Goal: Communication & Community: Share content

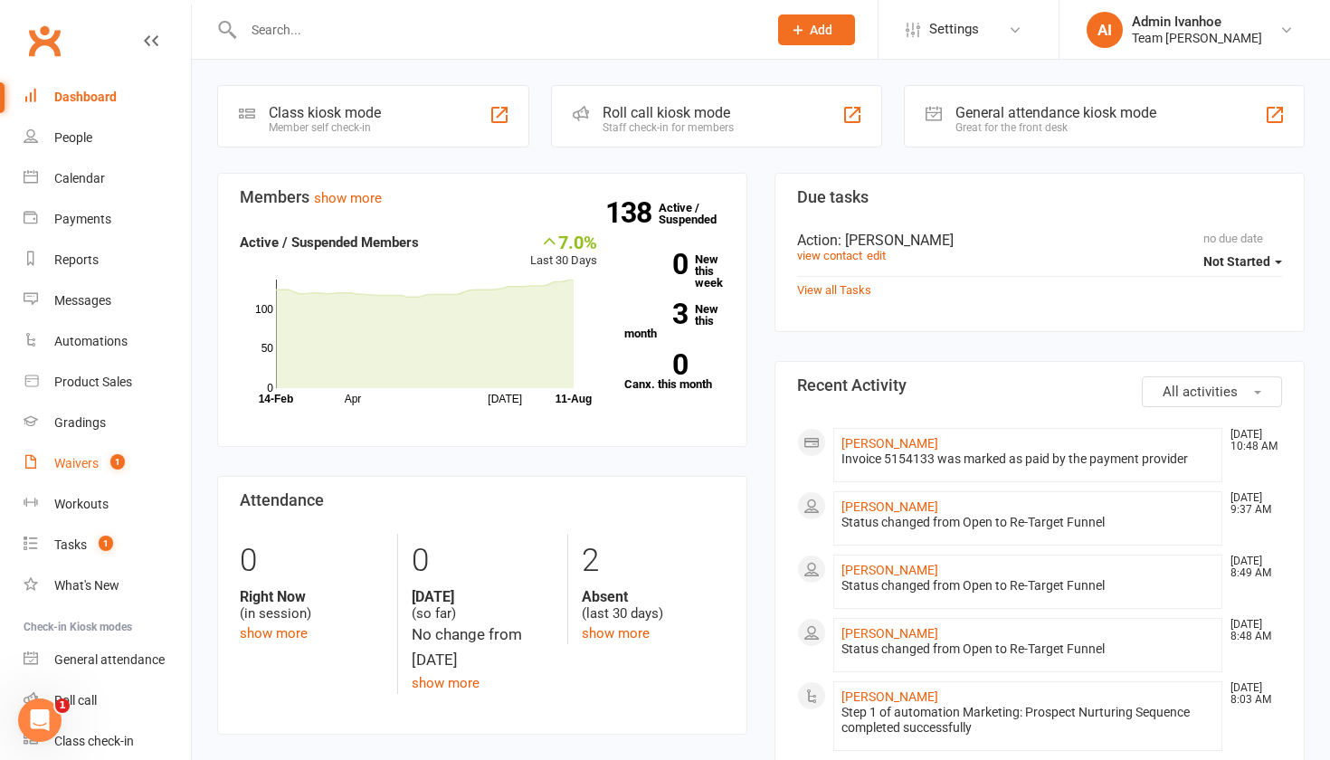
click at [73, 462] on div "Waivers" at bounding box center [76, 463] width 44 height 14
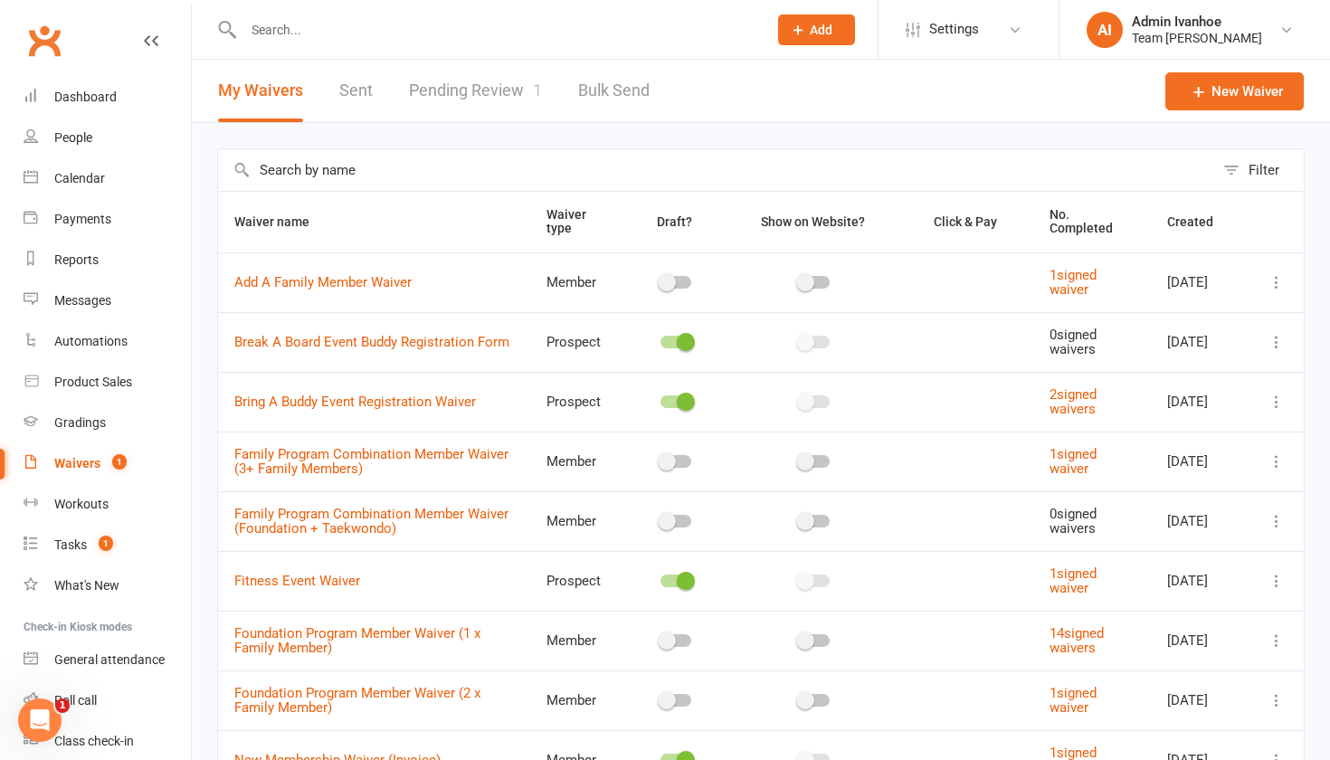
click at [473, 83] on link "Pending Review 1" at bounding box center [475, 91] width 133 height 62
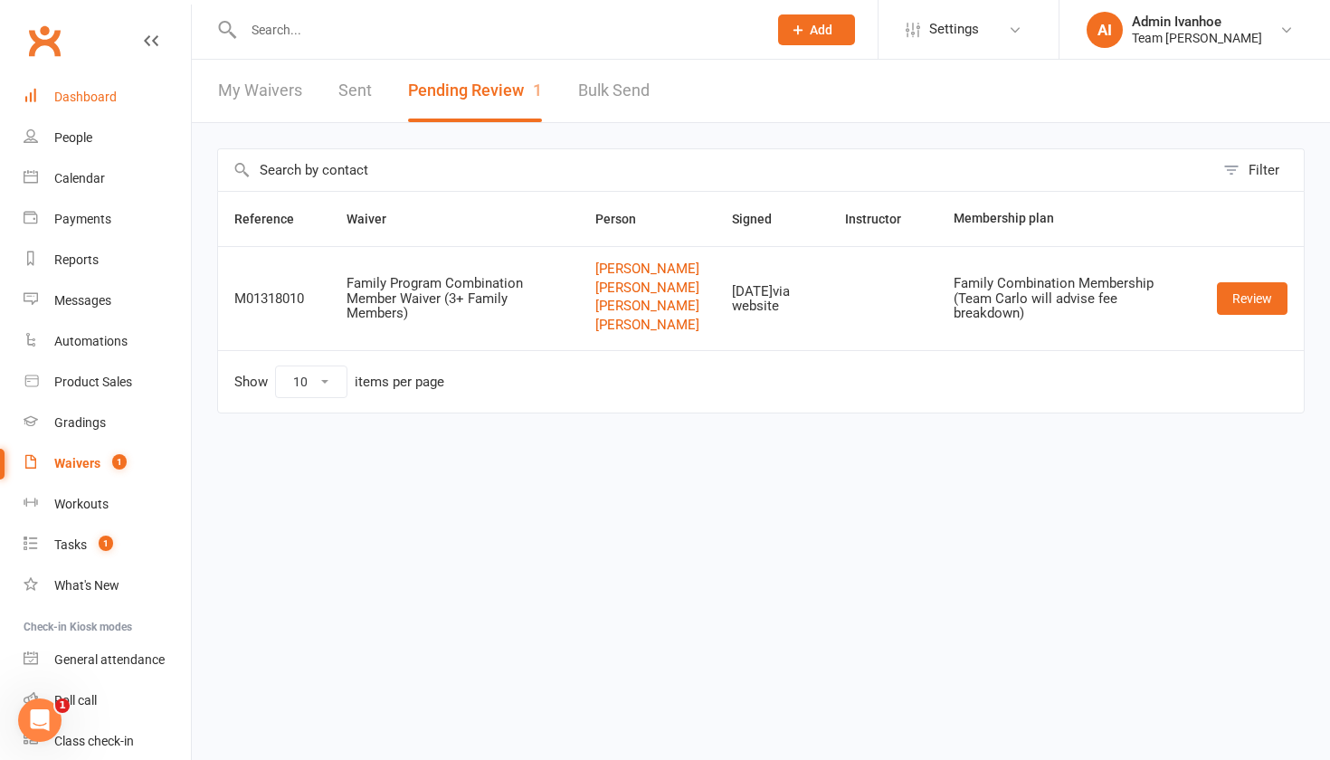
click at [93, 100] on div "Dashboard" at bounding box center [85, 97] width 62 height 14
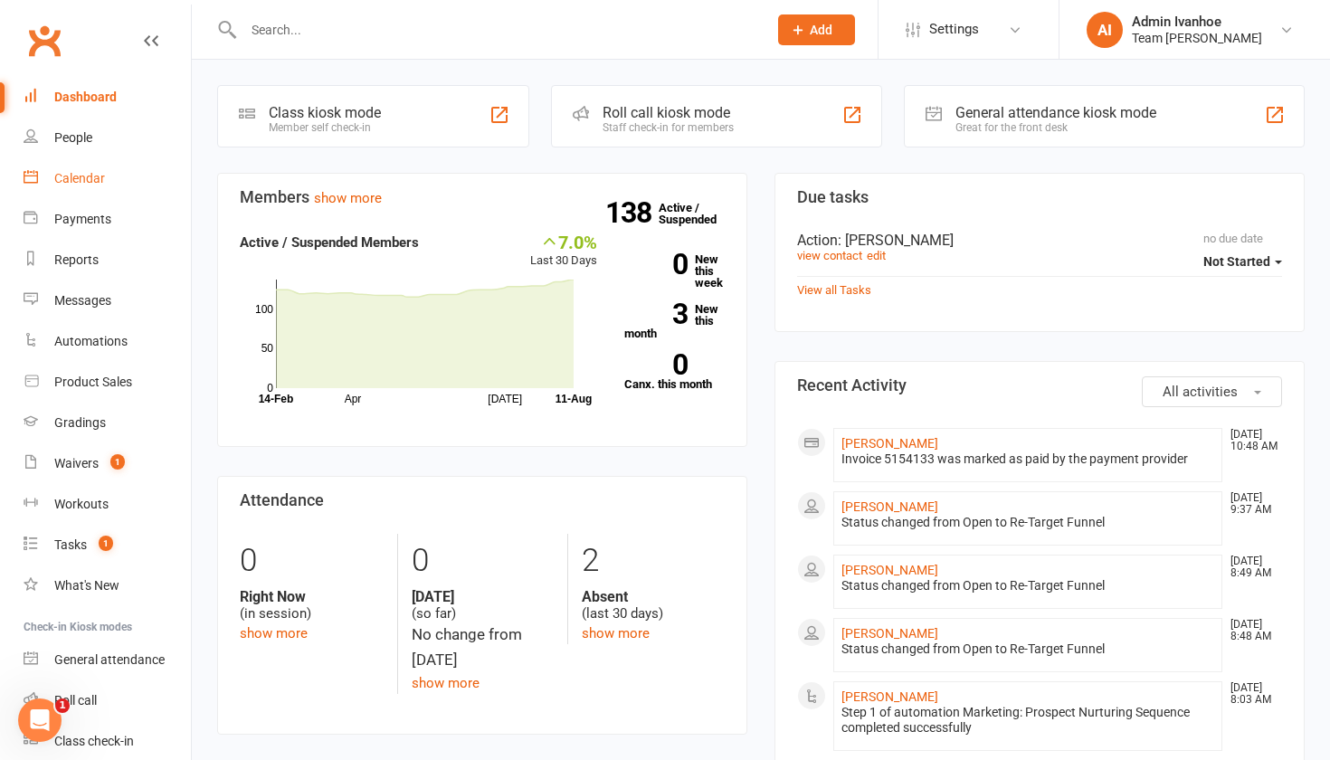
click at [47, 177] on link "Calendar" at bounding box center [107, 178] width 167 height 41
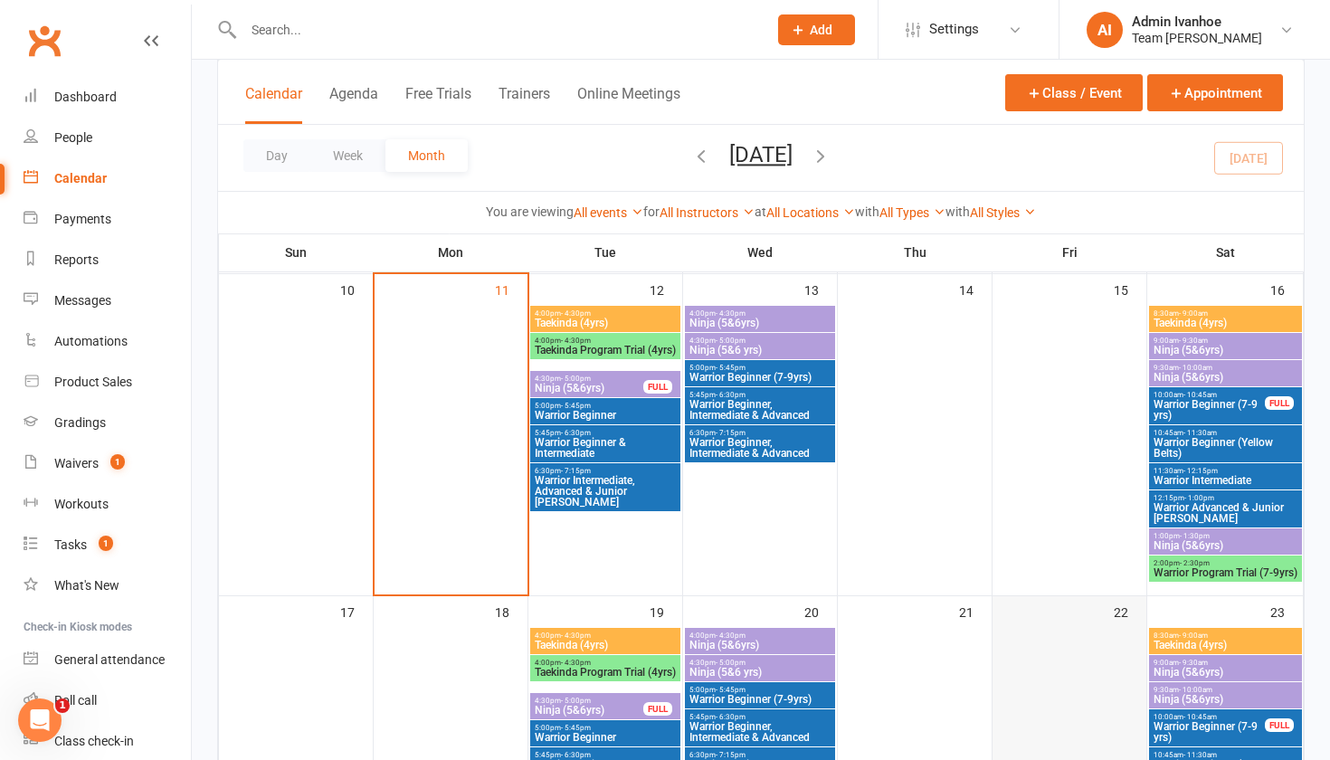
scroll to position [243, 0]
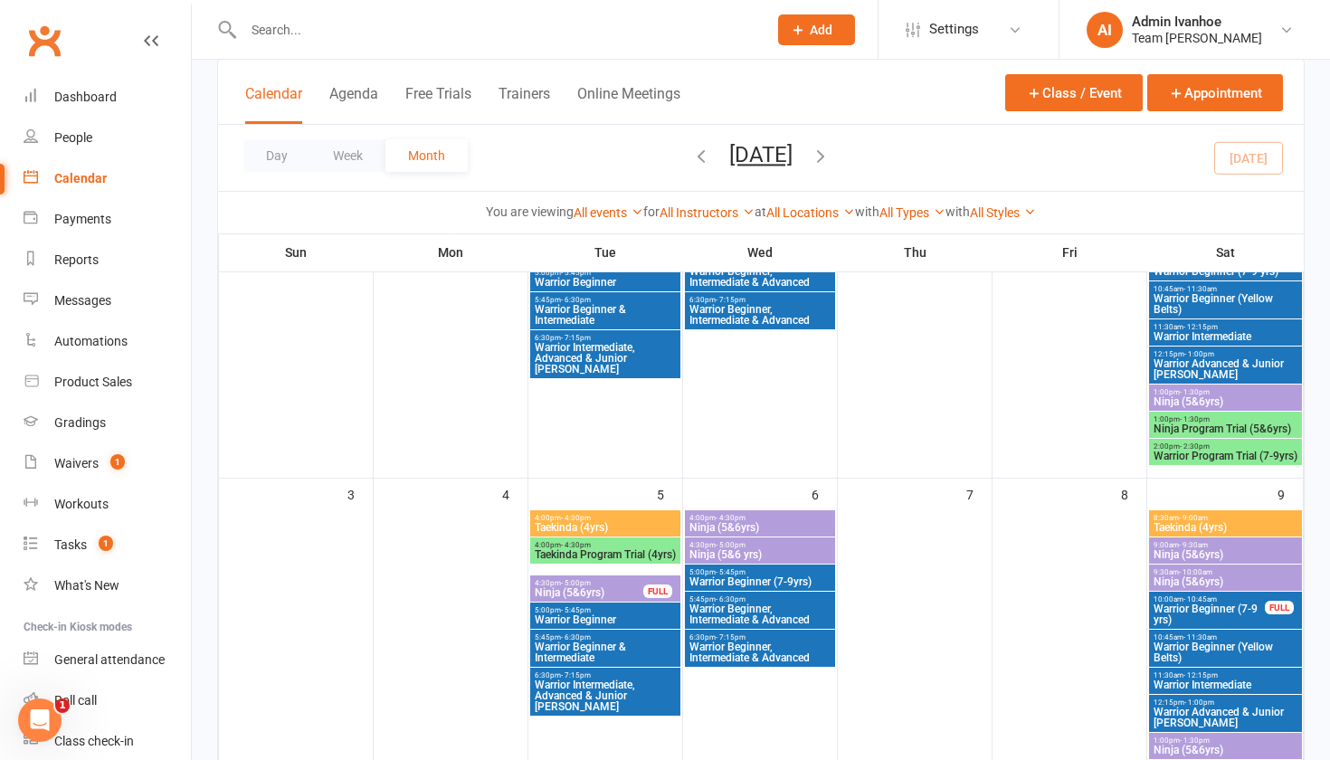
click at [820, 656] on span "Warrior Beginner, Intermediate & Advanced" at bounding box center [760, 653] width 143 height 22
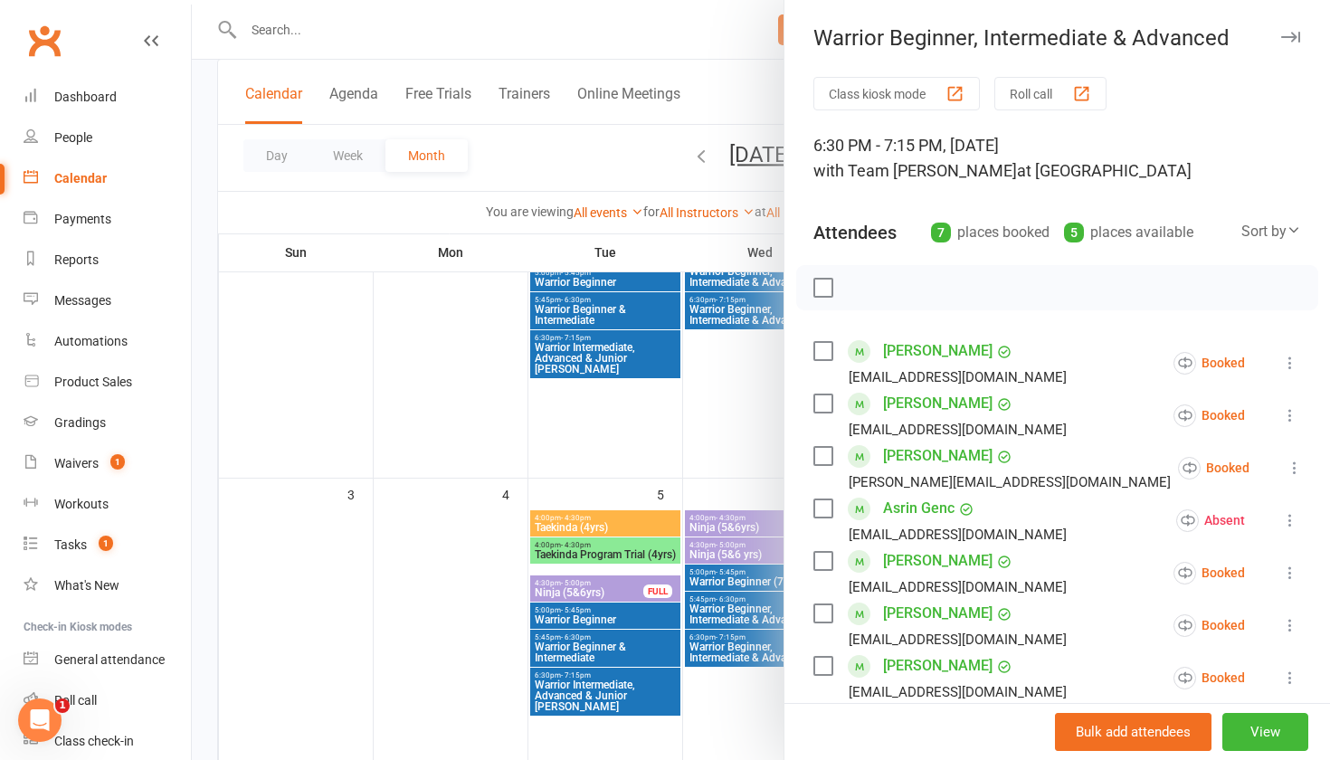
click at [1059, 92] on button "Roll call" at bounding box center [1051, 93] width 112 height 33
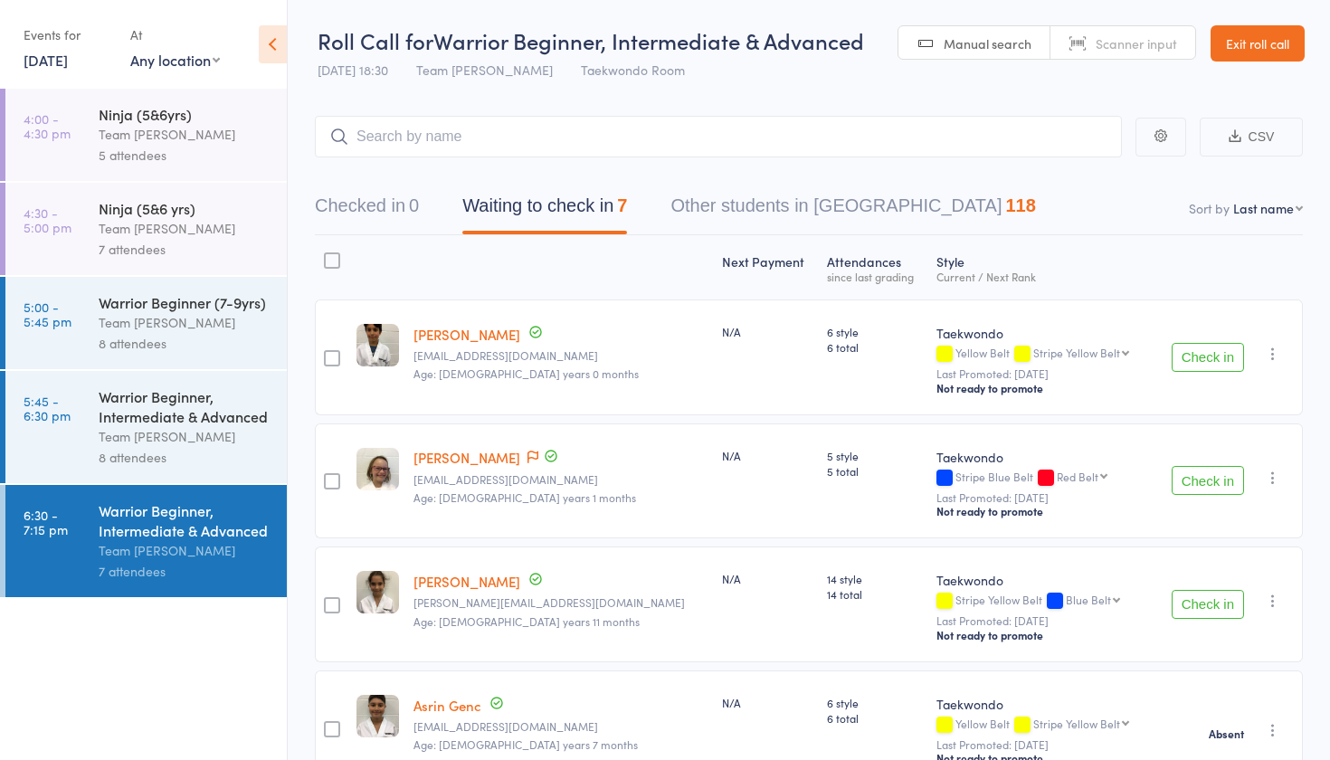
click at [1208, 355] on button "Check in" at bounding box center [1208, 357] width 72 height 29
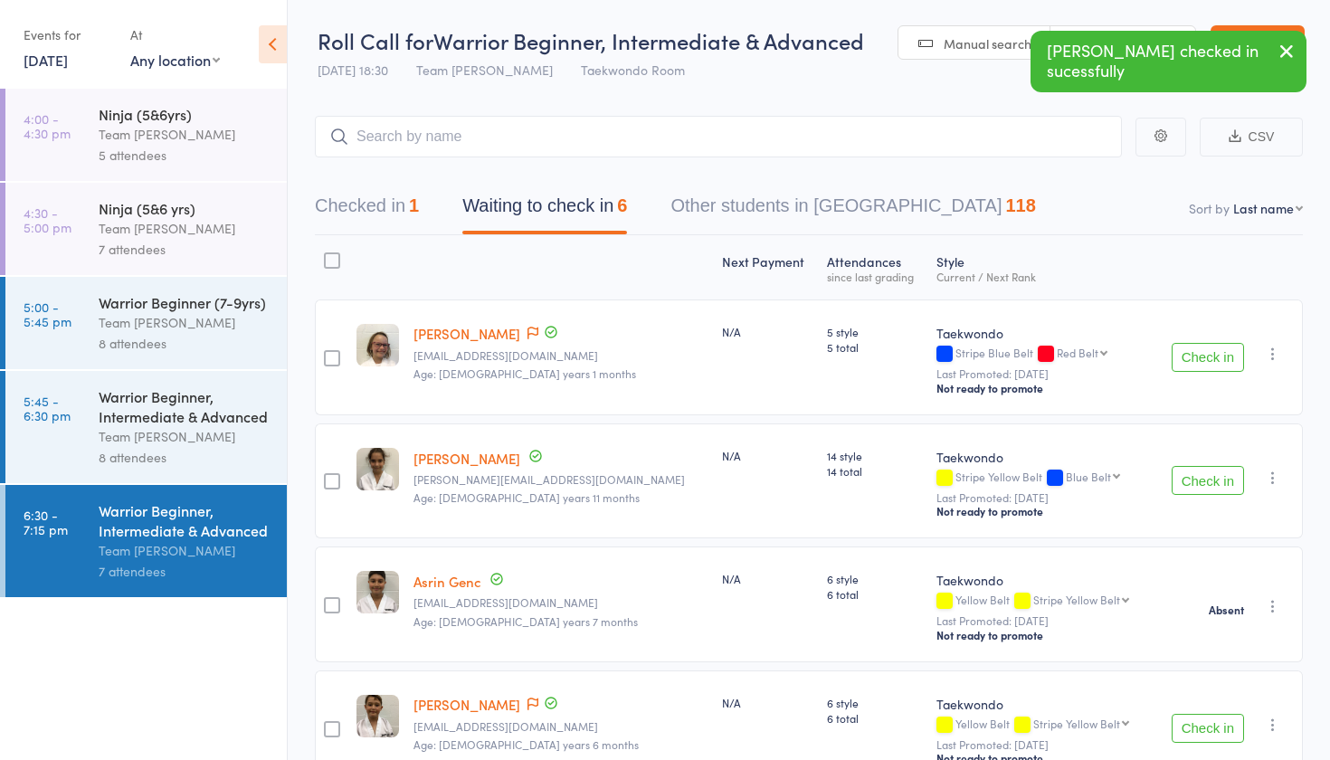
click at [1274, 357] on icon "button" at bounding box center [1273, 354] width 18 height 18
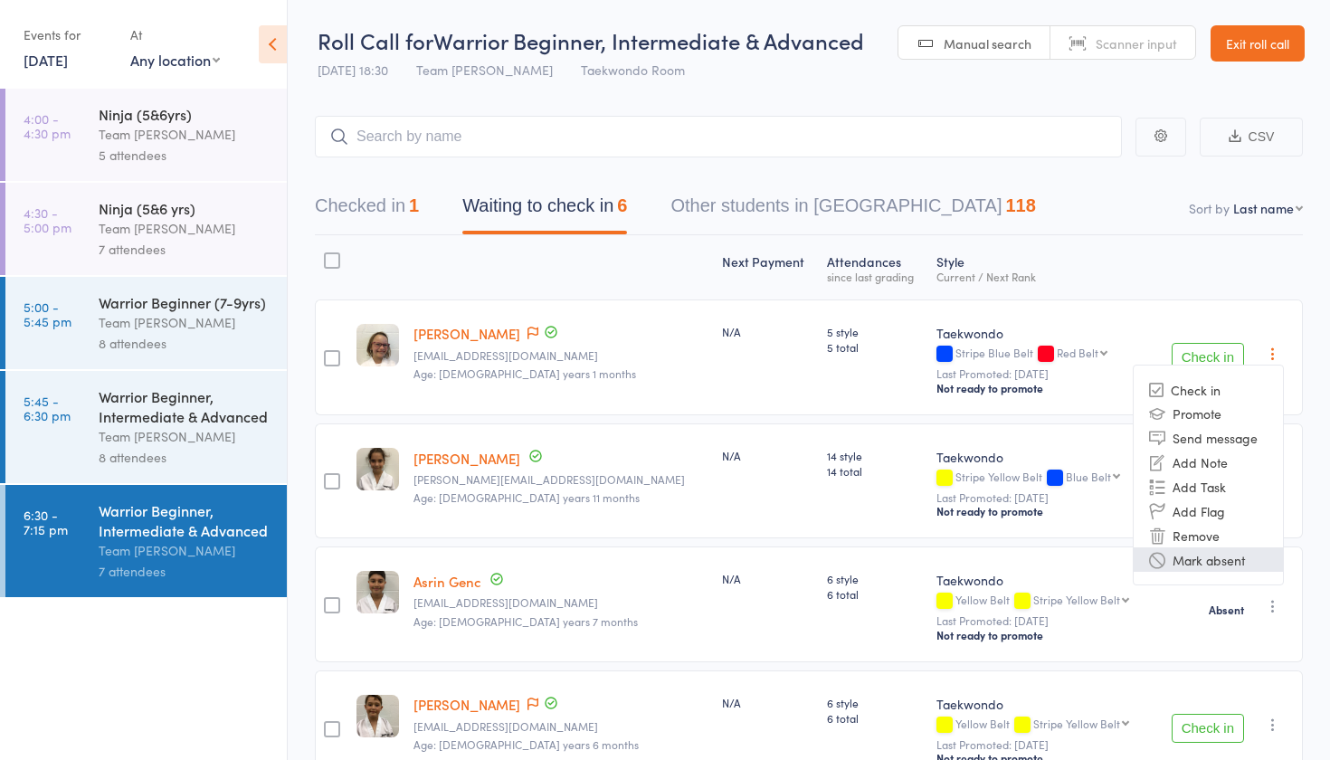
click at [1181, 559] on li "Mark absent" at bounding box center [1208, 560] width 149 height 24
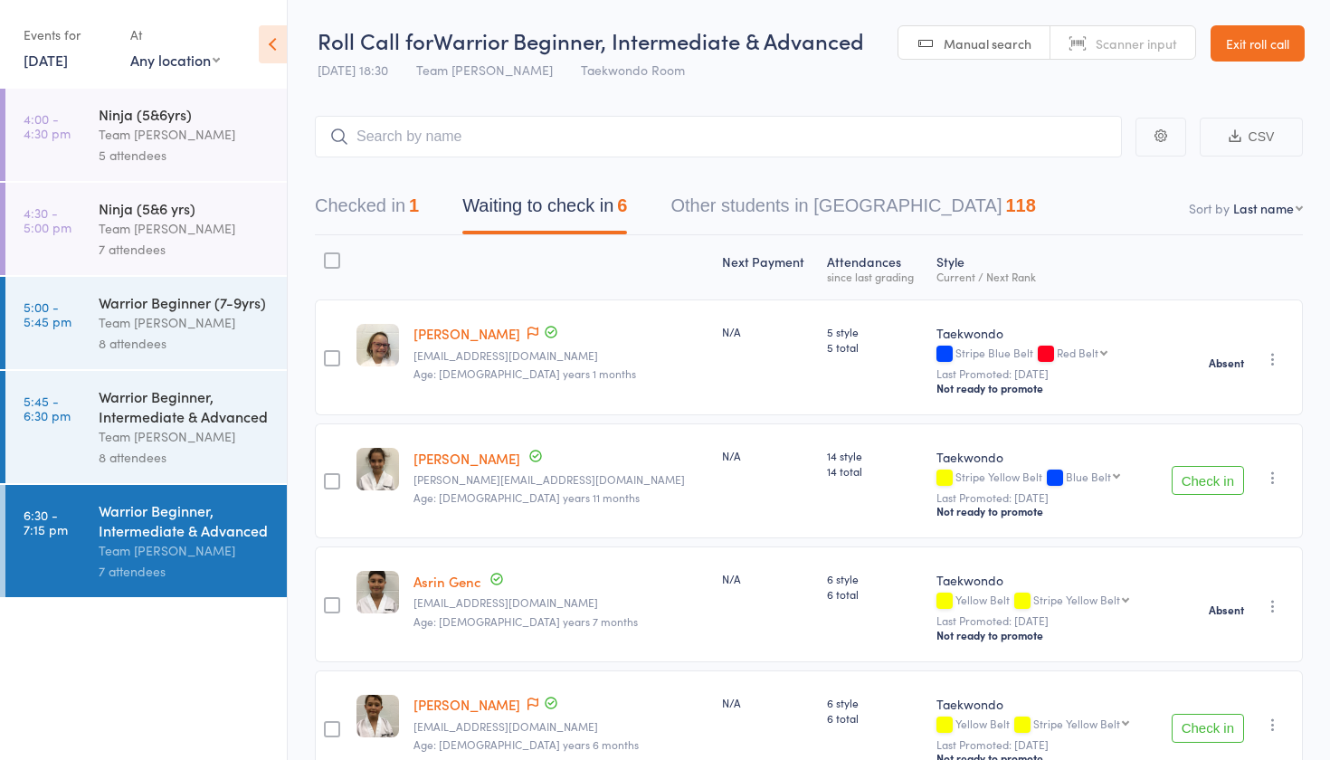
click at [1190, 482] on button "Check in" at bounding box center [1208, 480] width 72 height 29
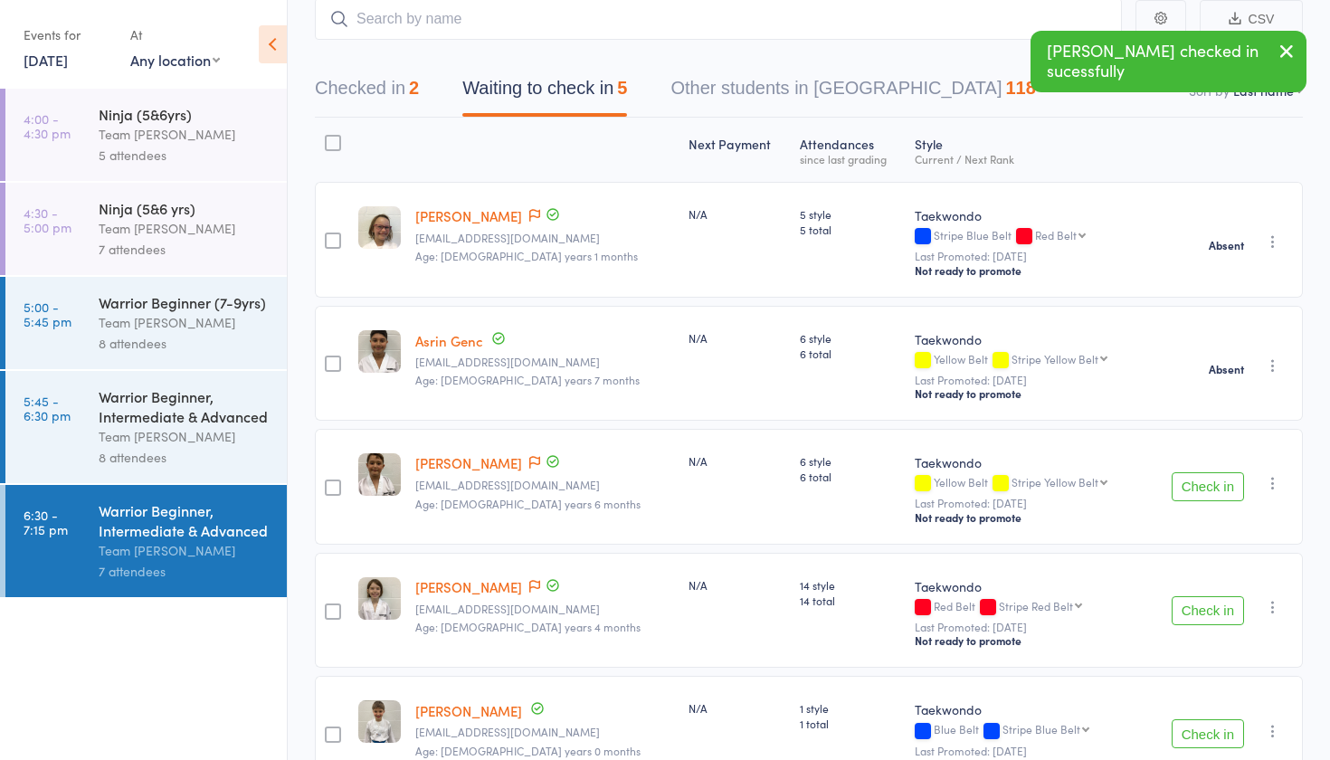
scroll to position [134, 0]
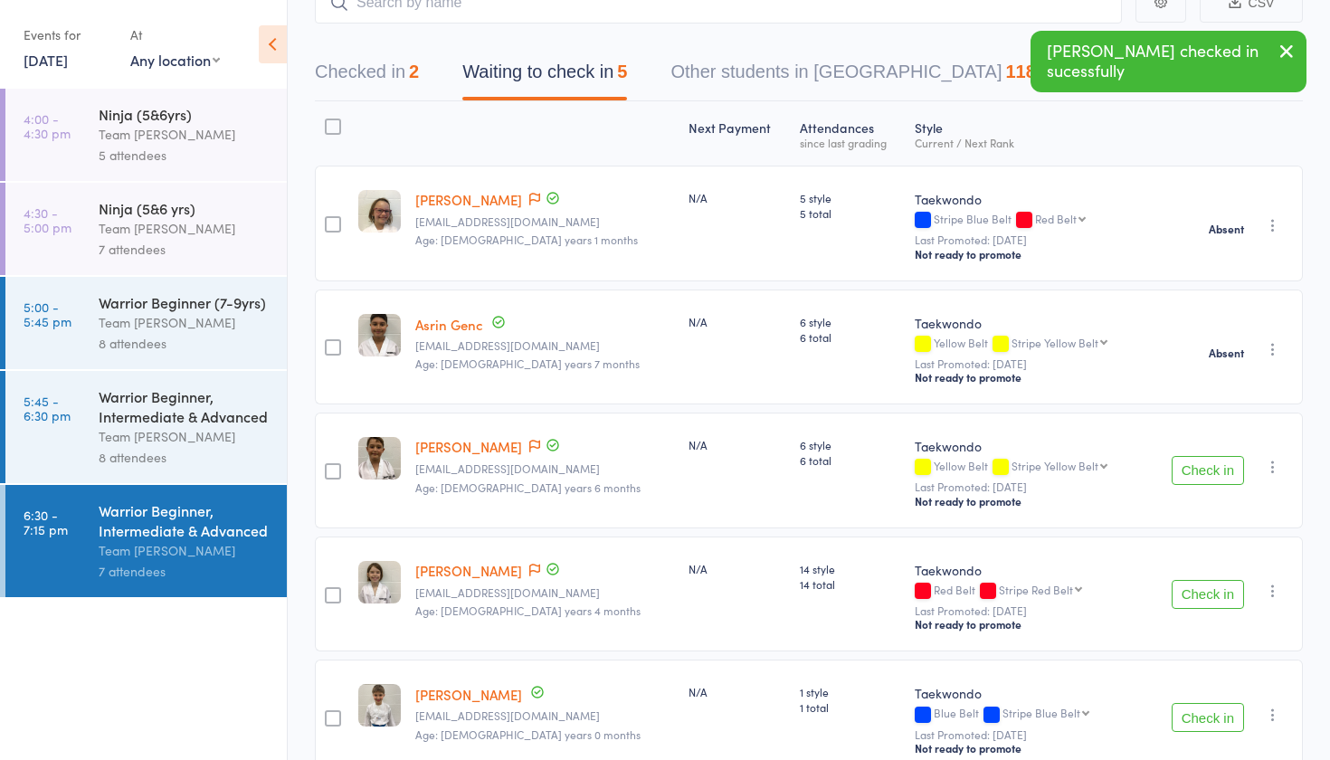
click at [1222, 477] on button "Check in" at bounding box center [1208, 470] width 72 height 29
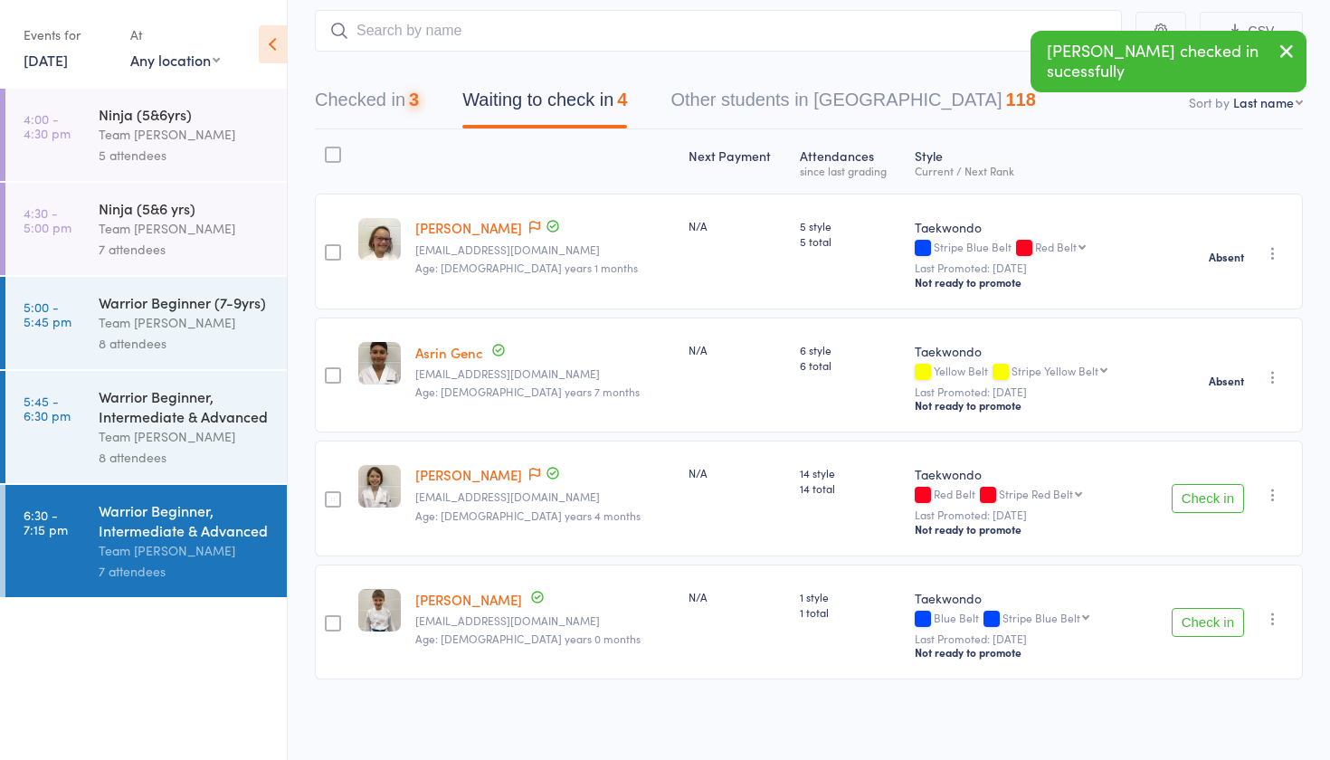
scroll to position [109, 0]
click at [1215, 499] on button "Check in" at bounding box center [1208, 498] width 72 height 29
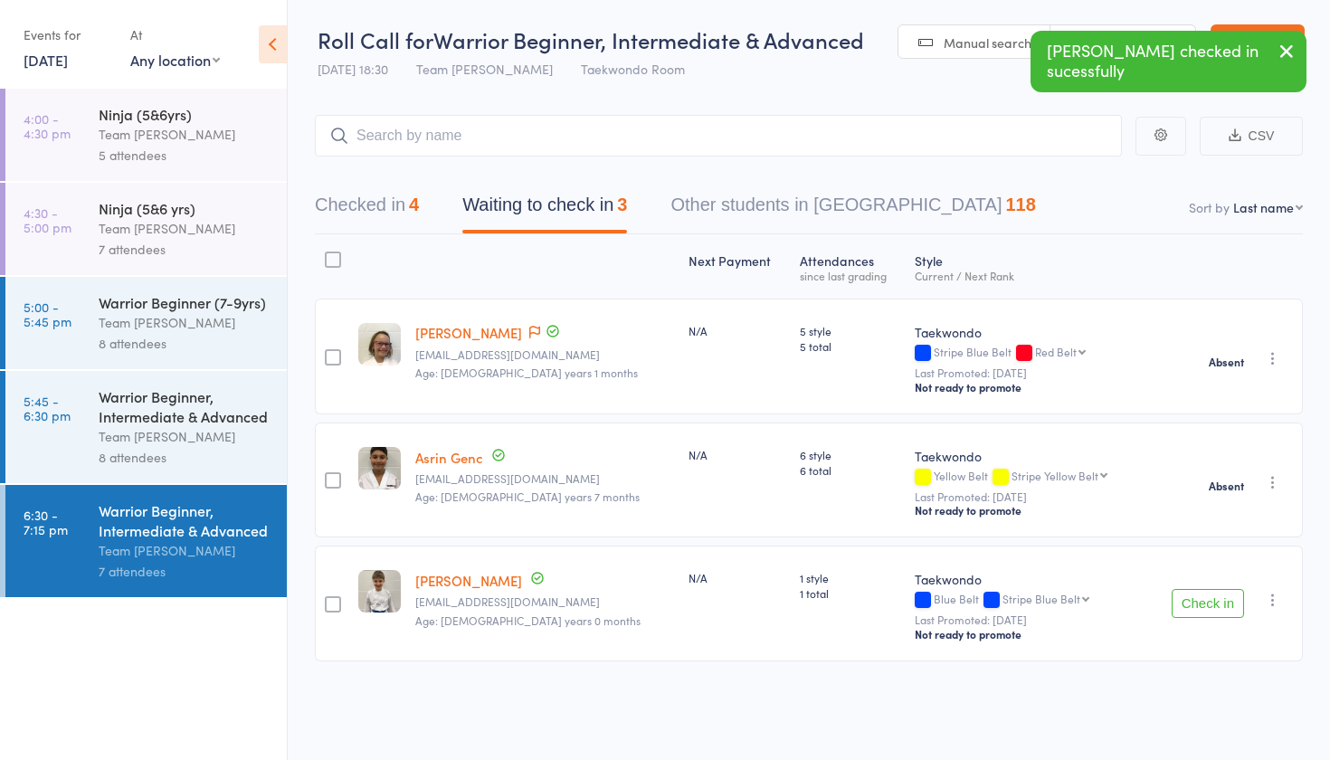
click at [1272, 598] on icon "button" at bounding box center [1273, 600] width 18 height 18
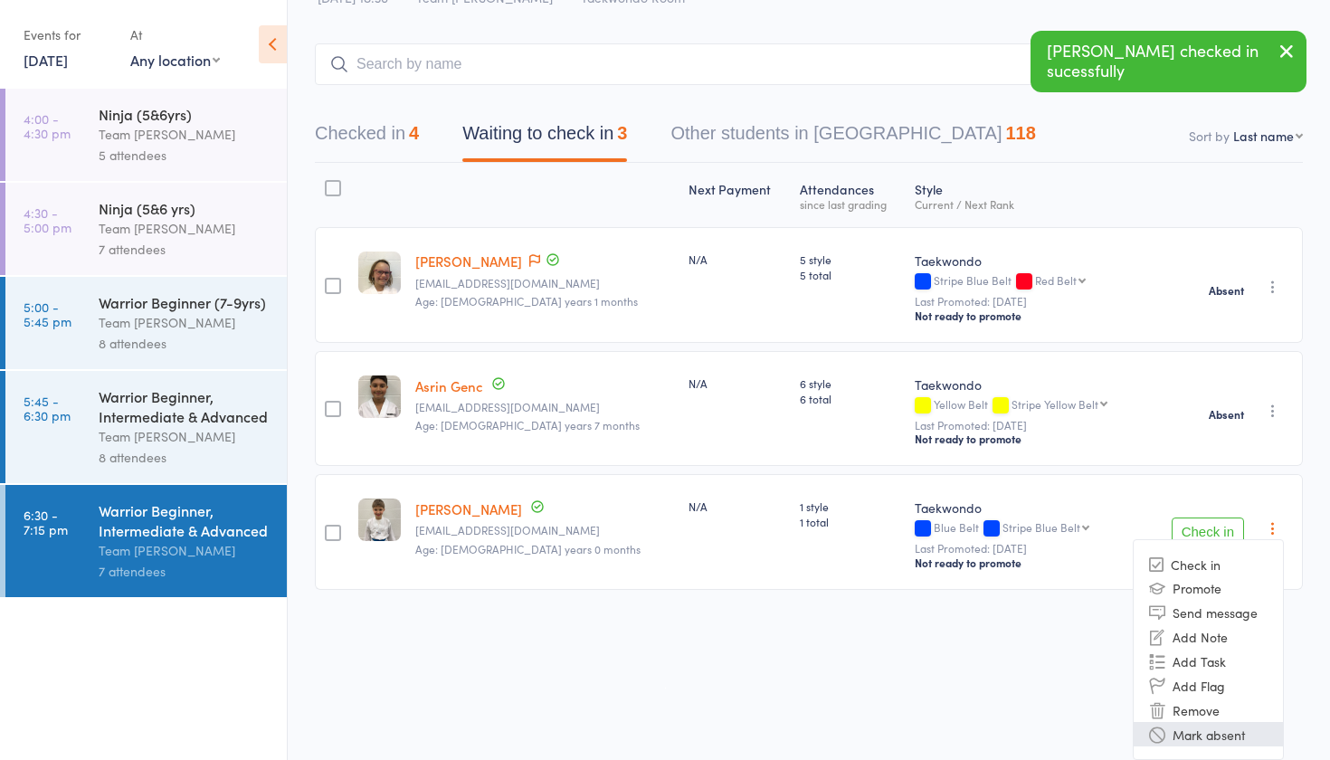
click at [1204, 737] on li "Mark absent" at bounding box center [1208, 734] width 149 height 24
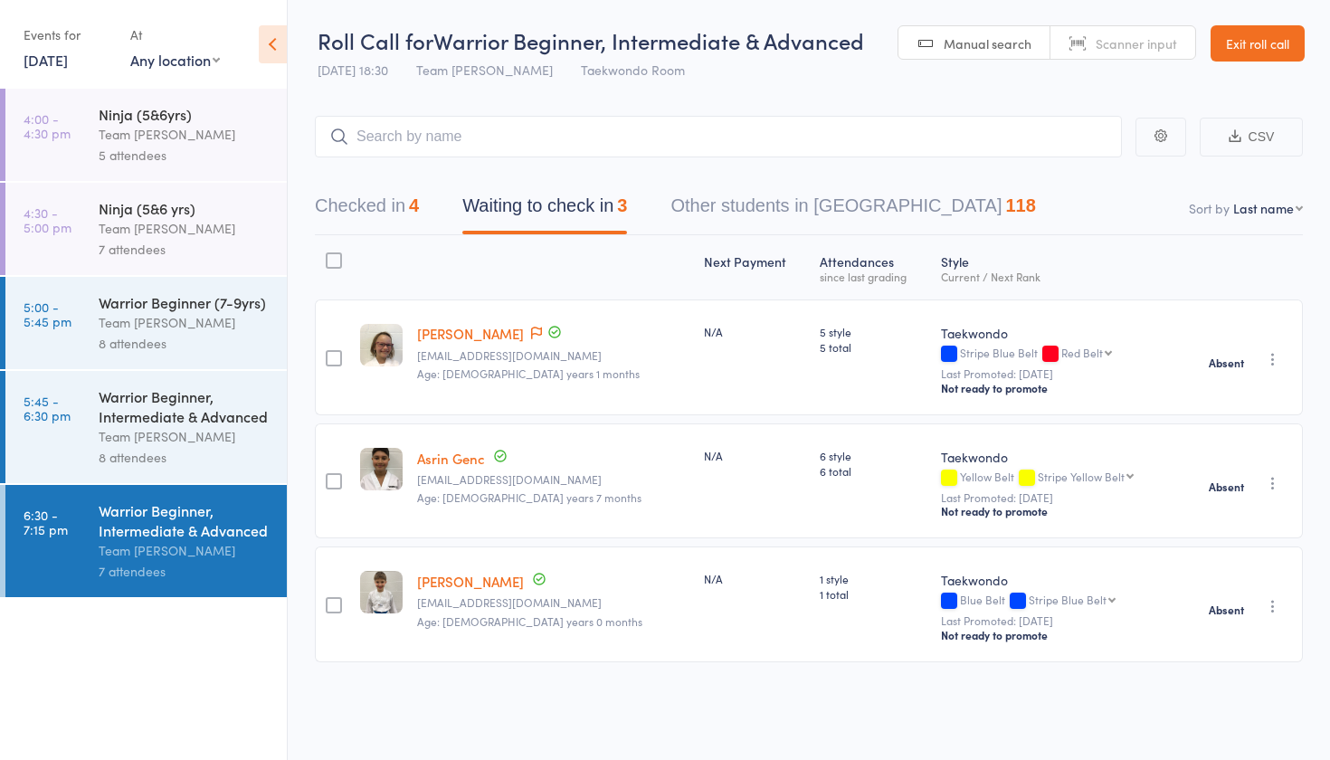
scroll to position [0, 0]
click at [194, 447] on div "8 attendees" at bounding box center [185, 457] width 173 height 21
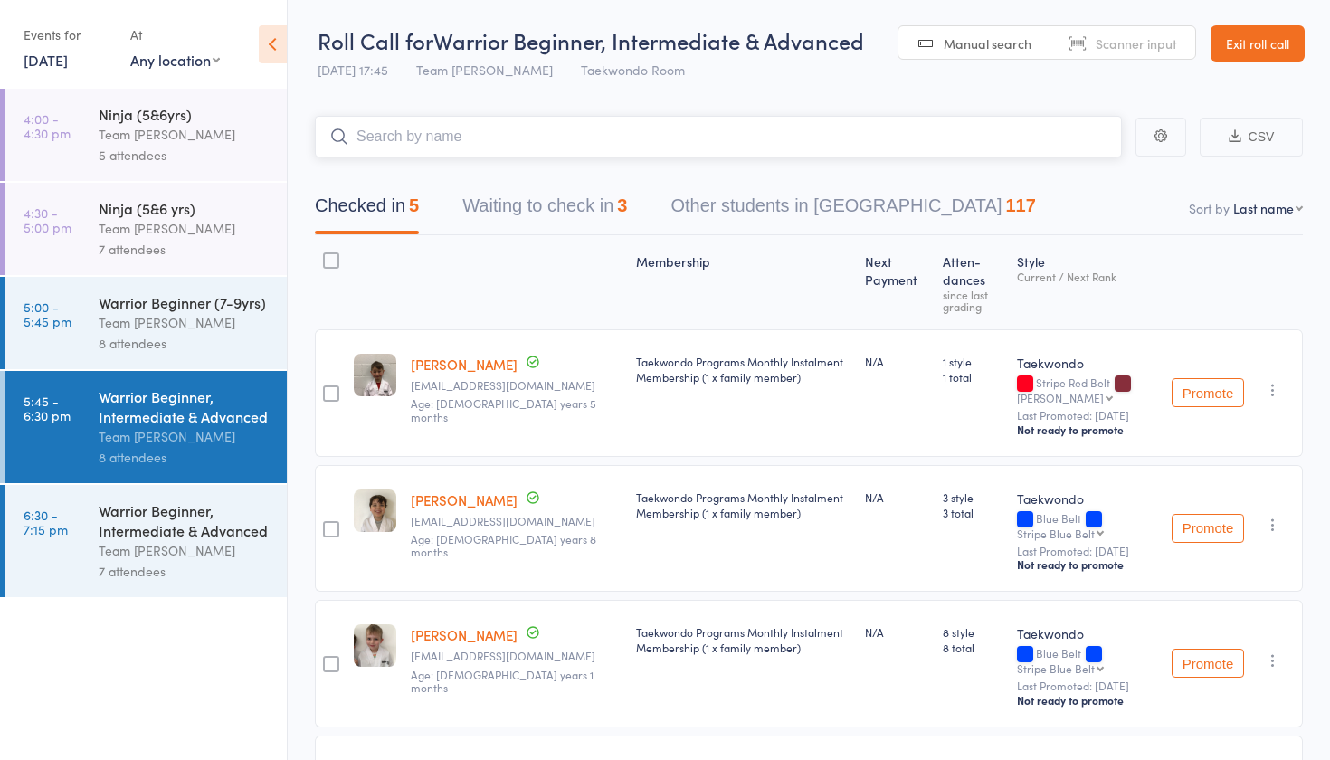
click at [542, 224] on button "Waiting to check in 3" at bounding box center [544, 210] width 165 height 48
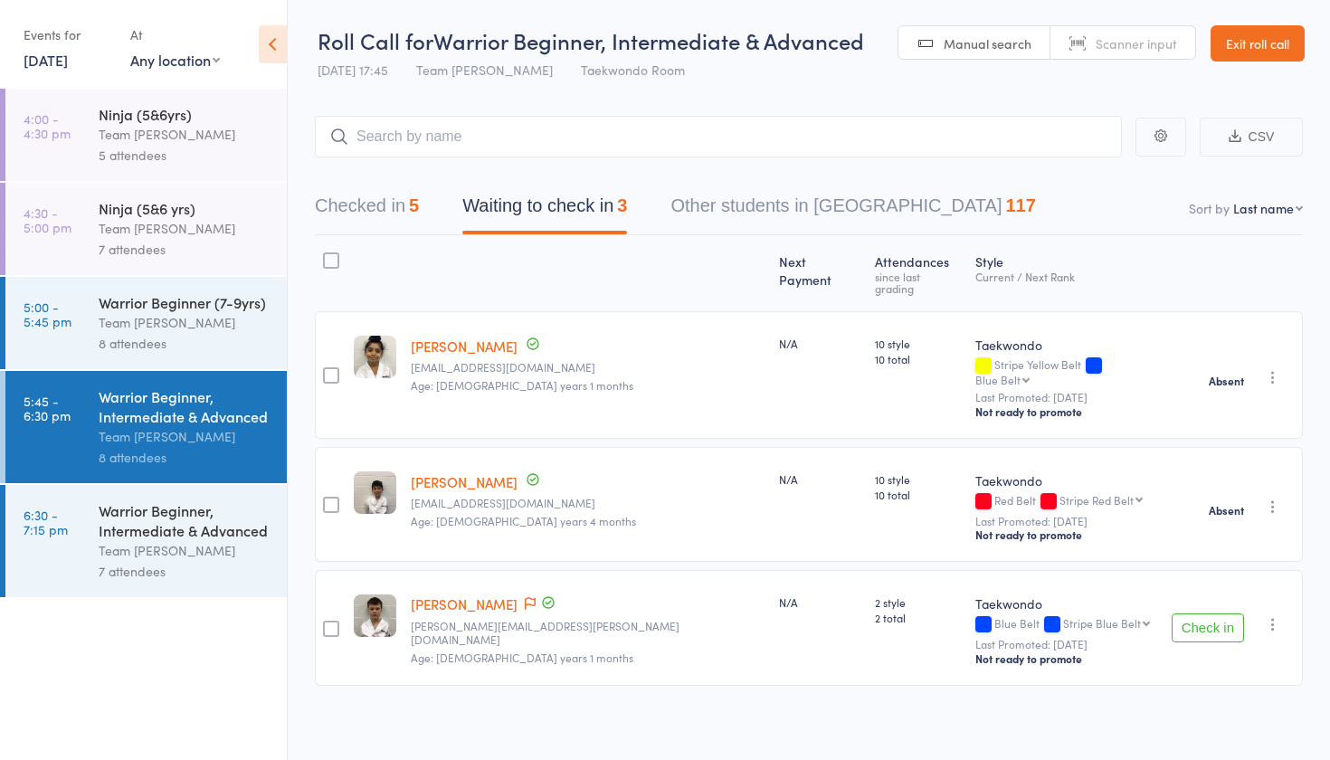
click at [1208, 614] on button "Check in" at bounding box center [1208, 628] width 72 height 29
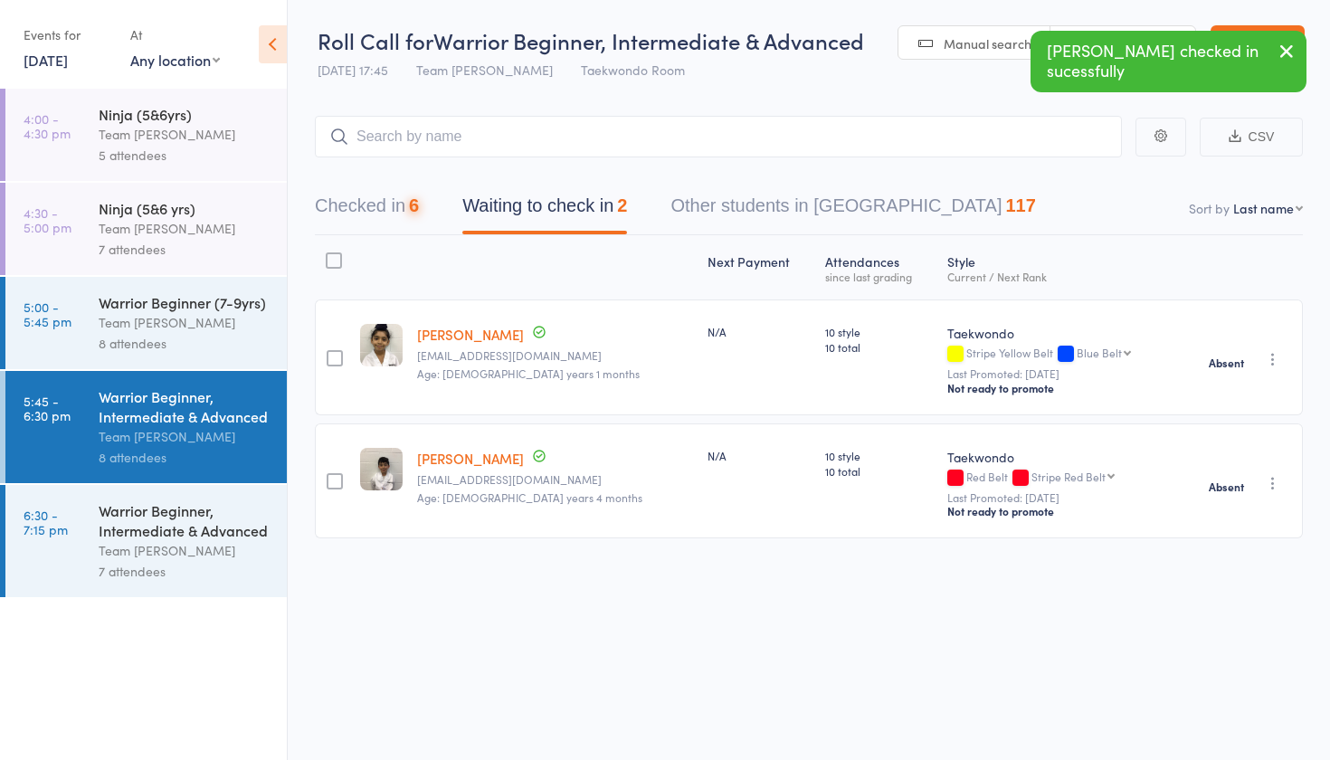
click at [168, 333] on div "8 attendees" at bounding box center [185, 343] width 173 height 21
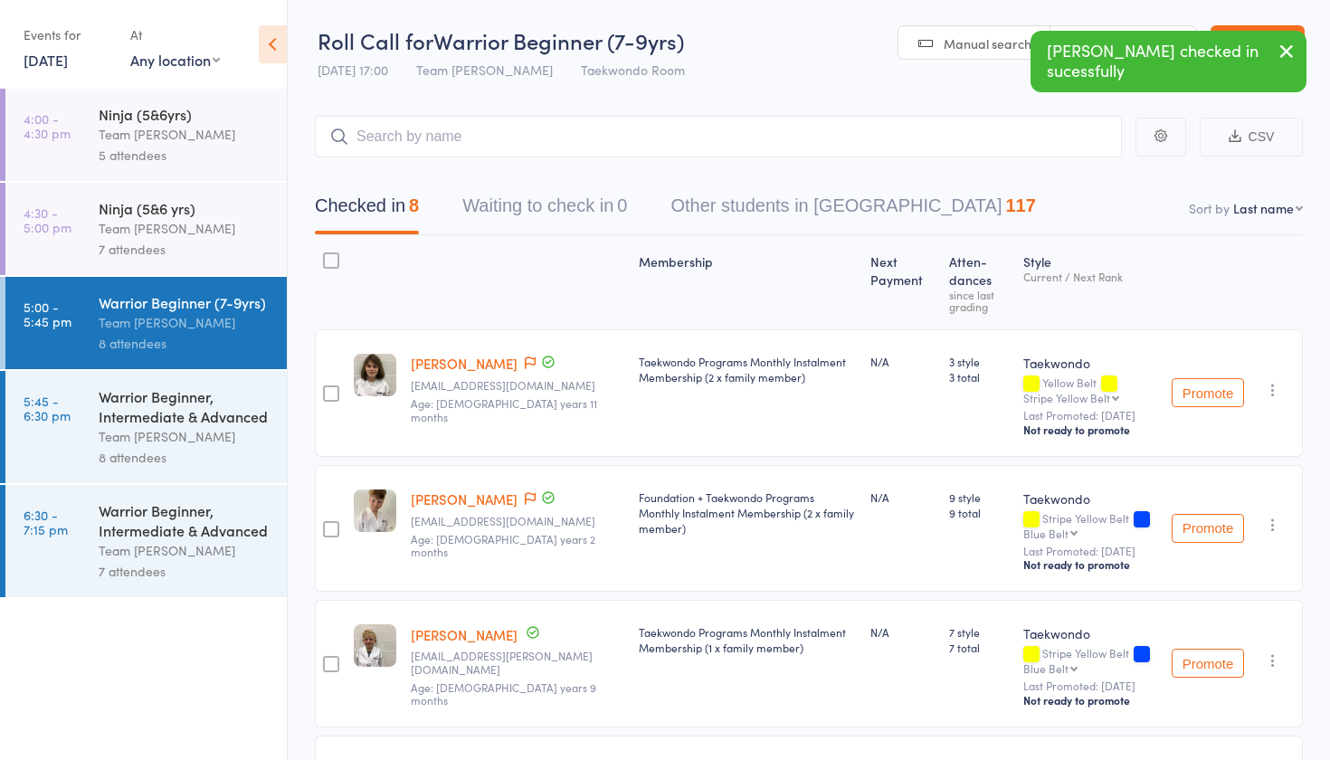
click at [243, 239] on div "7 attendees" at bounding box center [185, 249] width 173 height 21
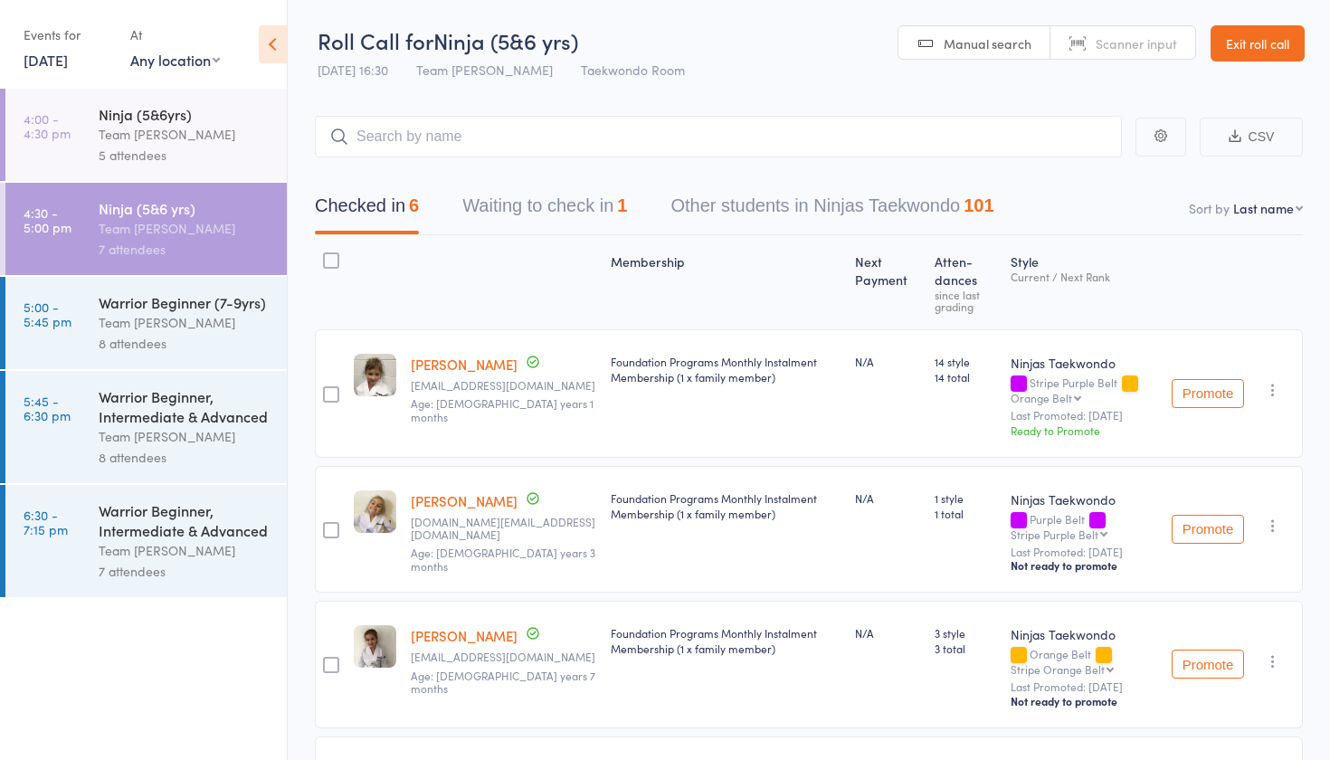
click at [566, 205] on button "Waiting to check in 1" at bounding box center [544, 210] width 165 height 48
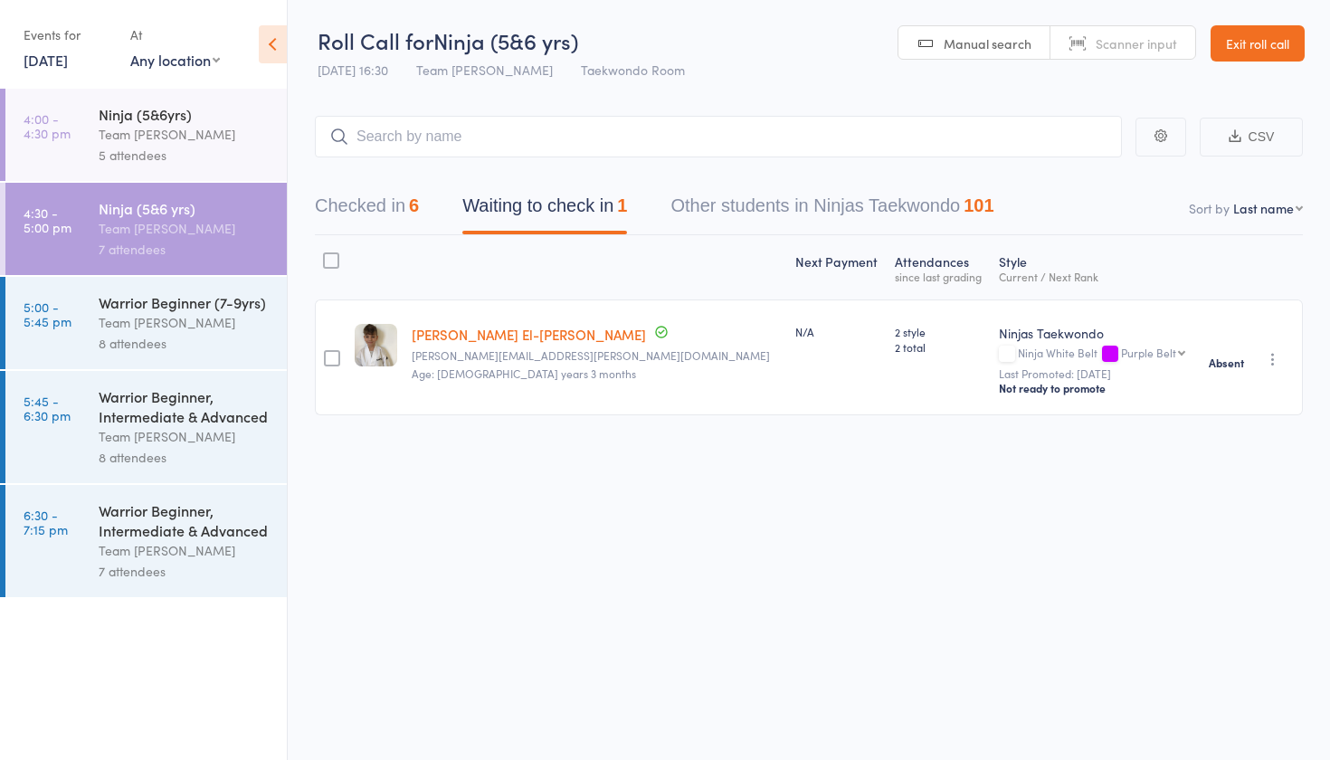
click at [234, 158] on div "5 attendees" at bounding box center [185, 155] width 173 height 21
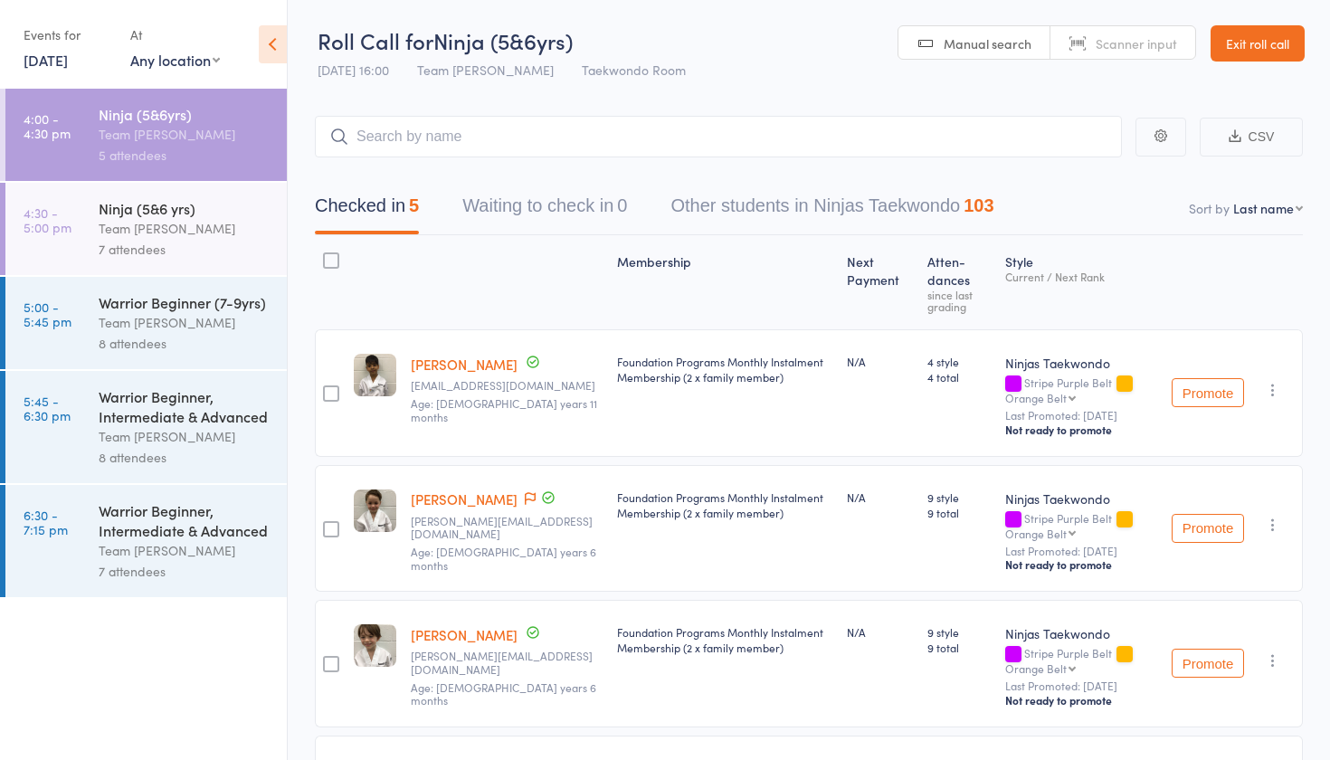
click at [1268, 52] on link "Exit roll call" at bounding box center [1258, 43] width 94 height 36
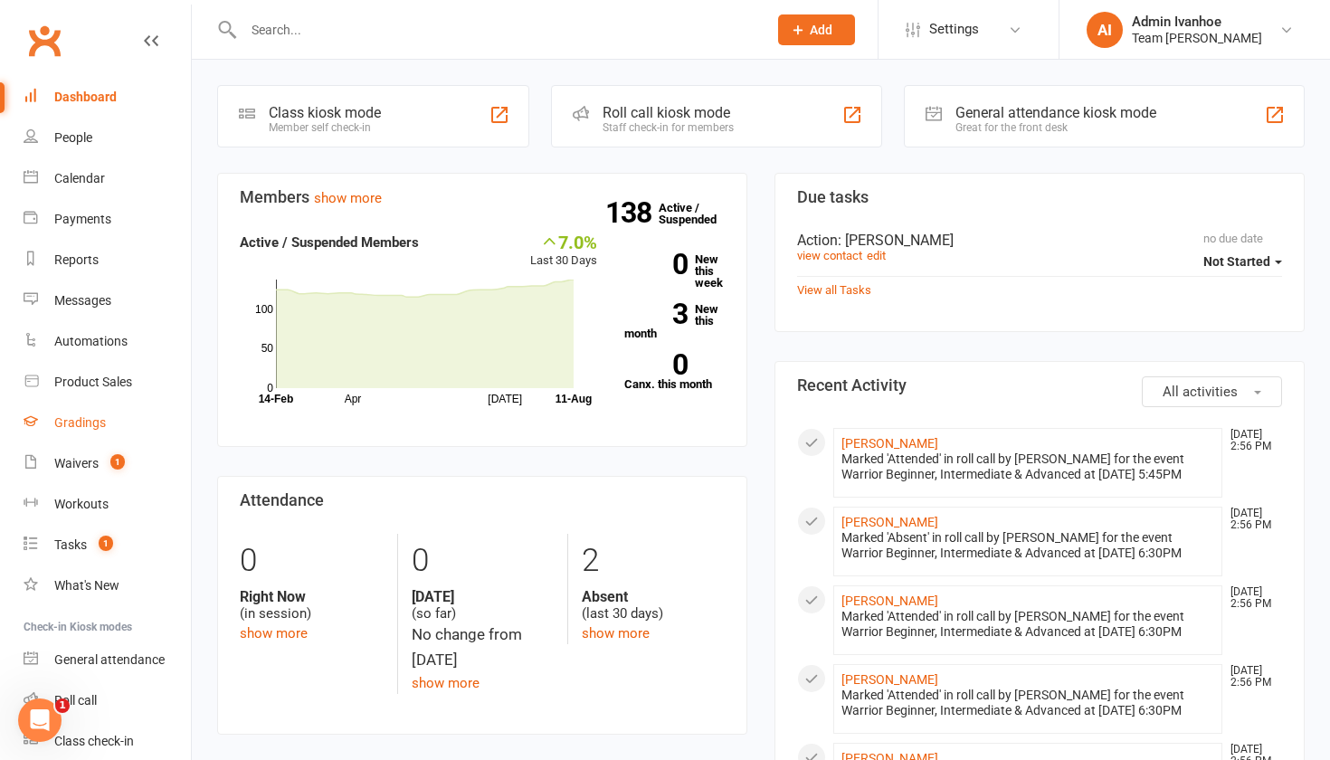
click at [62, 422] on div "Gradings" at bounding box center [80, 422] width 52 height 14
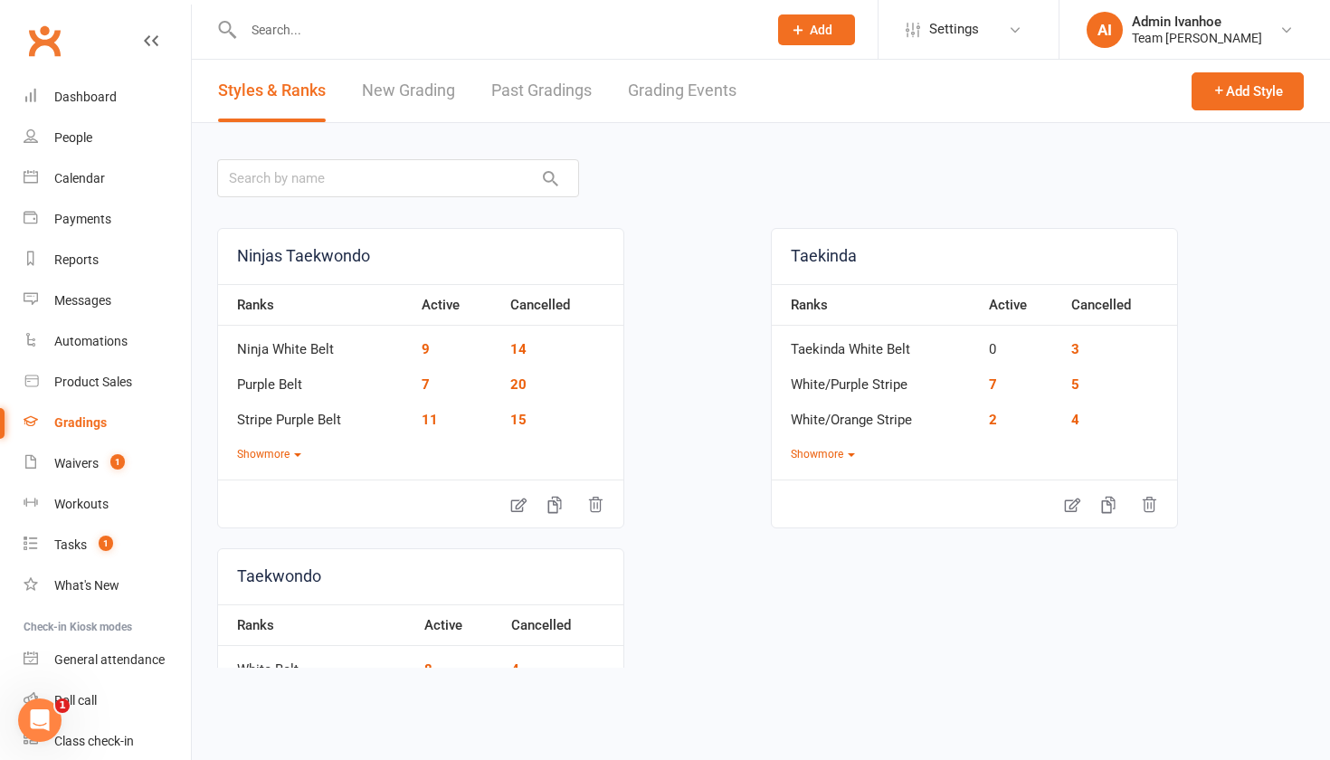
click at [652, 95] on link "Grading Events" at bounding box center [682, 91] width 109 height 62
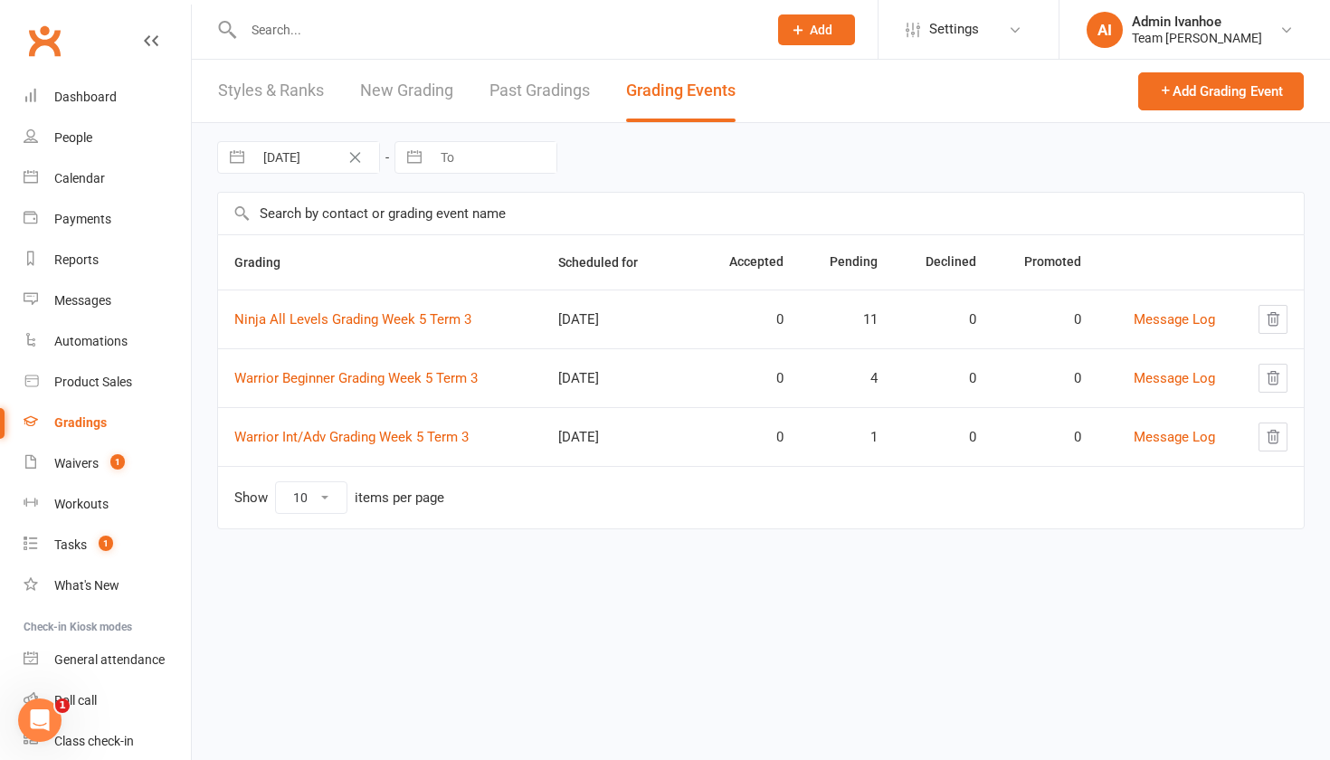
click at [360, 330] on td "Ninja All Levels Grading Week 5 Term 3" at bounding box center [380, 319] width 324 height 59
click at [360, 324] on link "Ninja All Levels Grading Week 5 Term 3" at bounding box center [352, 319] width 237 height 16
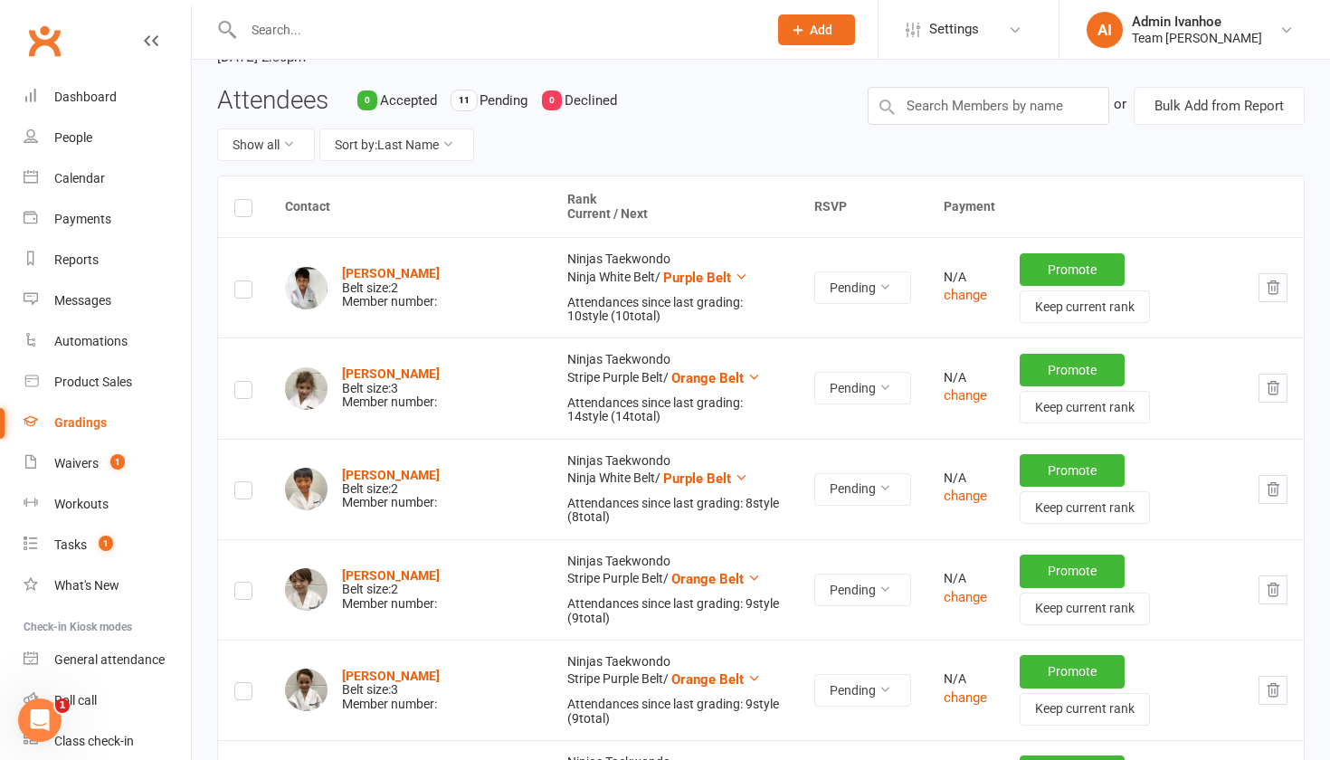
scroll to position [111, 0]
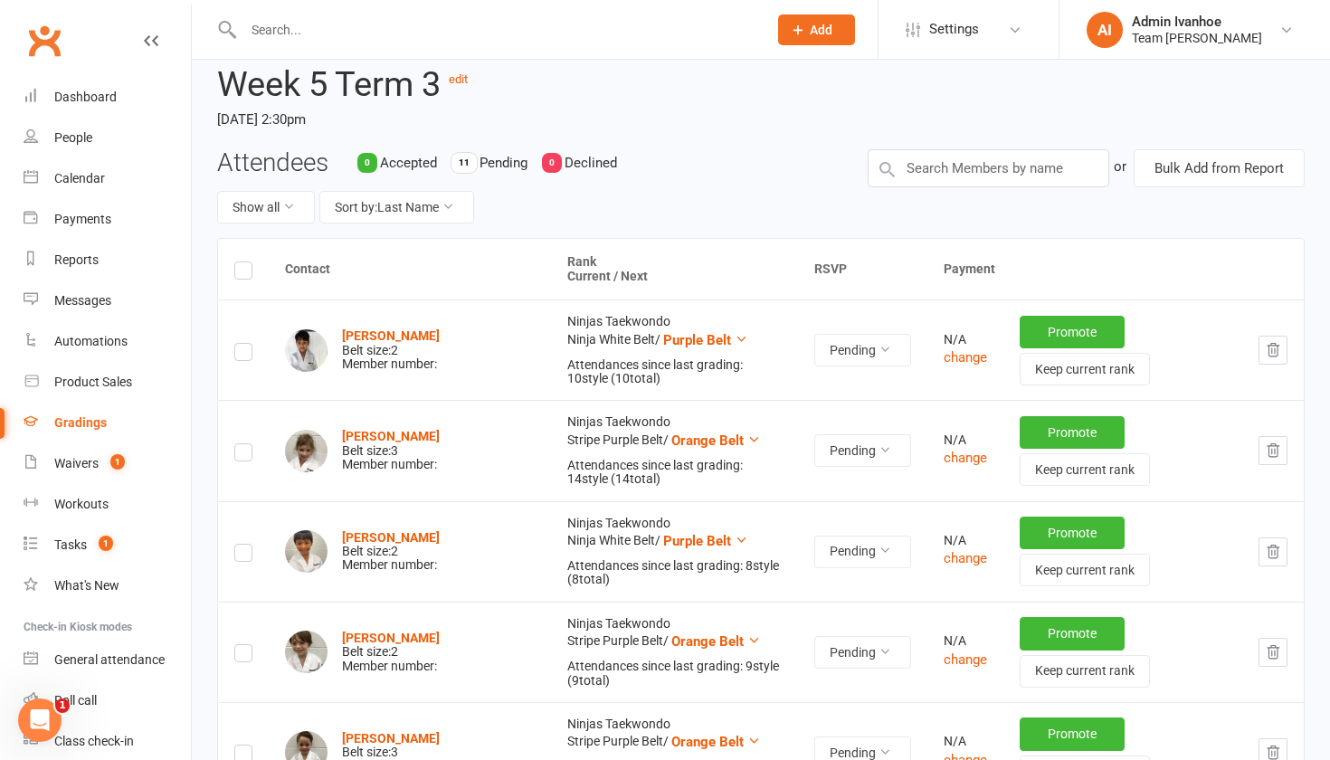
click at [250, 273] on label at bounding box center [243, 273] width 18 height 0
click at [250, 262] on input "checkbox" at bounding box center [243, 262] width 18 height 0
click at [1198, 169] on button "Bulk Add from Report" at bounding box center [1219, 168] width 171 height 38
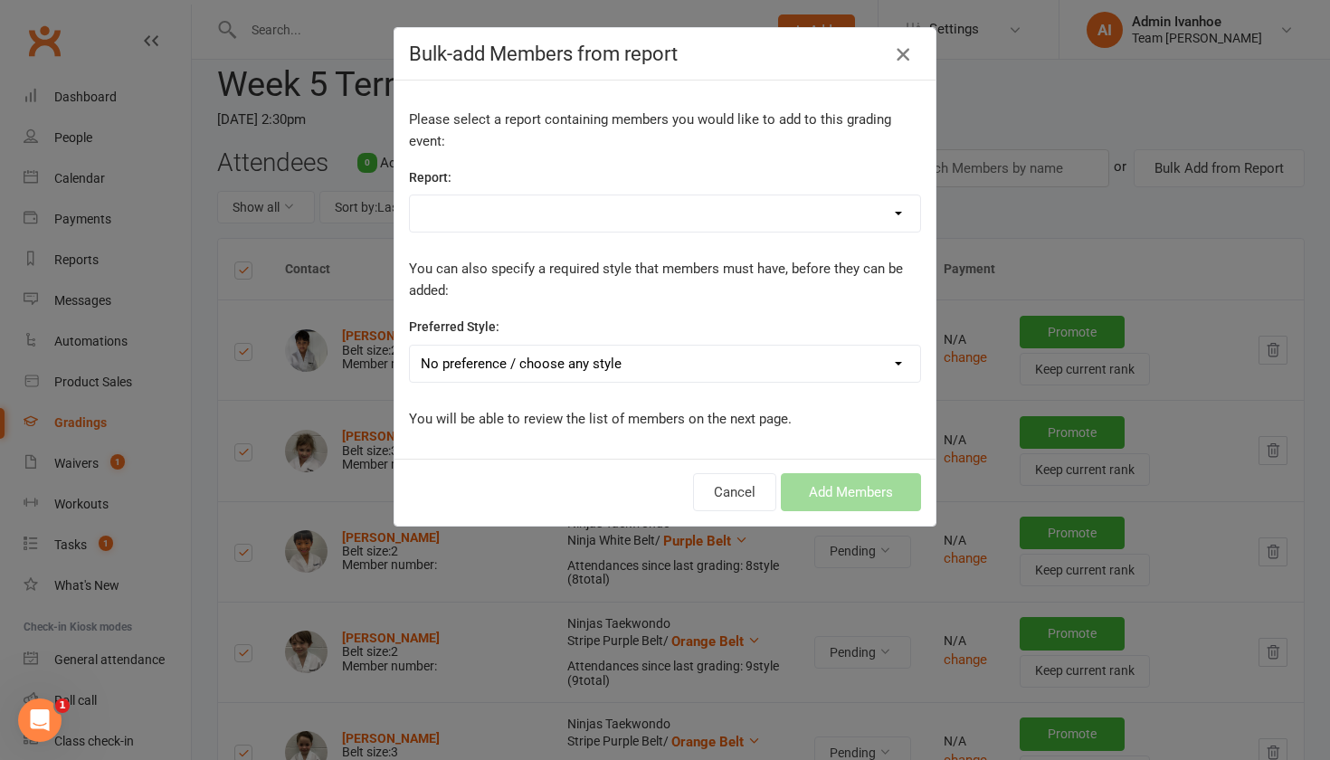
click at [899, 53] on icon "button" at bounding box center [903, 54] width 22 height 22
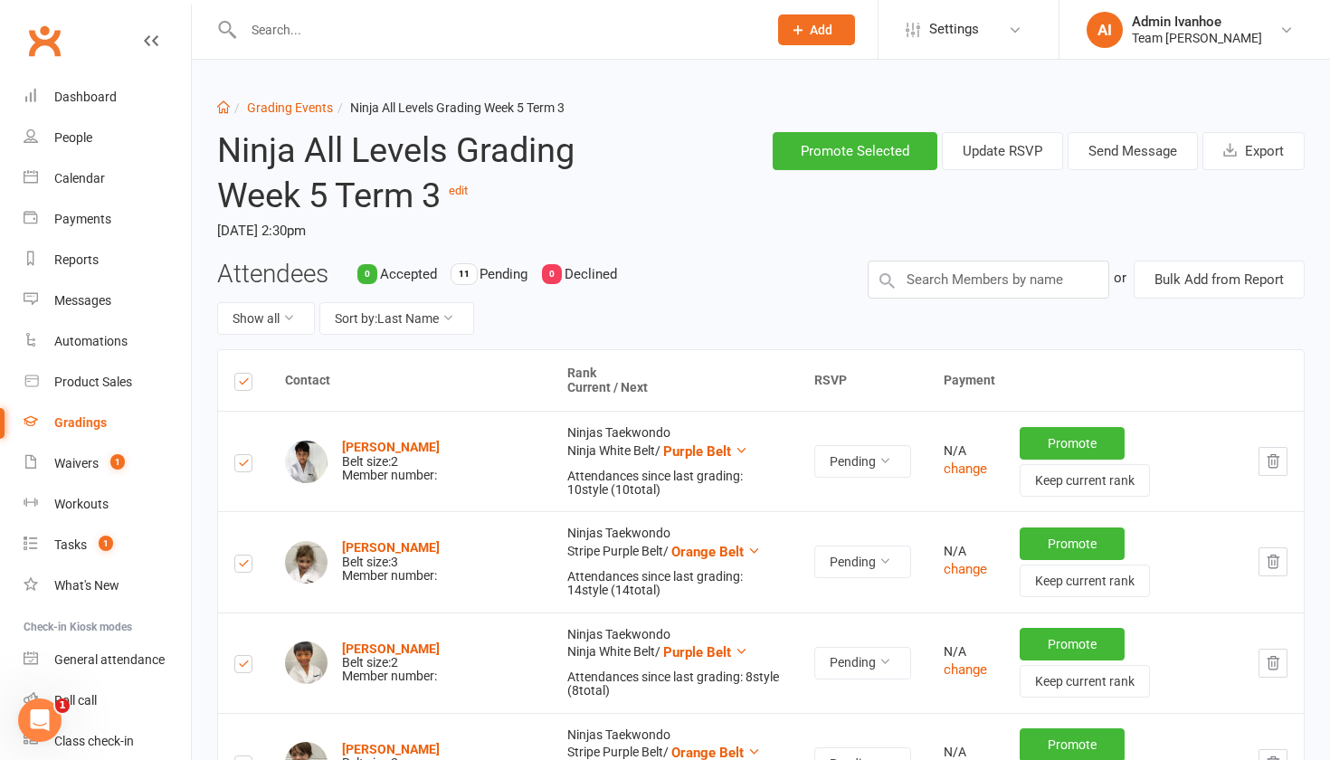
scroll to position [0, 0]
click at [1131, 160] on button "Send Message" at bounding box center [1133, 151] width 130 height 38
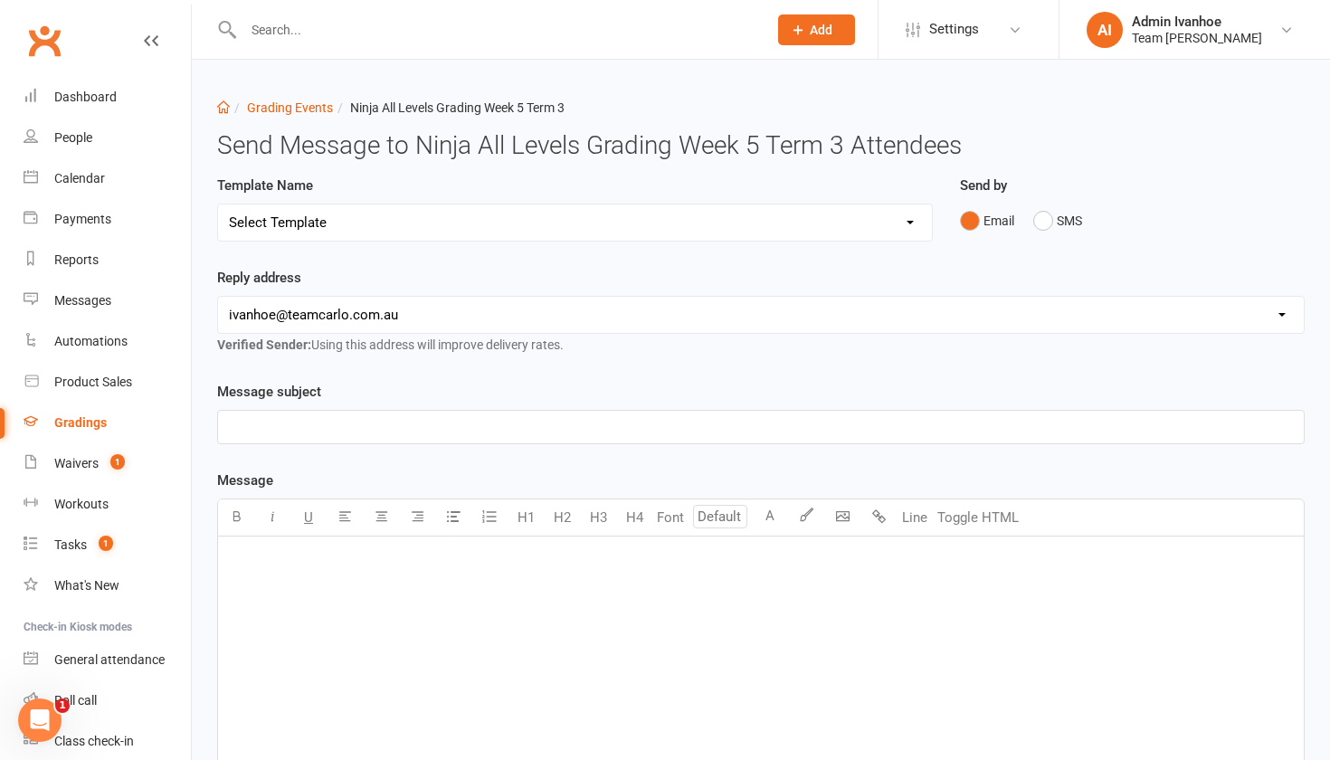
select select "15"
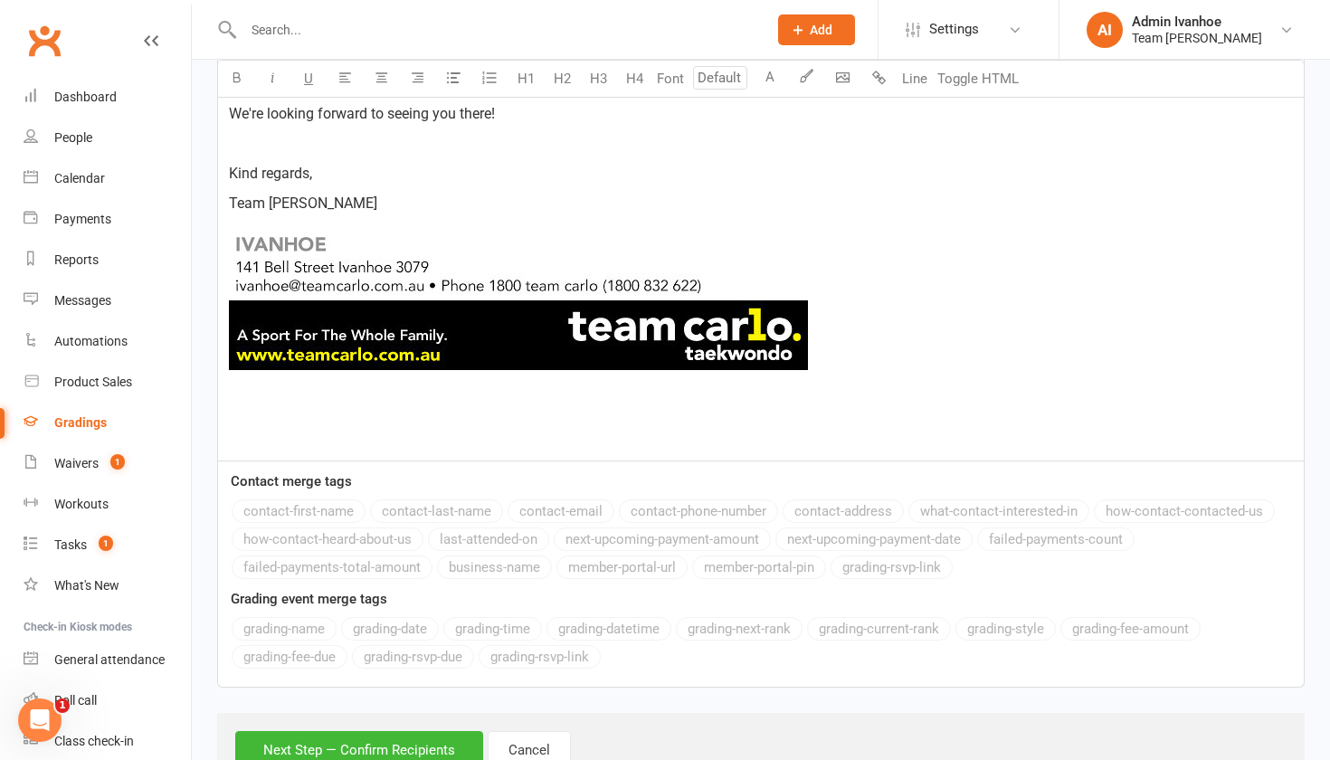
scroll to position [1049, 0]
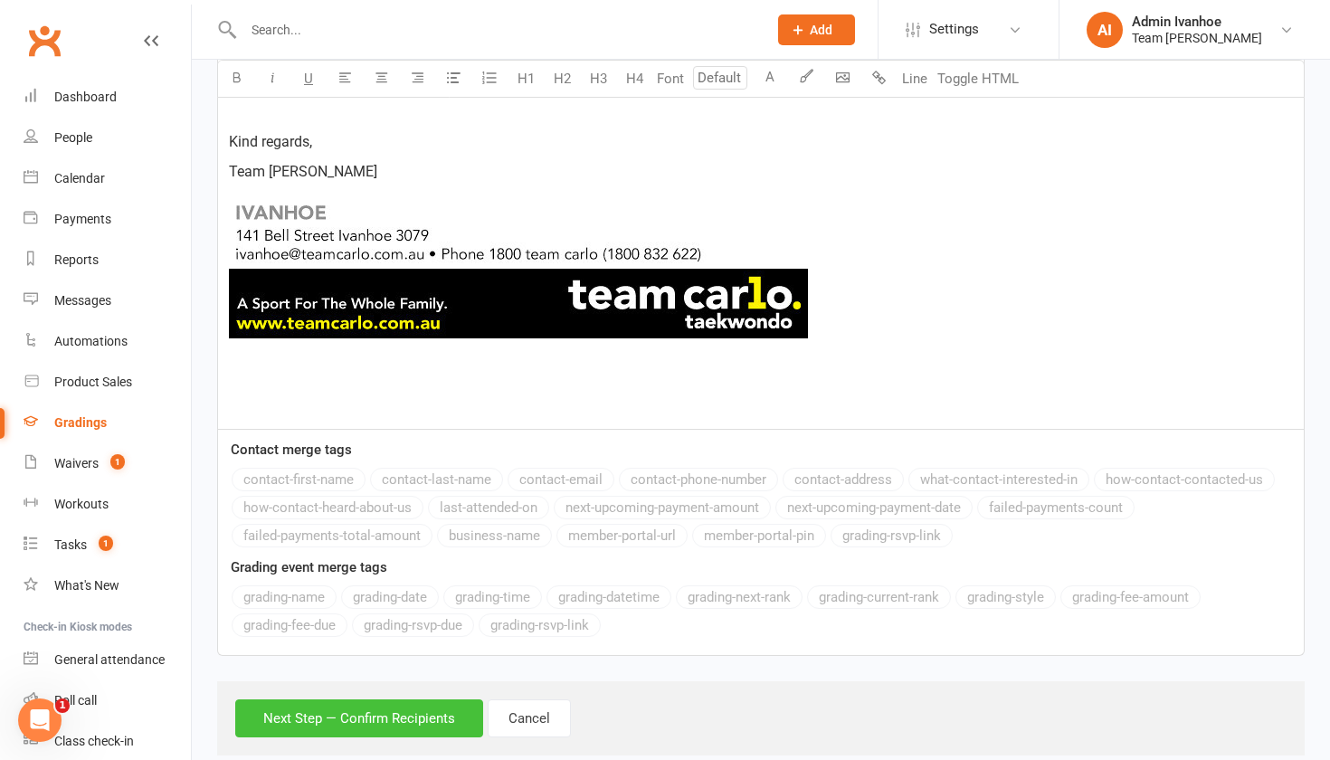
click at [380, 709] on button "Next Step — Confirm Recipients" at bounding box center [359, 719] width 248 height 38
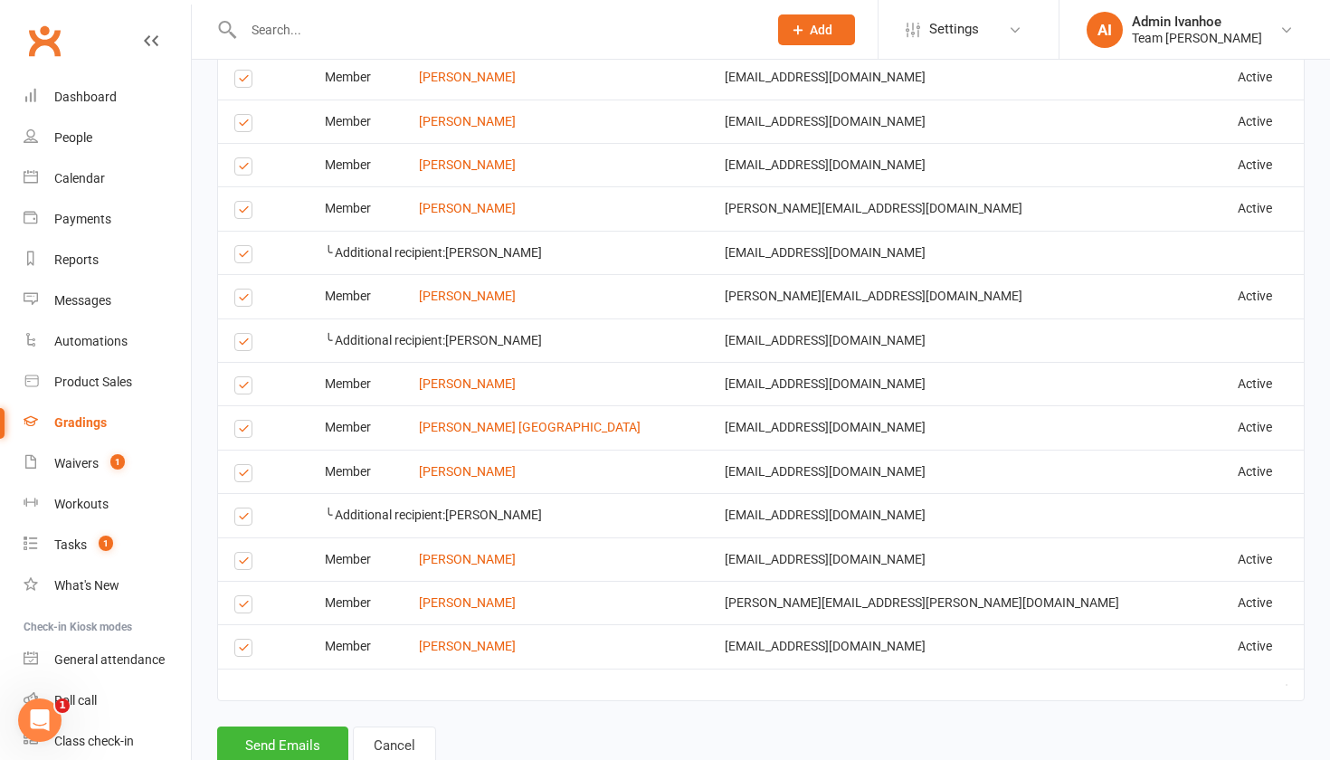
scroll to position [1420, 0]
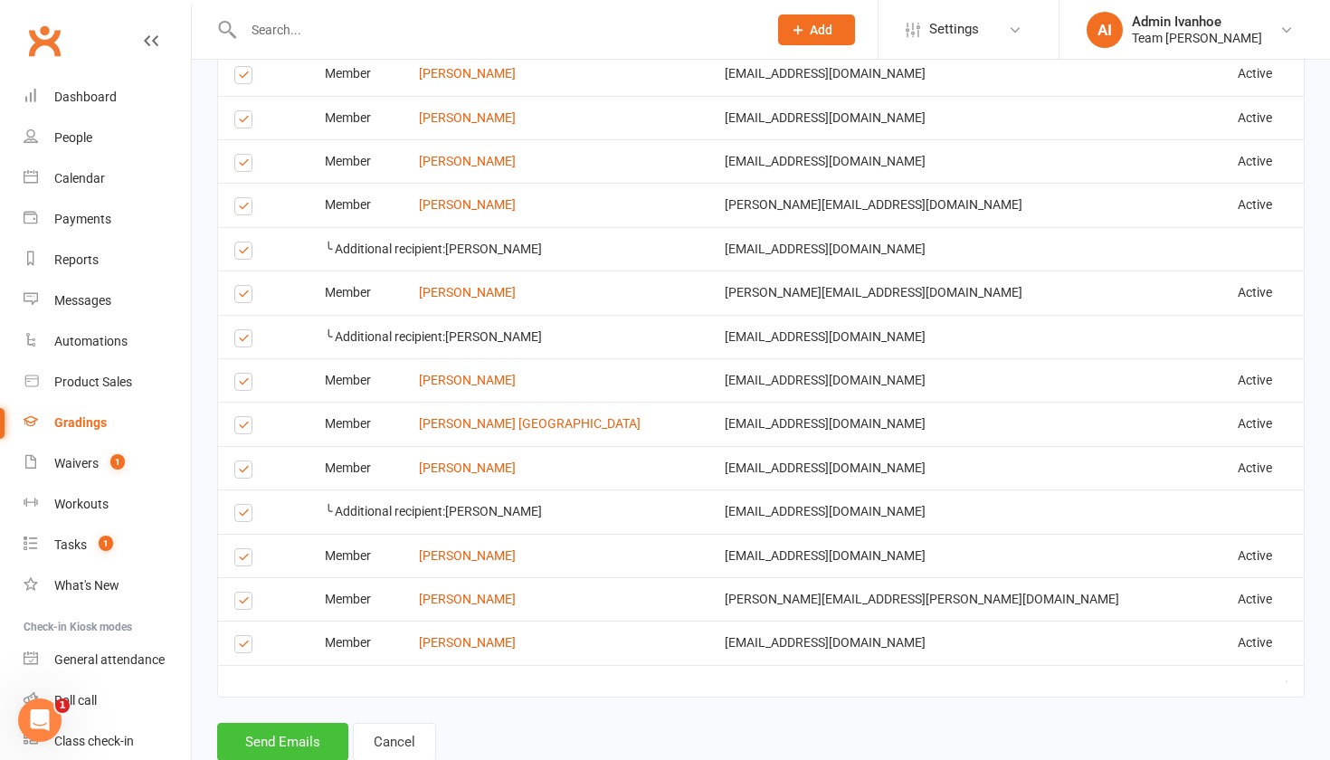
click at [229, 723] on button "Send Emails" at bounding box center [282, 742] width 131 height 38
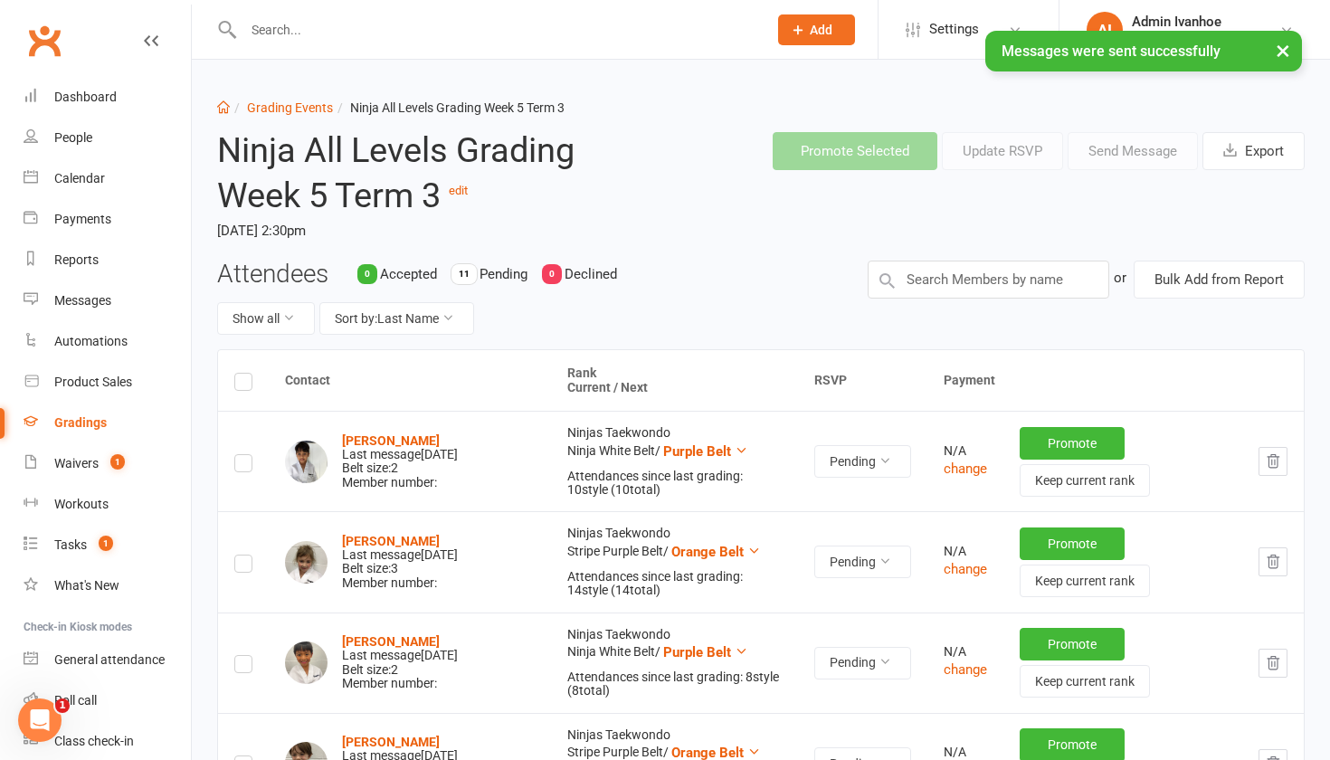
click at [1034, 214] on header "Ninja All Levels Grading Week 5 Term 3 edit Saturday, 23 Aug 2025, 2:30pm Promo…" at bounding box center [761, 189] width 1115 height 142
click at [244, 385] on label at bounding box center [243, 385] width 18 height 0
click at [244, 374] on input "checkbox" at bounding box center [243, 374] width 18 height 0
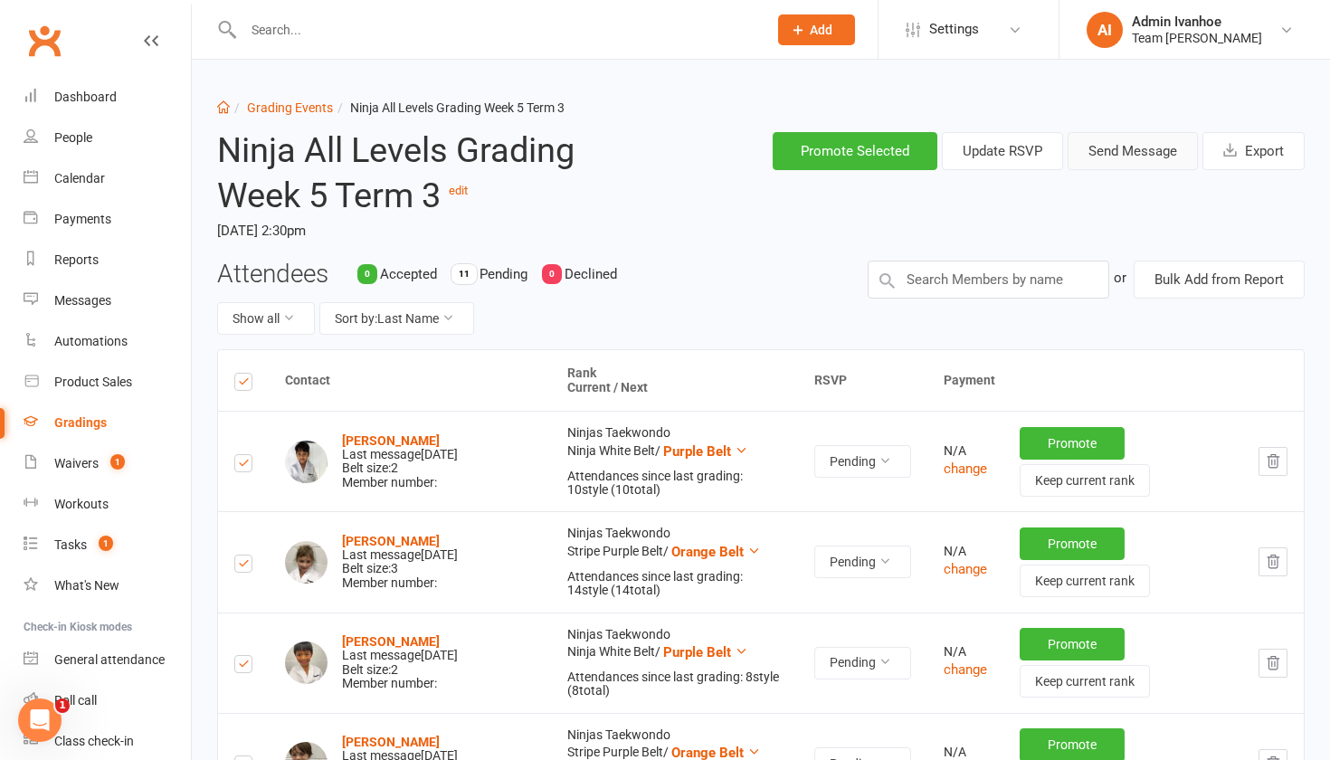
click at [1139, 157] on button "Send Message" at bounding box center [1133, 151] width 130 height 38
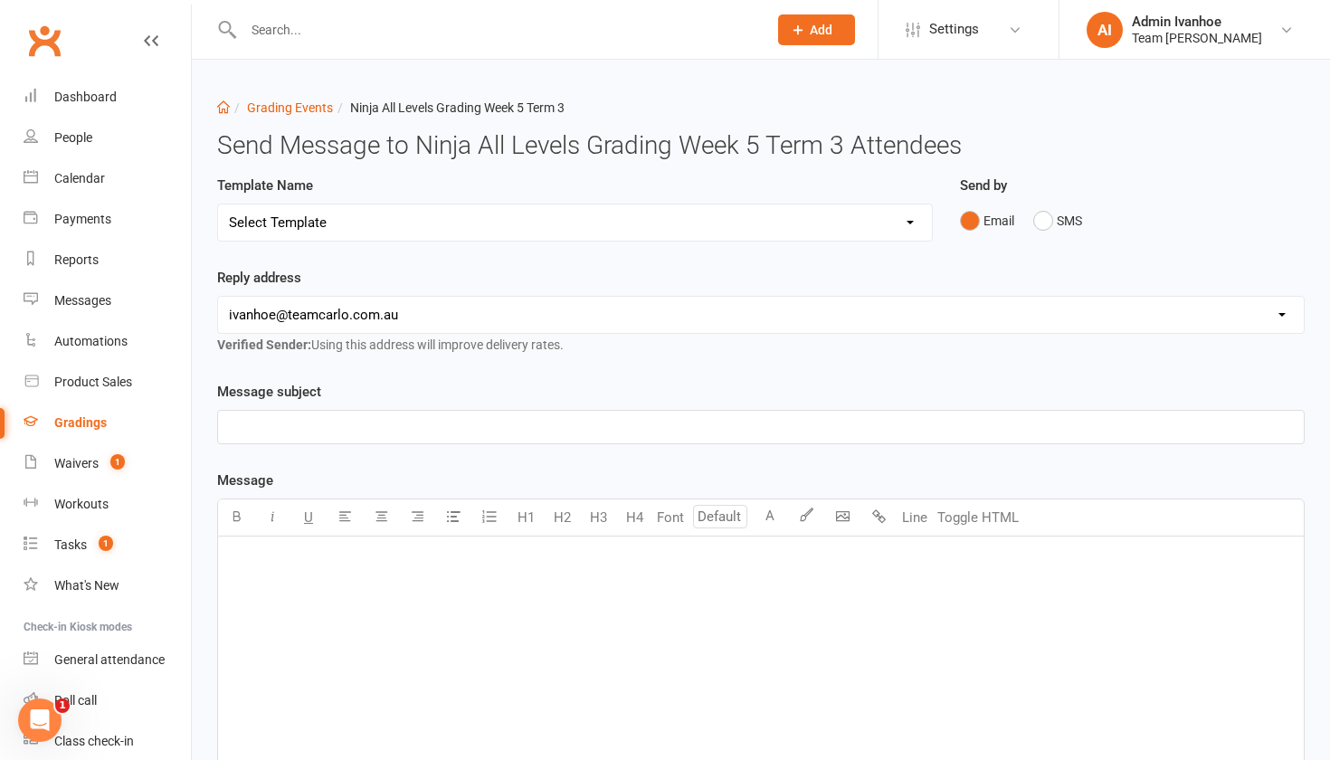
select select "0"
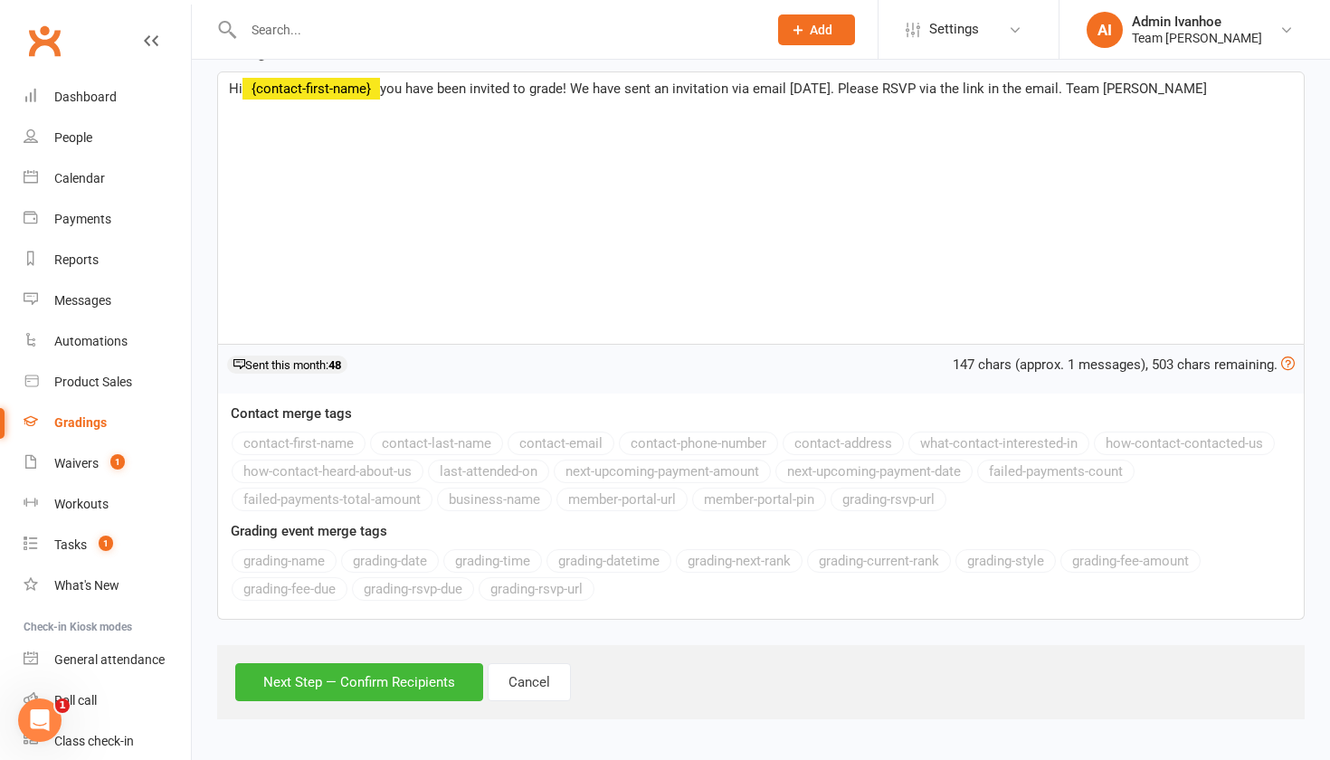
scroll to position [331, 0]
click at [339, 663] on button "Next Step — Confirm Recipients" at bounding box center [359, 682] width 248 height 38
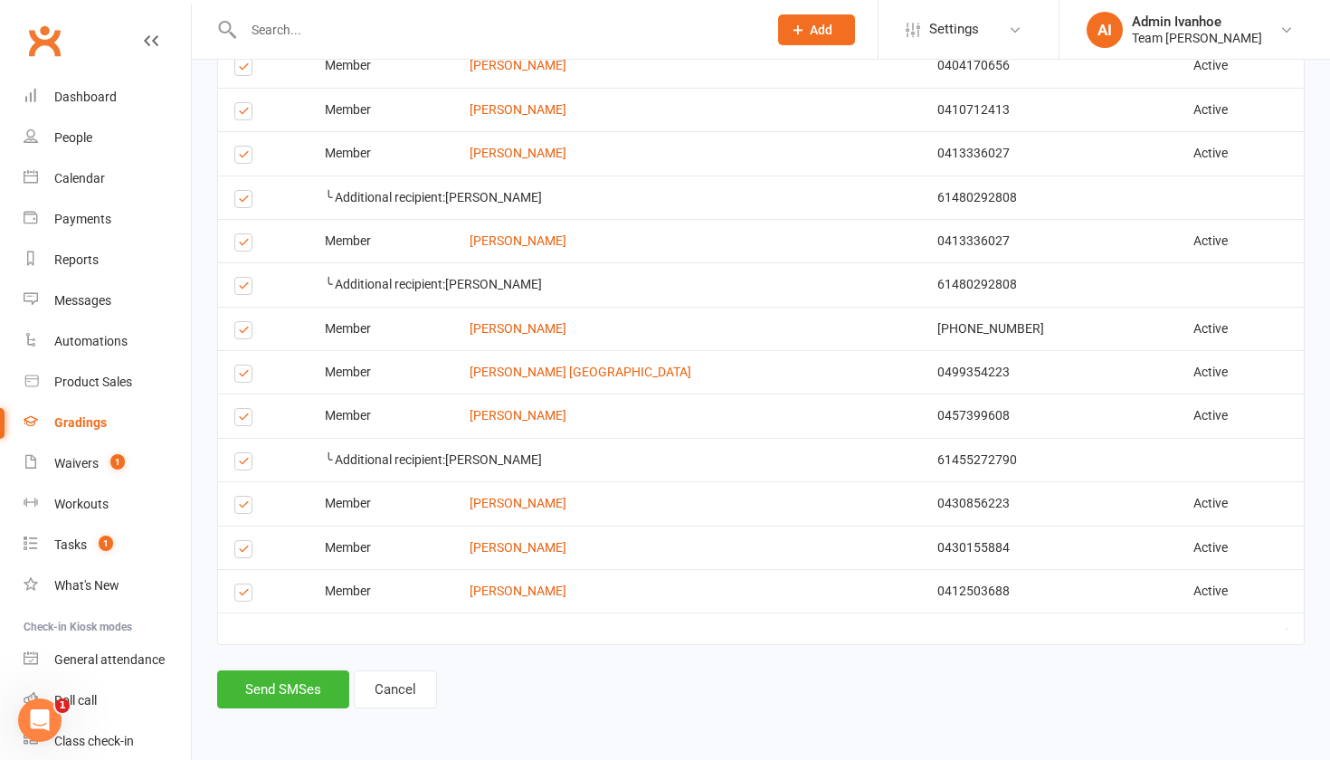
scroll to position [543, 0]
click at [328, 671] on button "Send SMSes" at bounding box center [283, 690] width 132 height 38
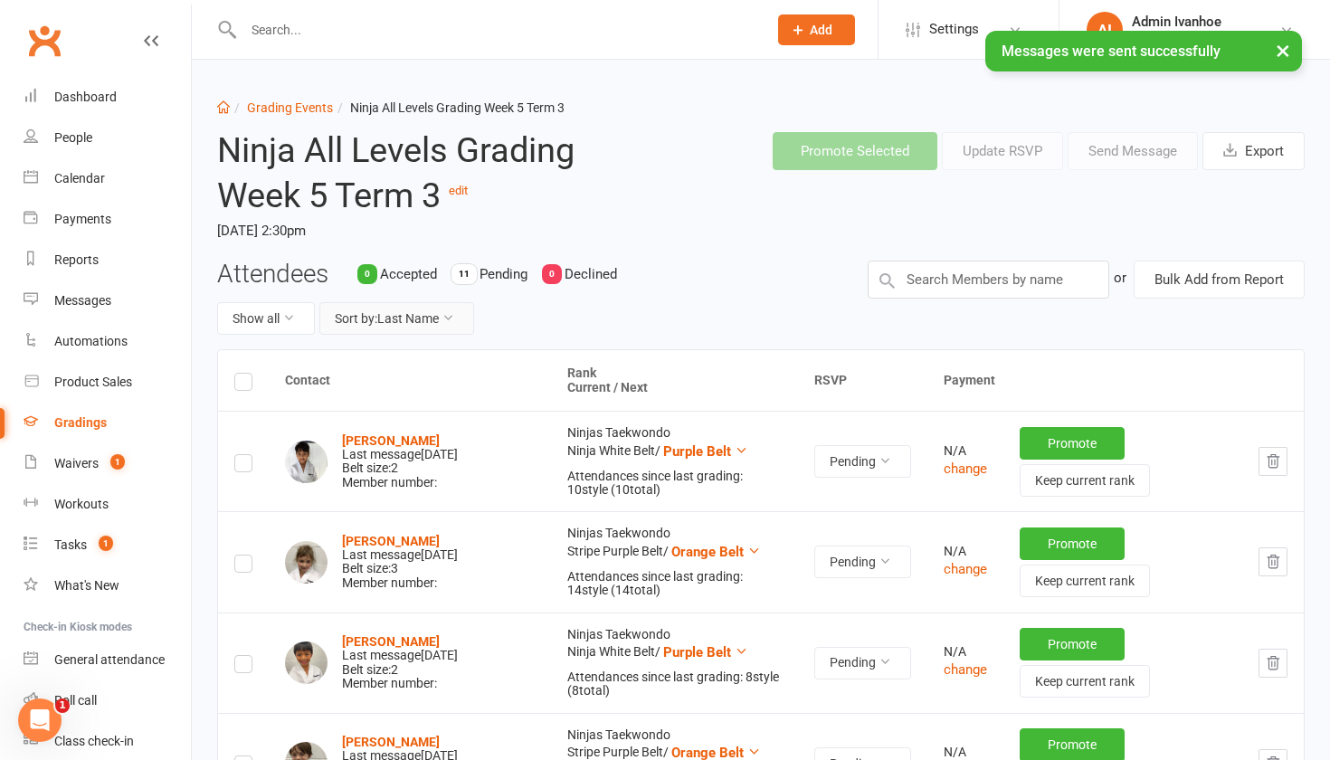
click at [421, 312] on button "Sort by: Last Name" at bounding box center [396, 318] width 155 height 33
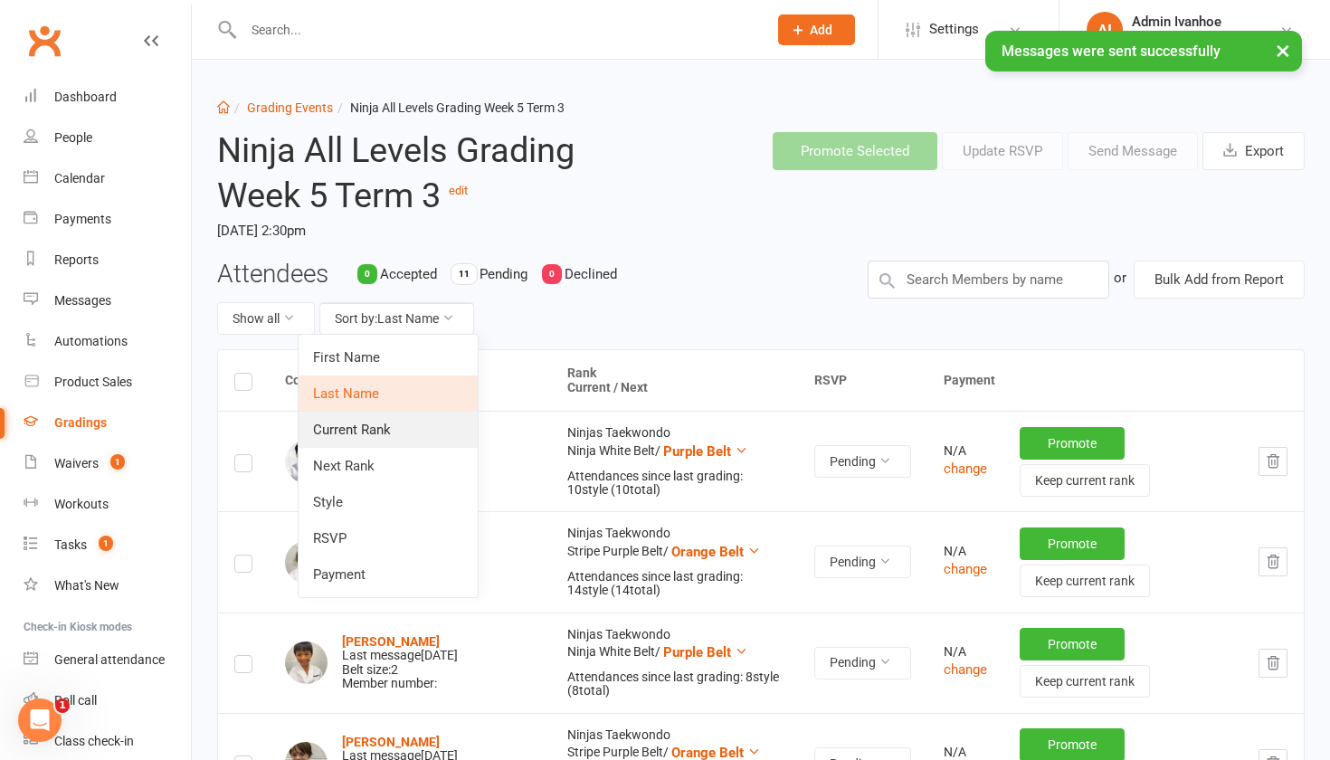
click at [395, 432] on link "Current Rank" at bounding box center [388, 430] width 179 height 36
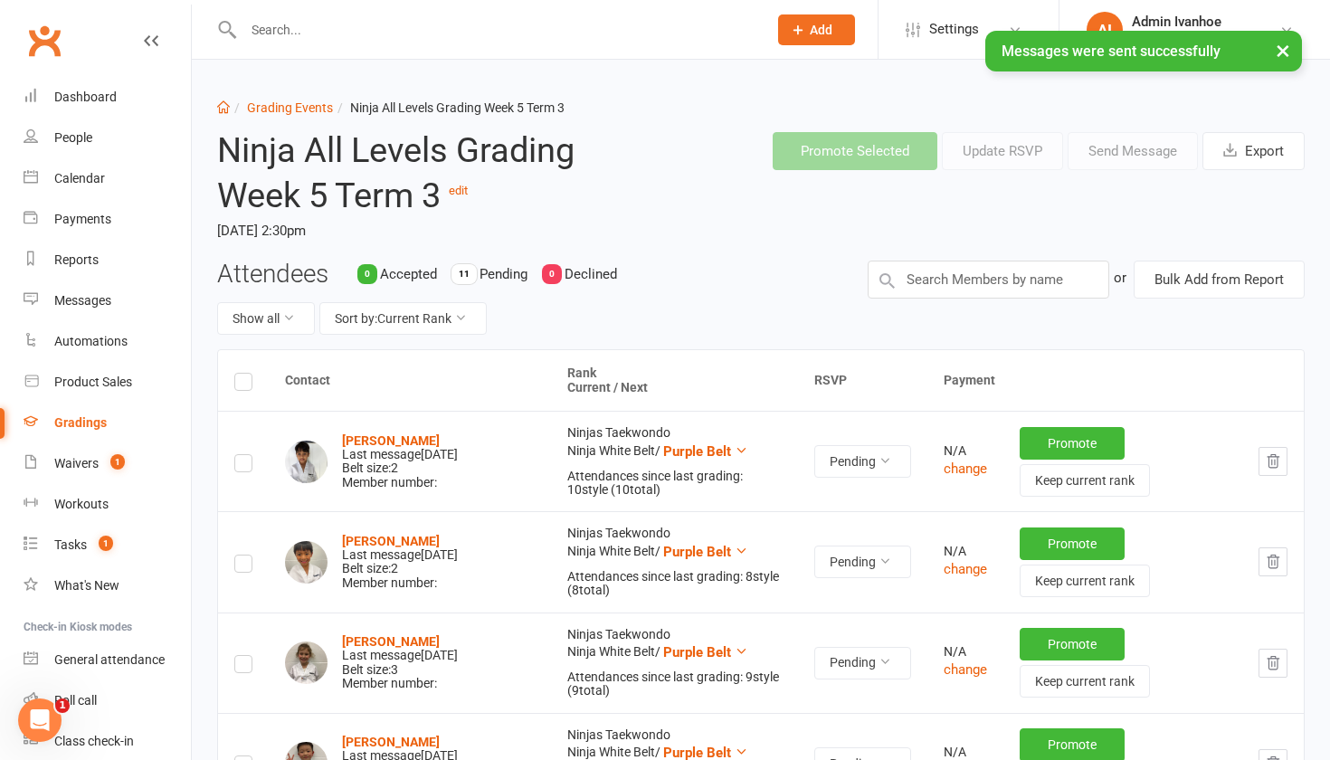
click at [235, 466] on label at bounding box center [243, 466] width 18 height 0
click at [235, 455] on input "checkbox" at bounding box center [243, 455] width 18 height 0
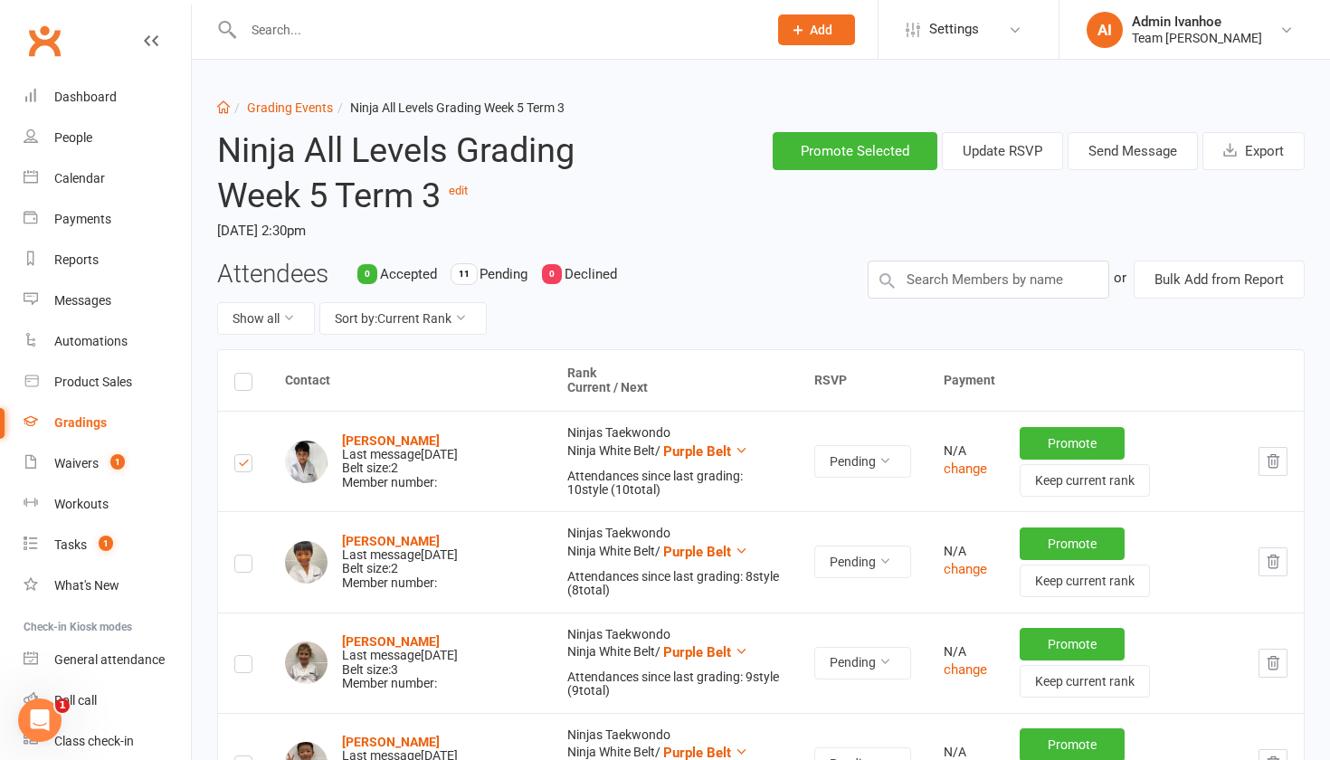
click at [241, 567] on label at bounding box center [243, 567] width 18 height 0
click at [241, 556] on input "checkbox" at bounding box center [243, 556] width 18 height 0
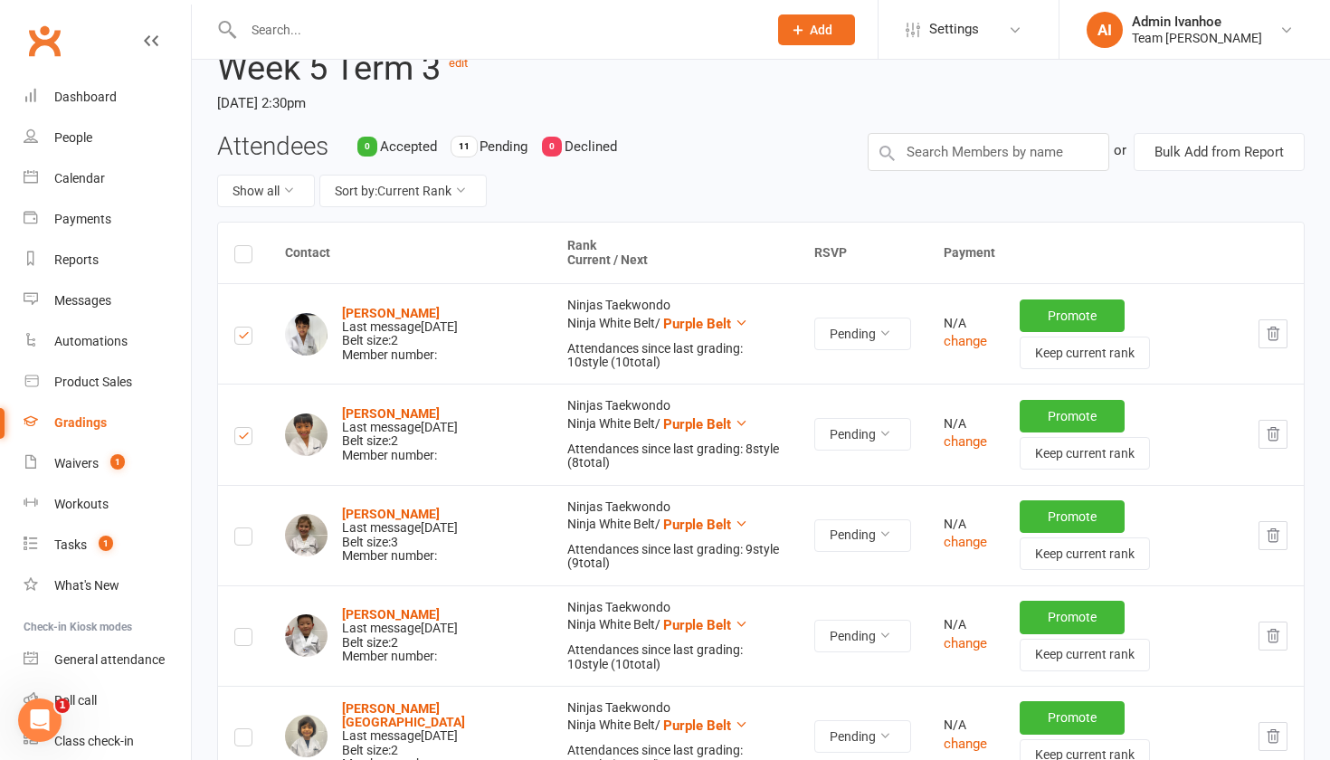
scroll to position [136, 0]
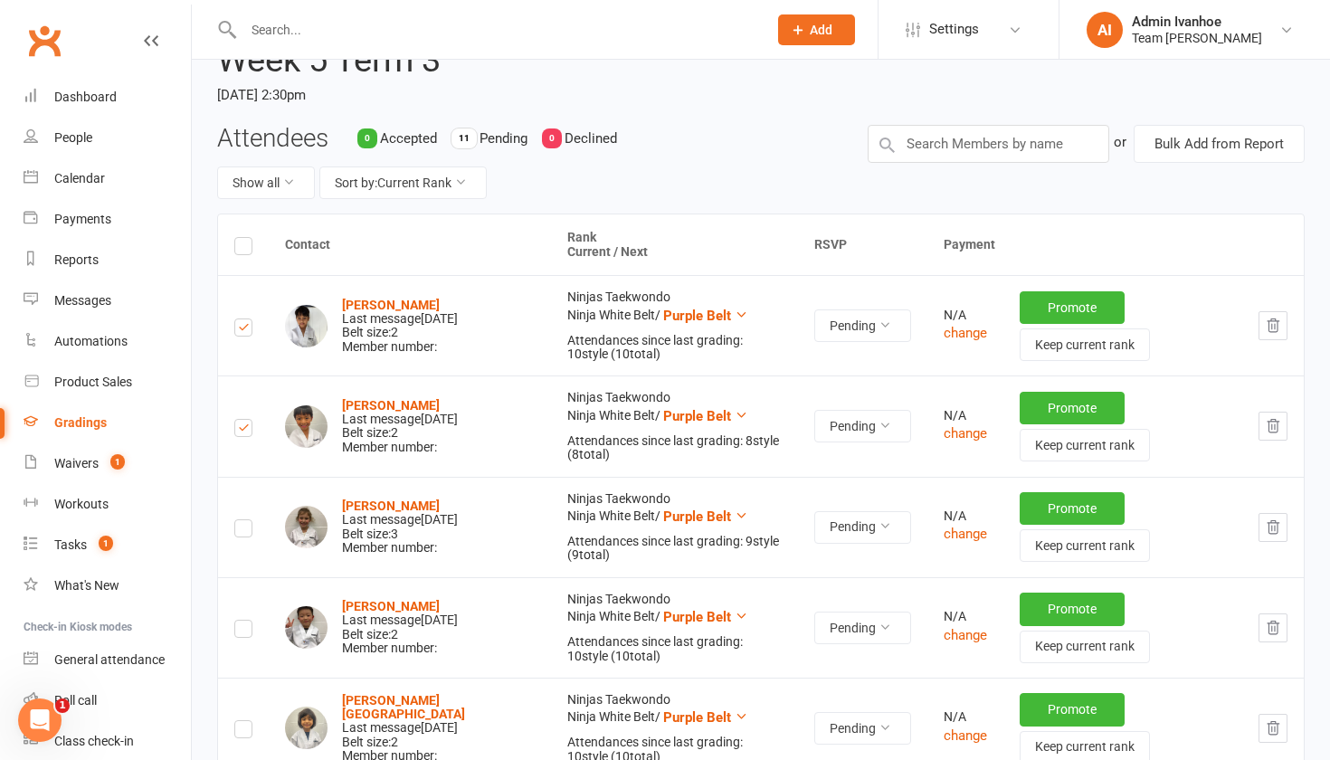
click at [243, 531] on label at bounding box center [243, 531] width 18 height 0
click at [243, 520] on input "checkbox" at bounding box center [243, 520] width 18 height 0
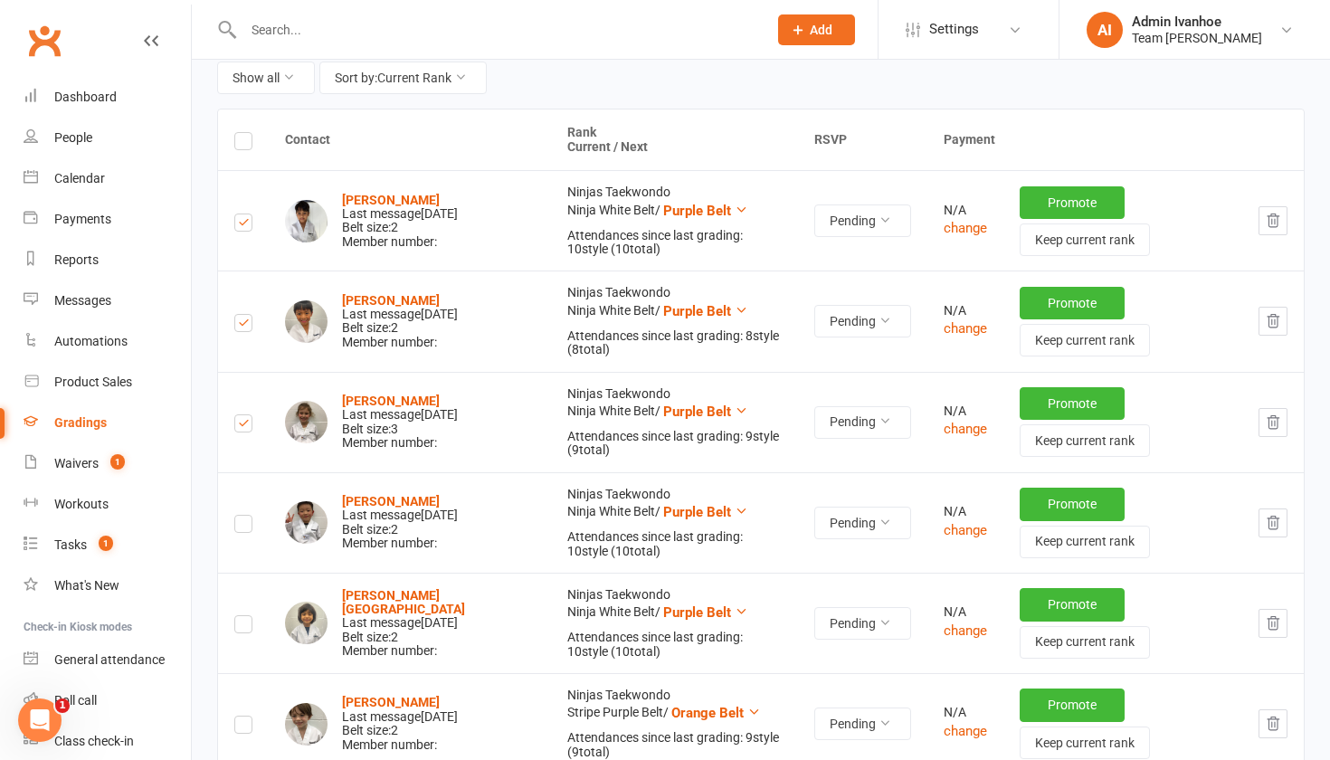
scroll to position [242, 0]
click at [243, 526] on label at bounding box center [243, 526] width 18 height 0
click at [243, 515] on input "checkbox" at bounding box center [243, 515] width 18 height 0
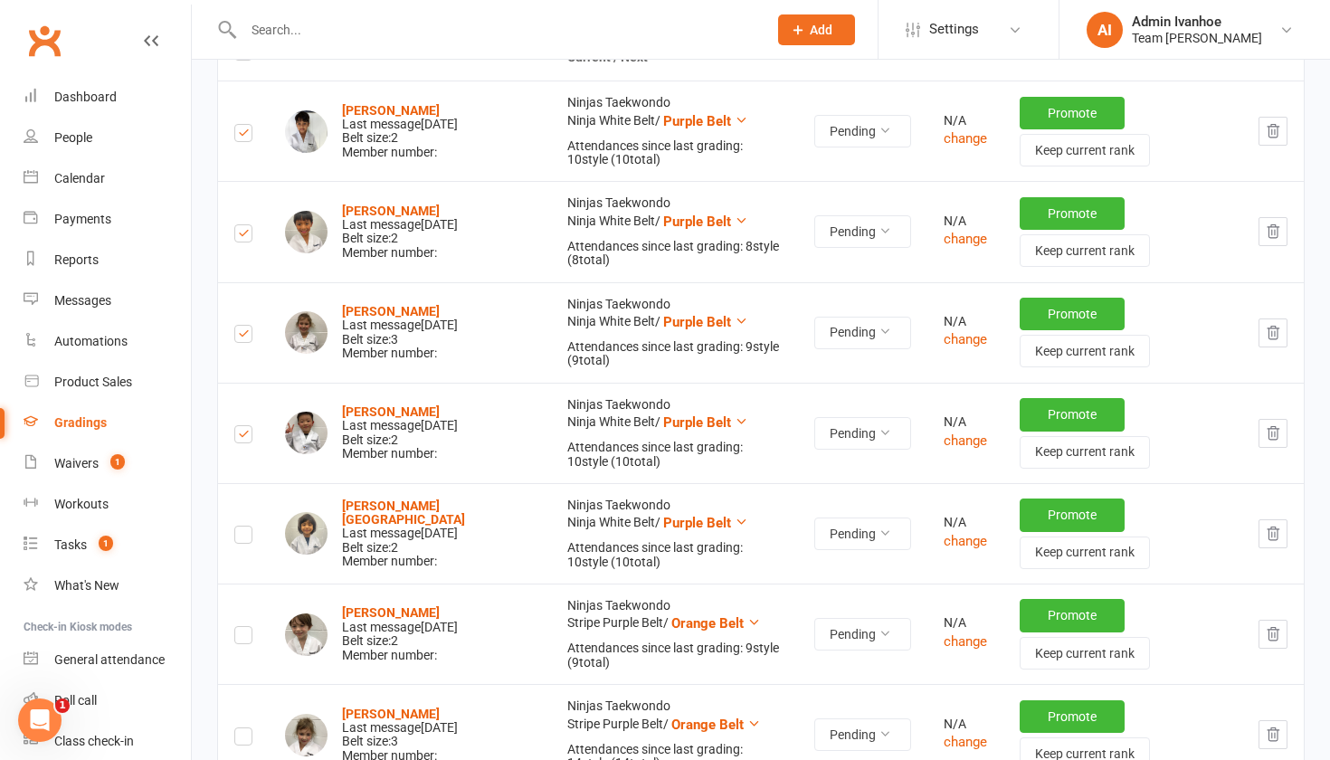
scroll to position [345, 0]
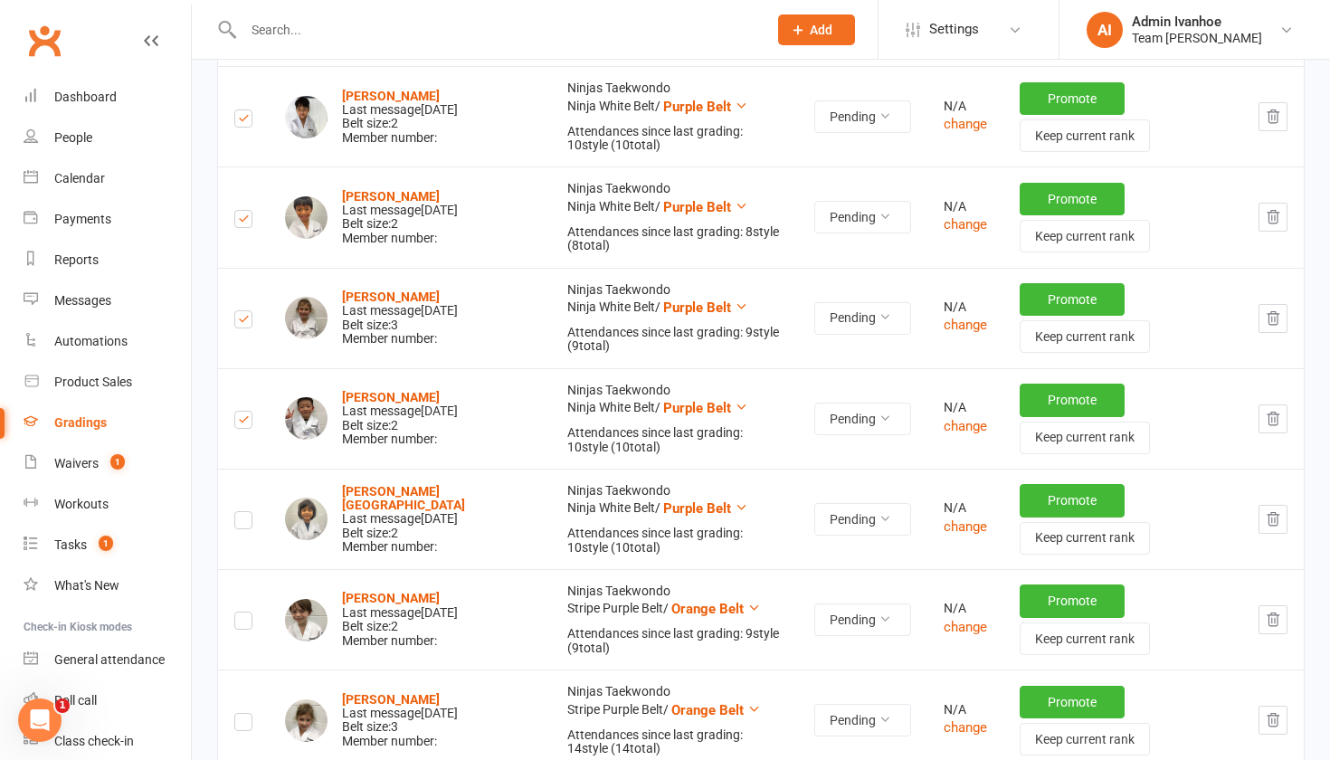
click at [246, 523] on label at bounding box center [243, 523] width 18 height 0
click at [246, 512] on input "checkbox" at bounding box center [243, 512] width 18 height 0
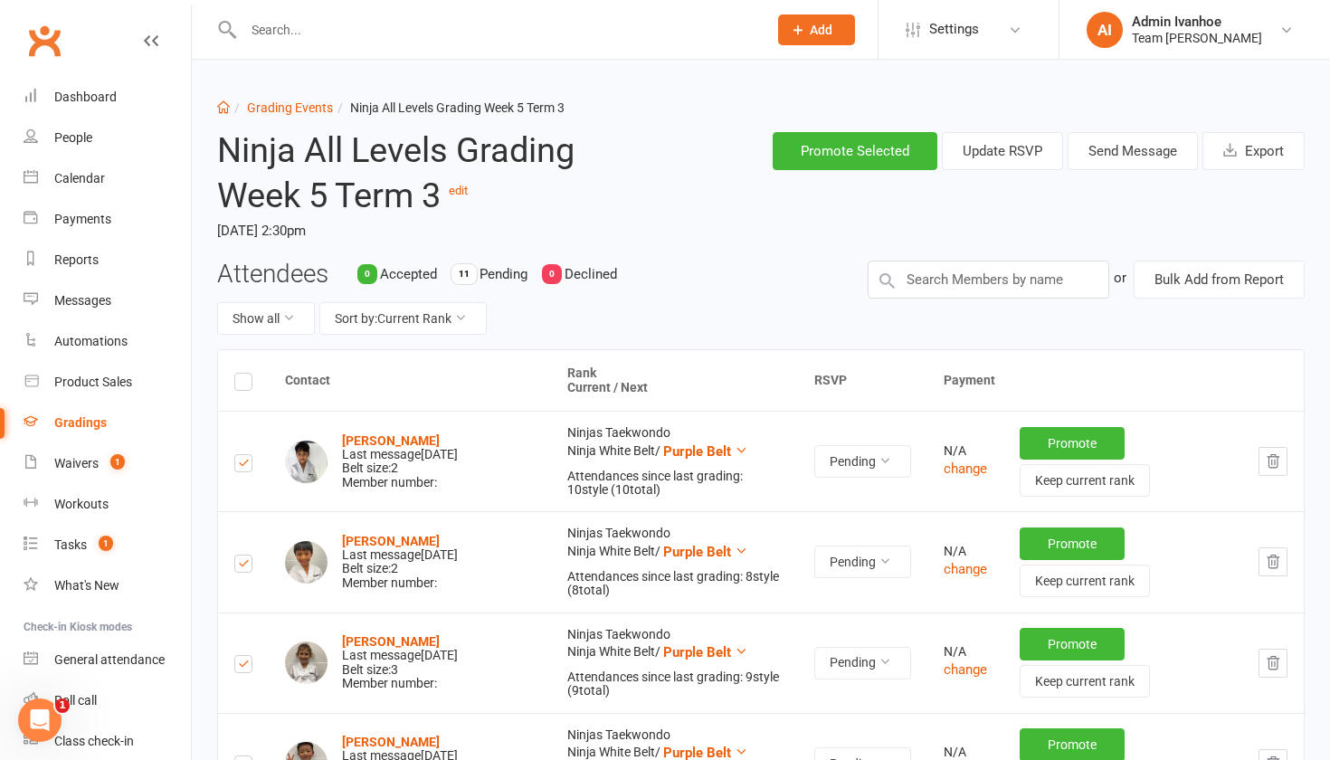
scroll to position [0, 0]
click at [1166, 141] on button "Send Message" at bounding box center [1133, 151] width 130 height 38
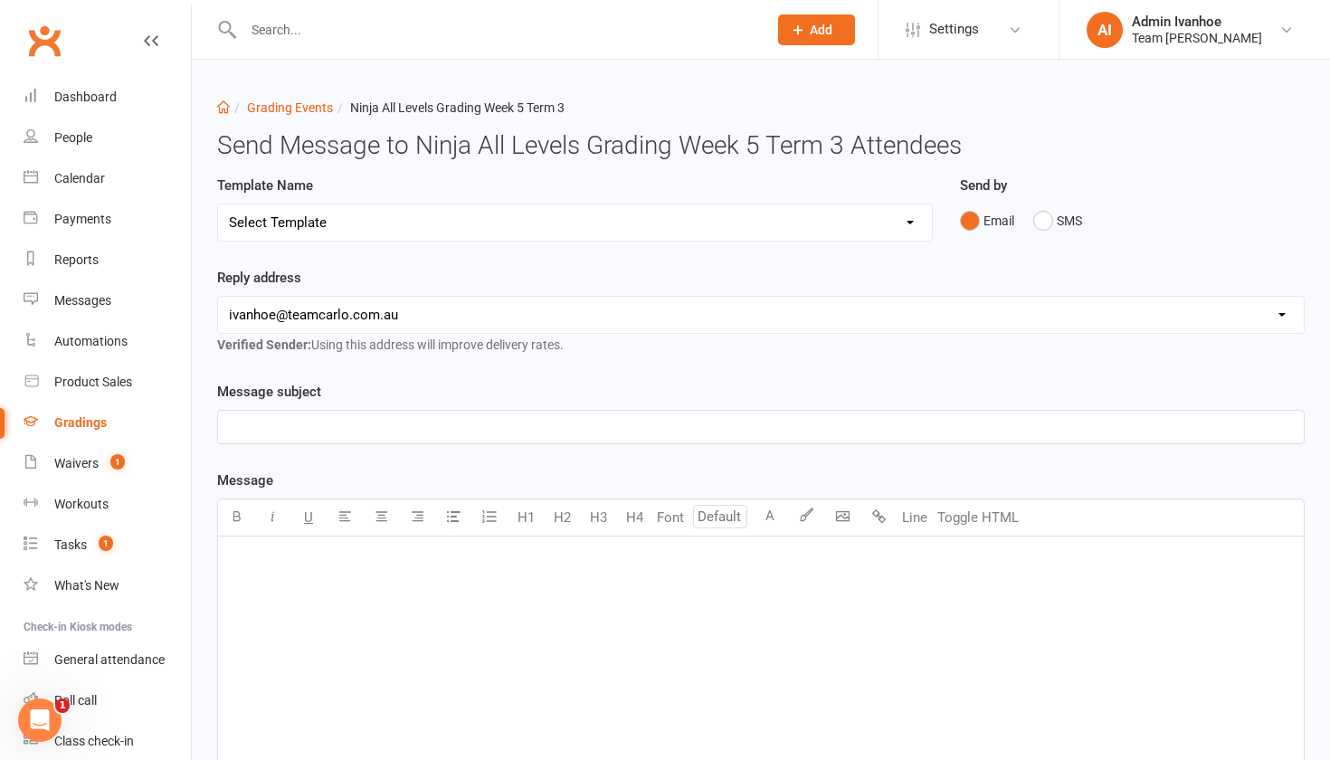
select select "22"
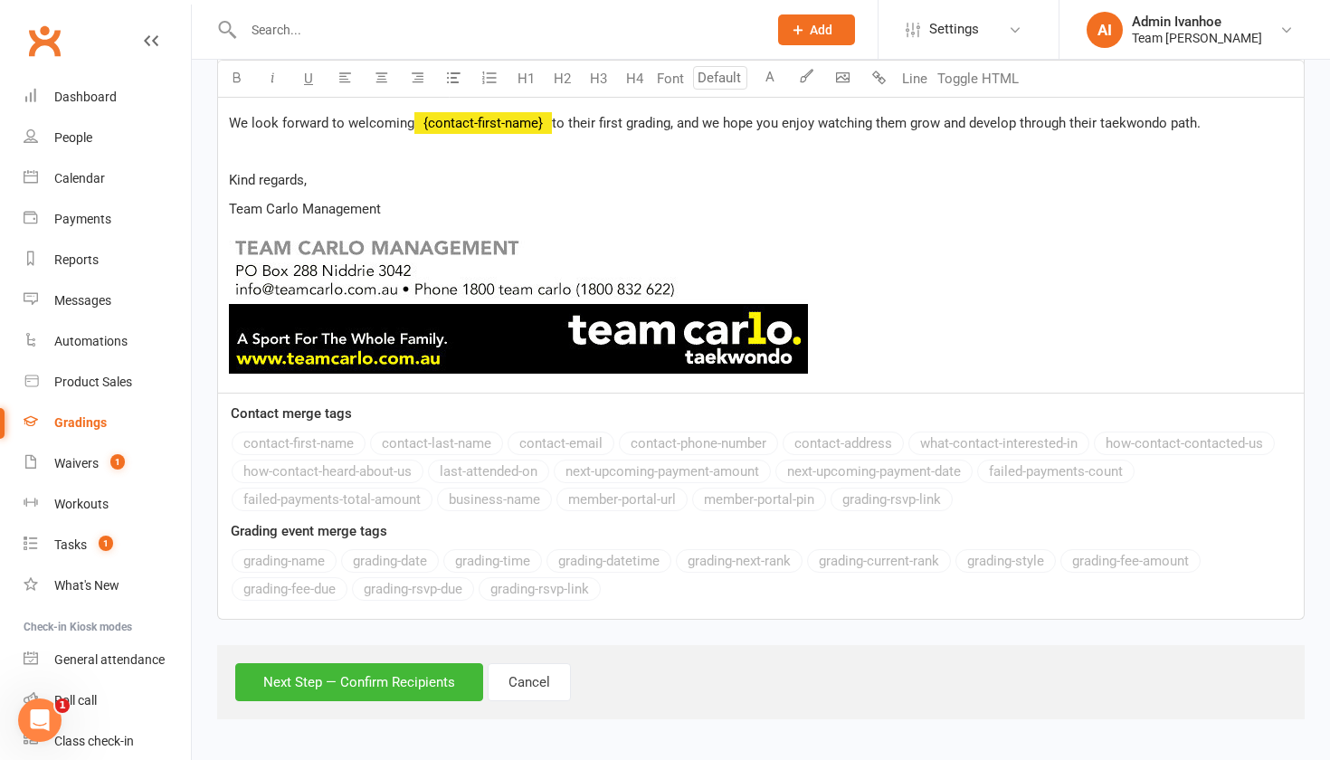
scroll to position [1372, 0]
click at [426, 663] on button "Next Step — Confirm Recipients" at bounding box center [359, 682] width 248 height 38
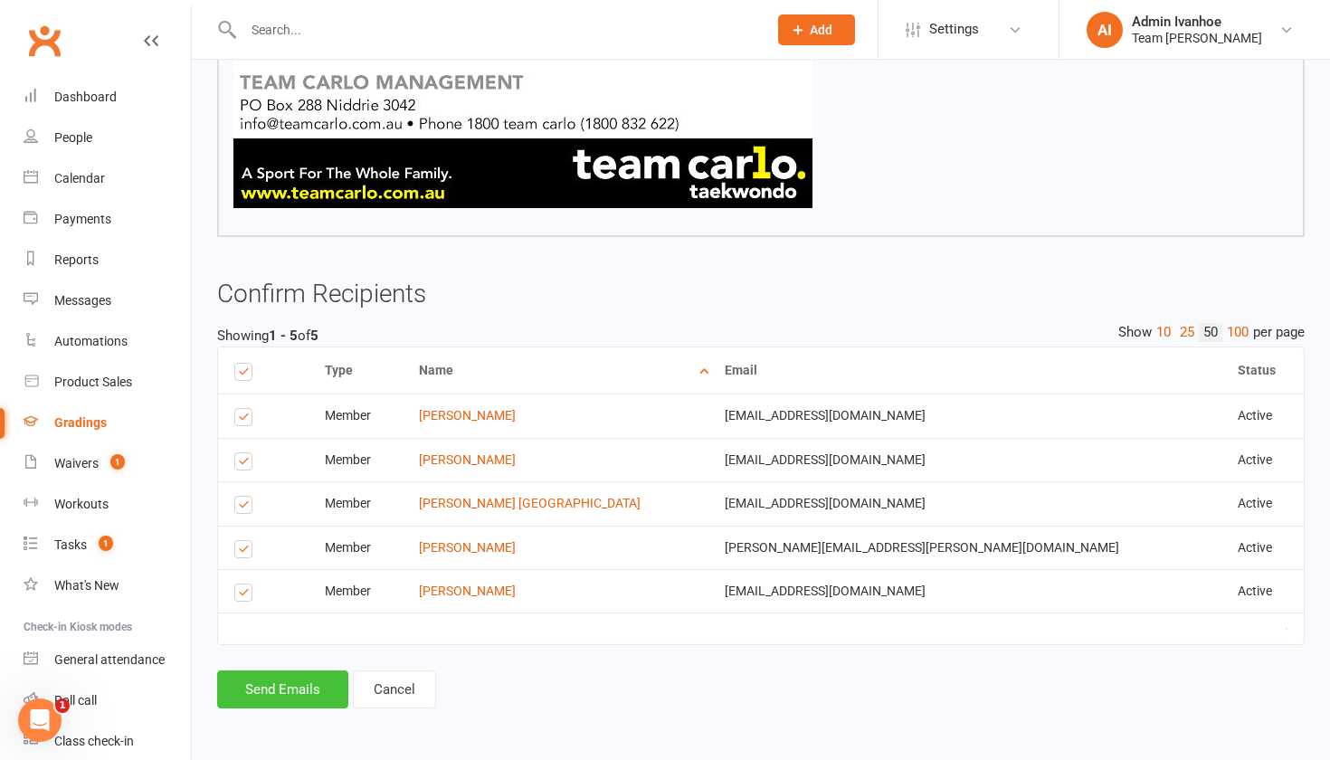
click at [337, 694] on button "Send Emails" at bounding box center [282, 690] width 131 height 38
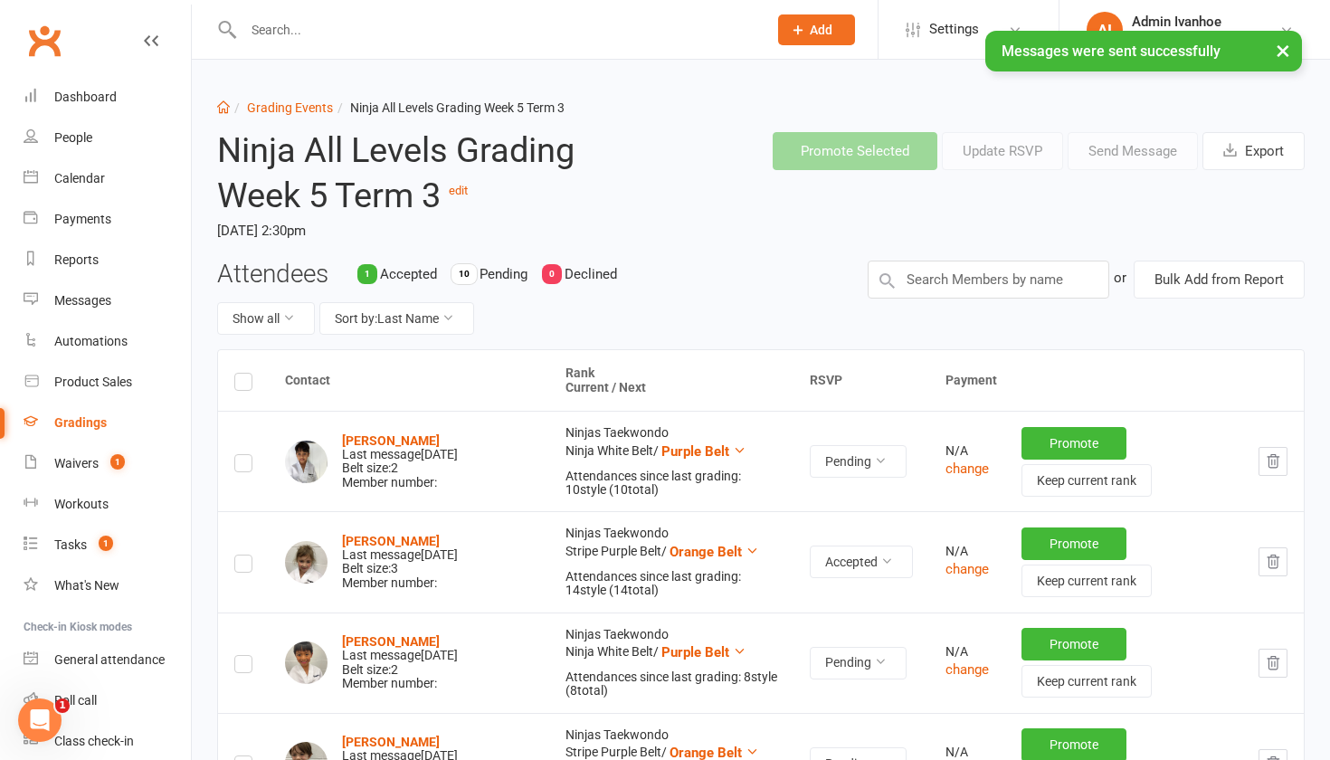
click at [76, 417] on div "Gradings" at bounding box center [80, 422] width 52 height 14
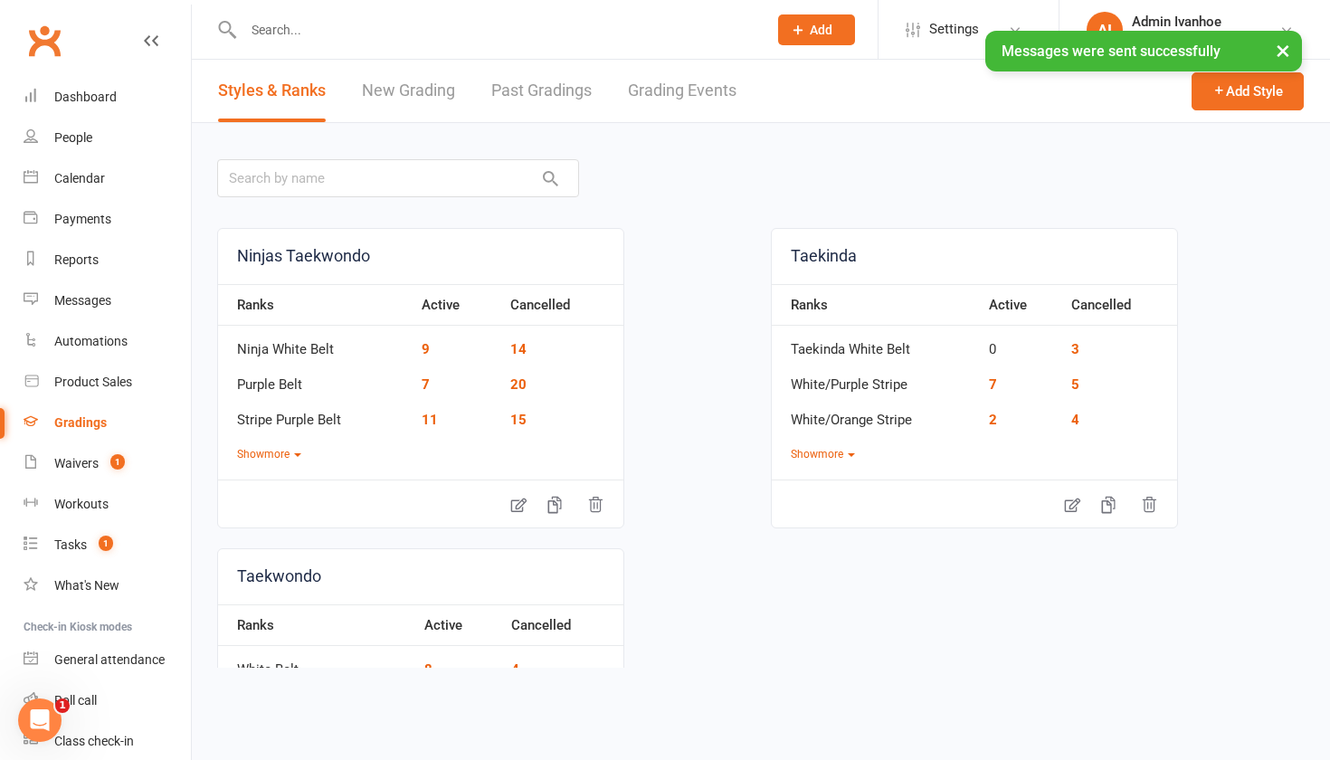
click at [662, 91] on link "Grading Events" at bounding box center [682, 91] width 109 height 62
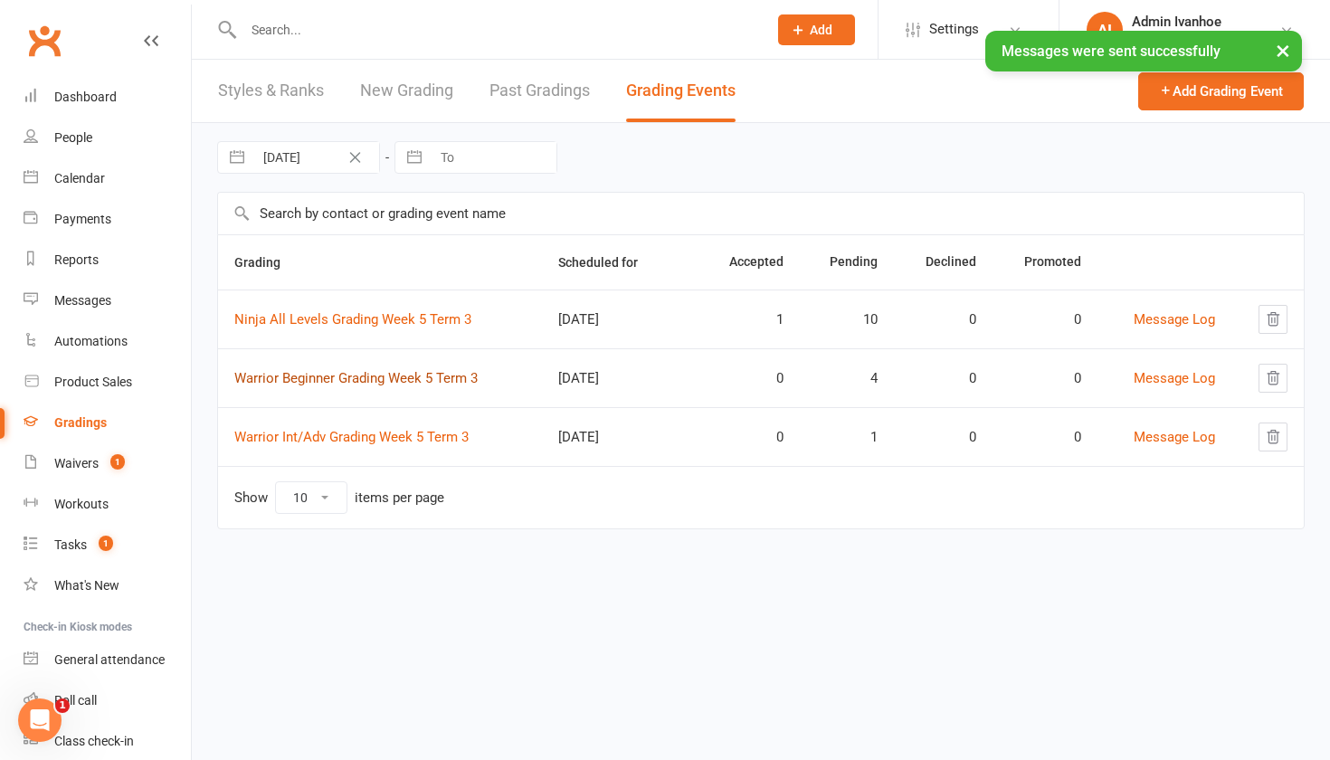
click at [290, 384] on link "Warrior Beginner Grading Week 5 Term 3" at bounding box center [355, 378] width 243 height 16
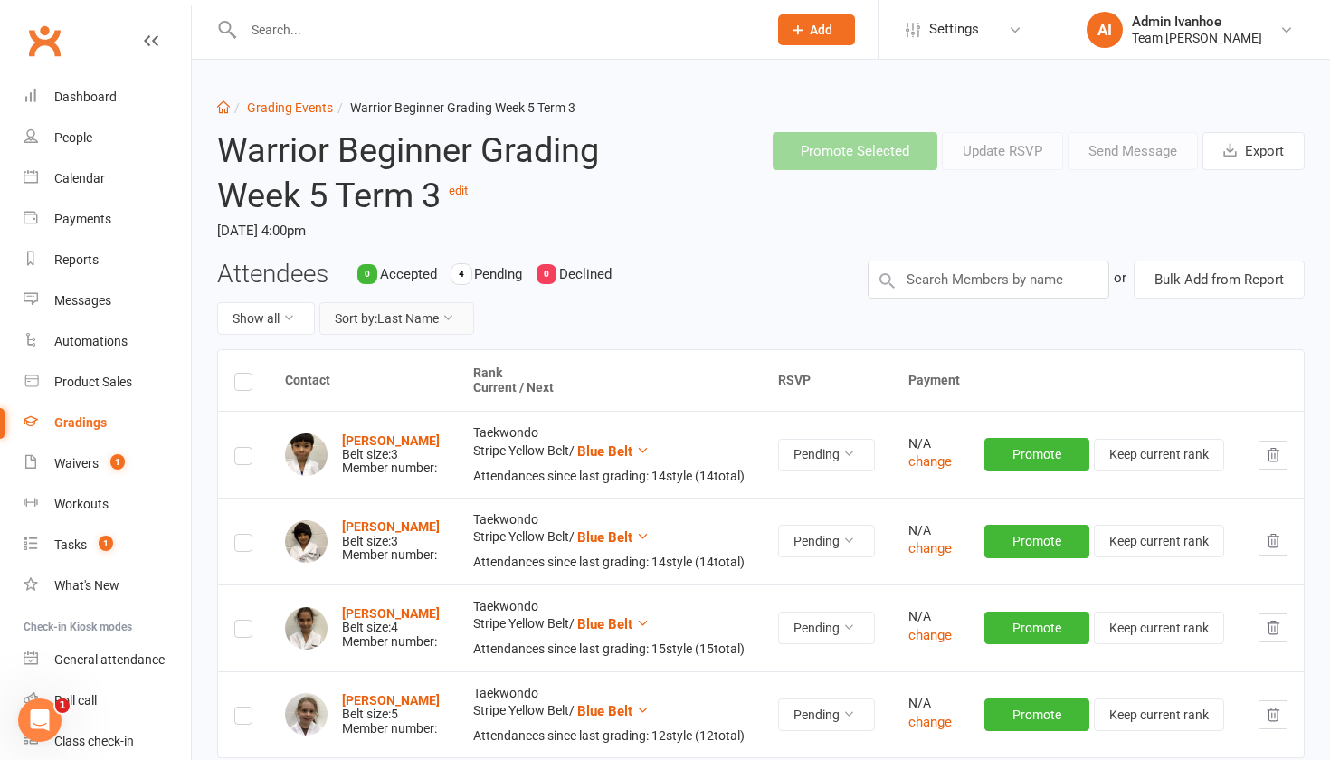
click at [435, 302] on button "Sort by: Last Name" at bounding box center [396, 318] width 155 height 33
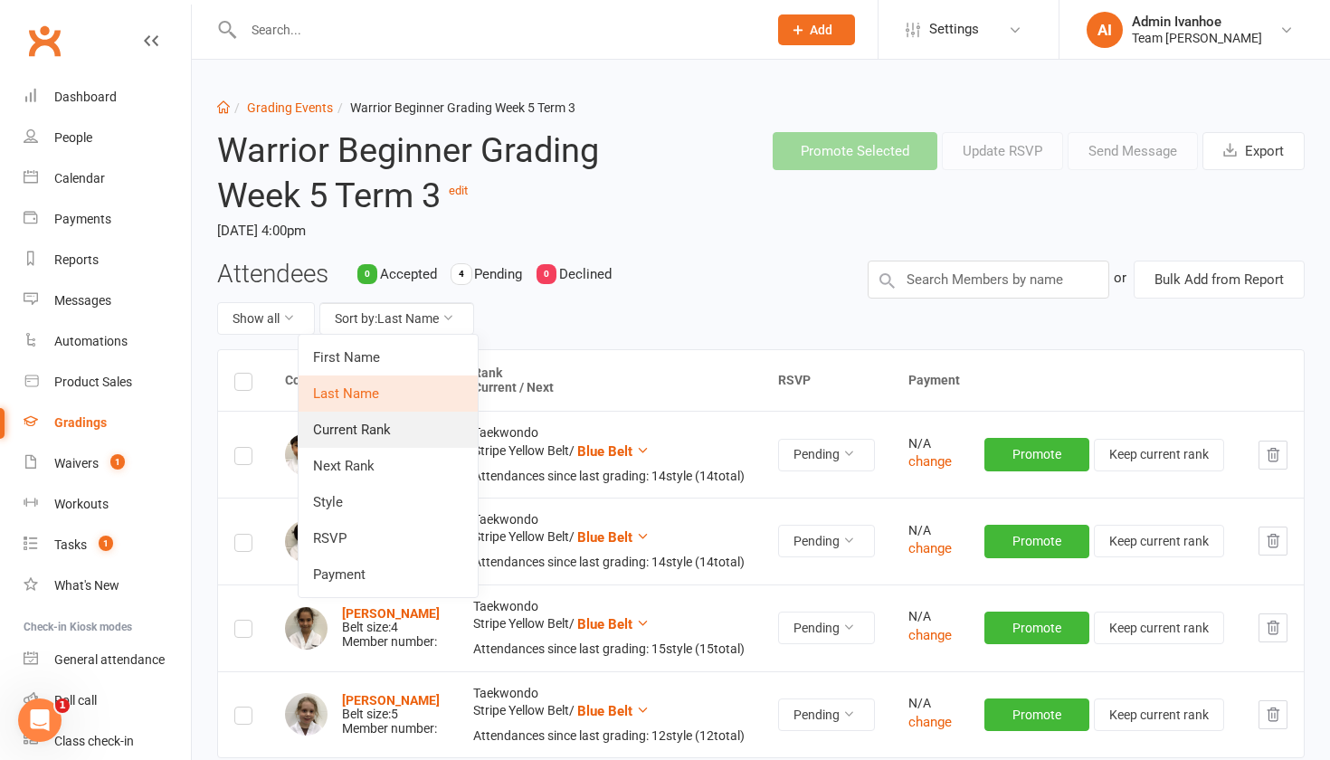
click at [388, 424] on link "Current Rank" at bounding box center [388, 430] width 179 height 36
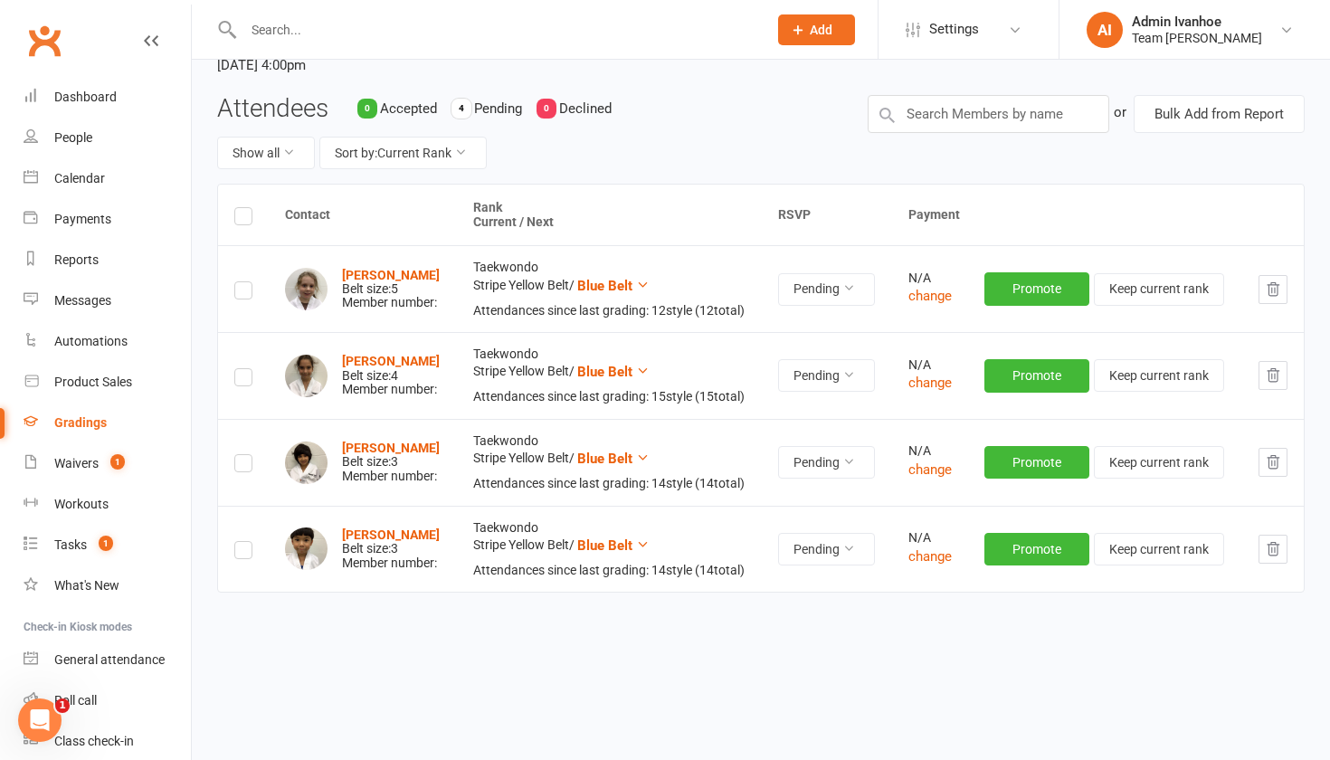
scroll to position [191, 0]
click at [249, 380] on label at bounding box center [243, 380] width 18 height 0
click at [249, 369] on input "checkbox" at bounding box center [243, 369] width 18 height 0
click at [240, 466] on label at bounding box center [243, 466] width 18 height 0
click at [240, 455] on input "checkbox" at bounding box center [243, 455] width 18 height 0
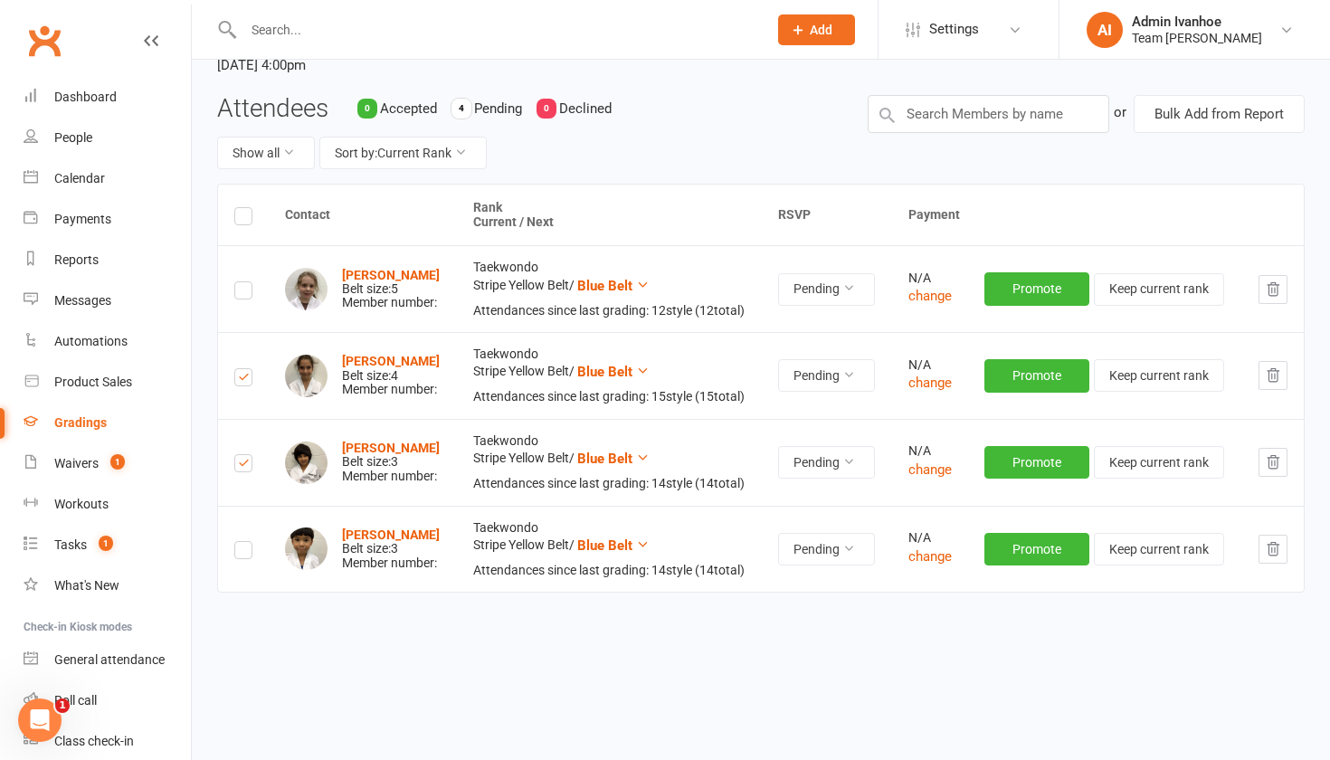
click at [242, 553] on label at bounding box center [243, 553] width 18 height 0
click at [242, 542] on input "checkbox" at bounding box center [243, 542] width 18 height 0
click at [236, 219] on label at bounding box center [243, 219] width 18 height 0
click at [236, 208] on input "checkbox" at bounding box center [243, 208] width 18 height 0
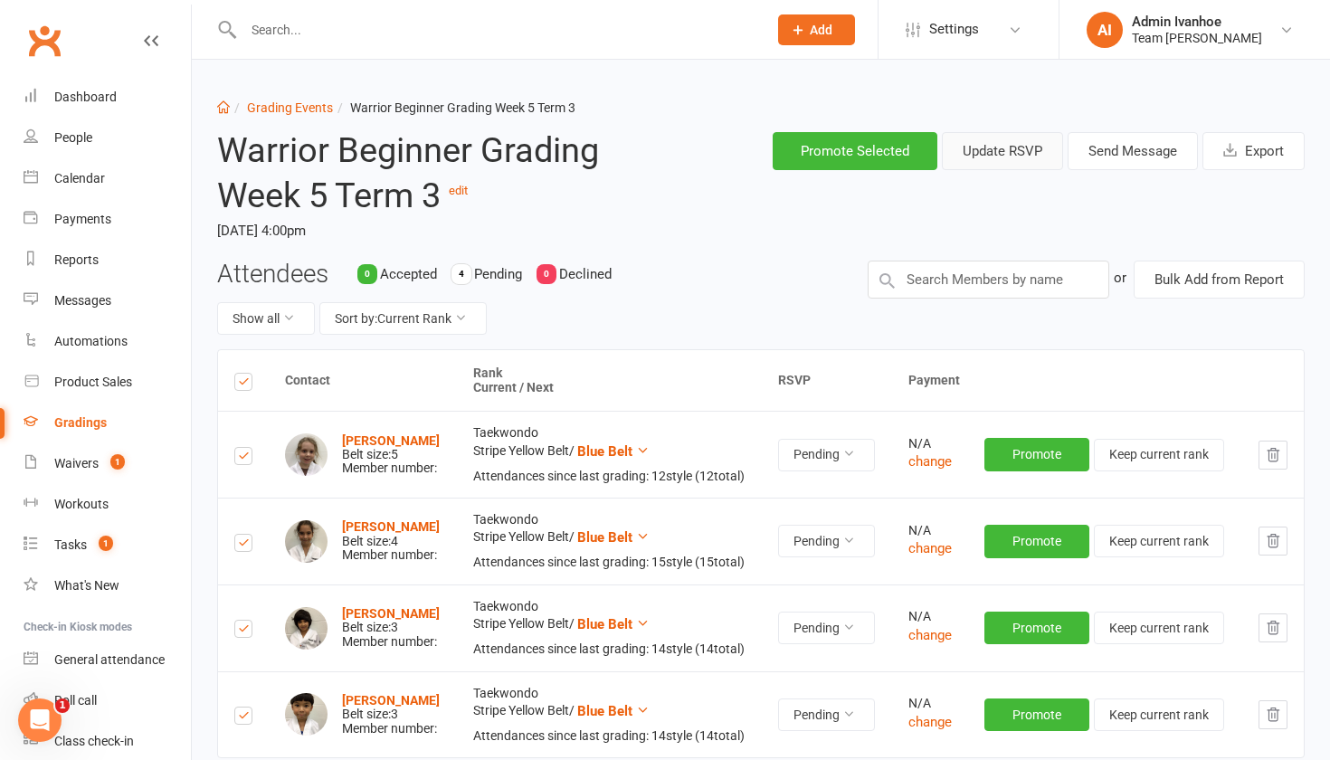
scroll to position [0, 0]
click at [1114, 148] on button "Send Message" at bounding box center [1133, 151] width 130 height 38
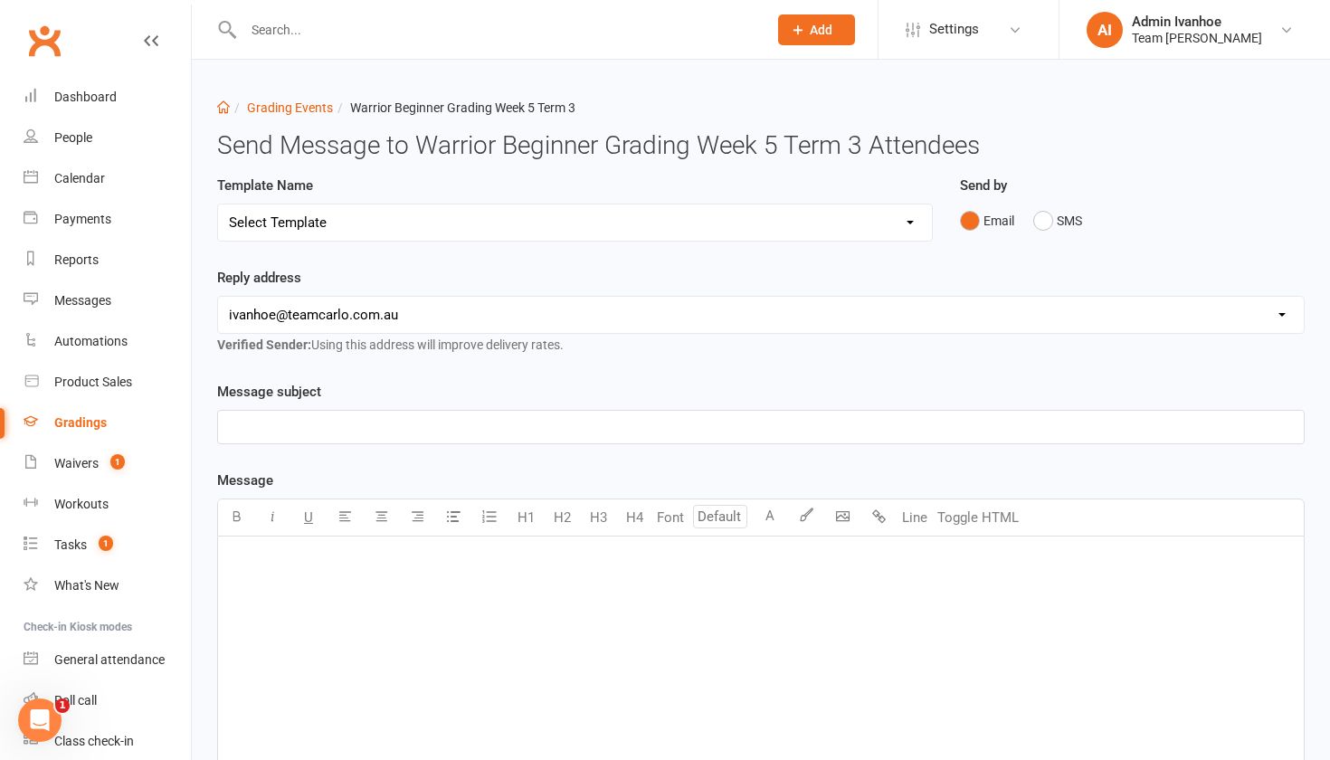
select select "15"
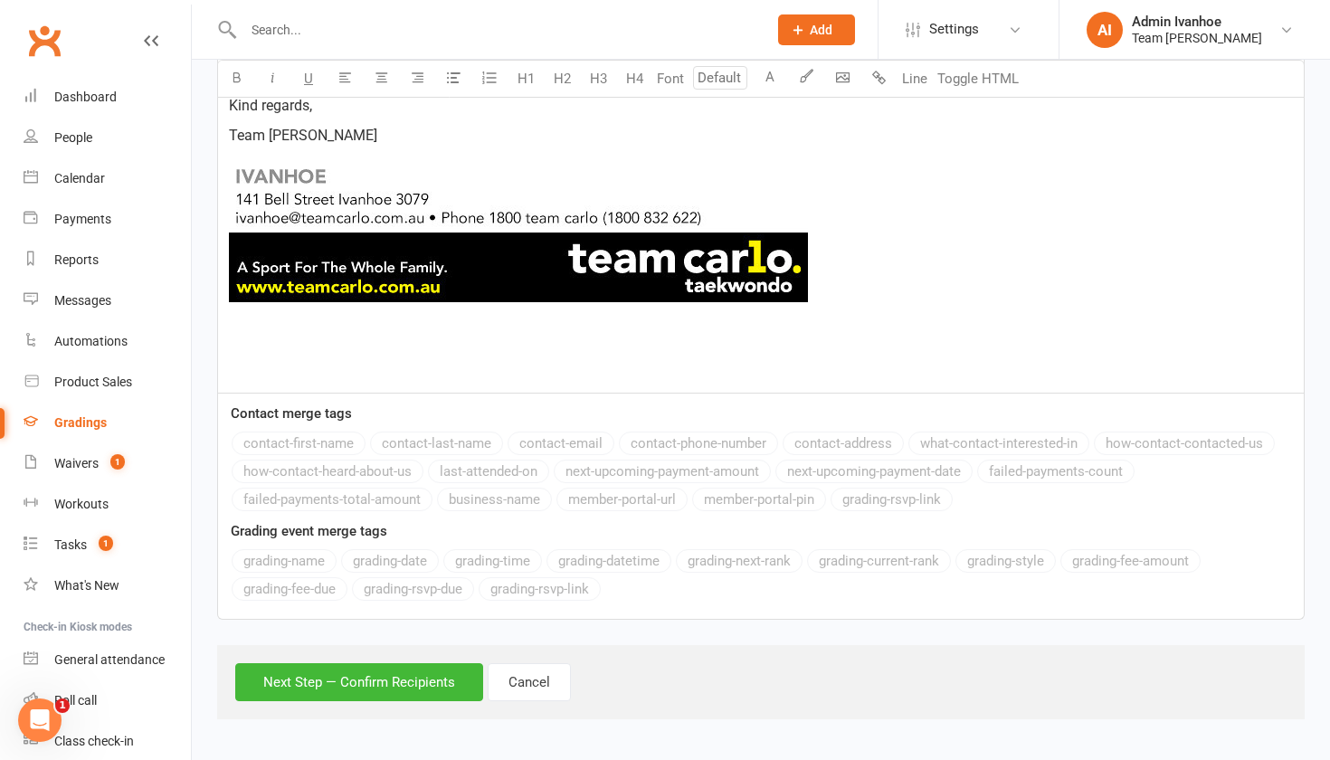
scroll to position [1088, 0]
click at [419, 663] on button "Next Step — Confirm Recipients" at bounding box center [359, 682] width 248 height 38
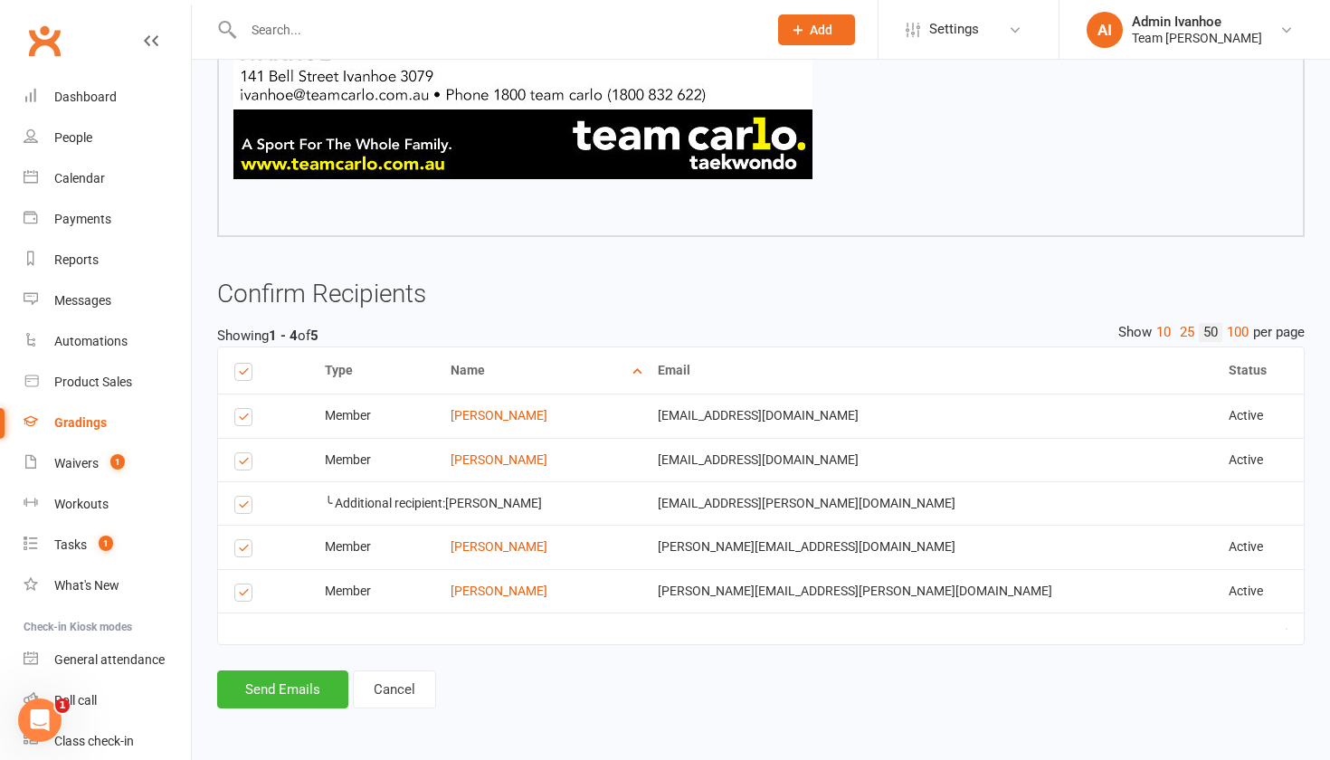
scroll to position [1076, 0]
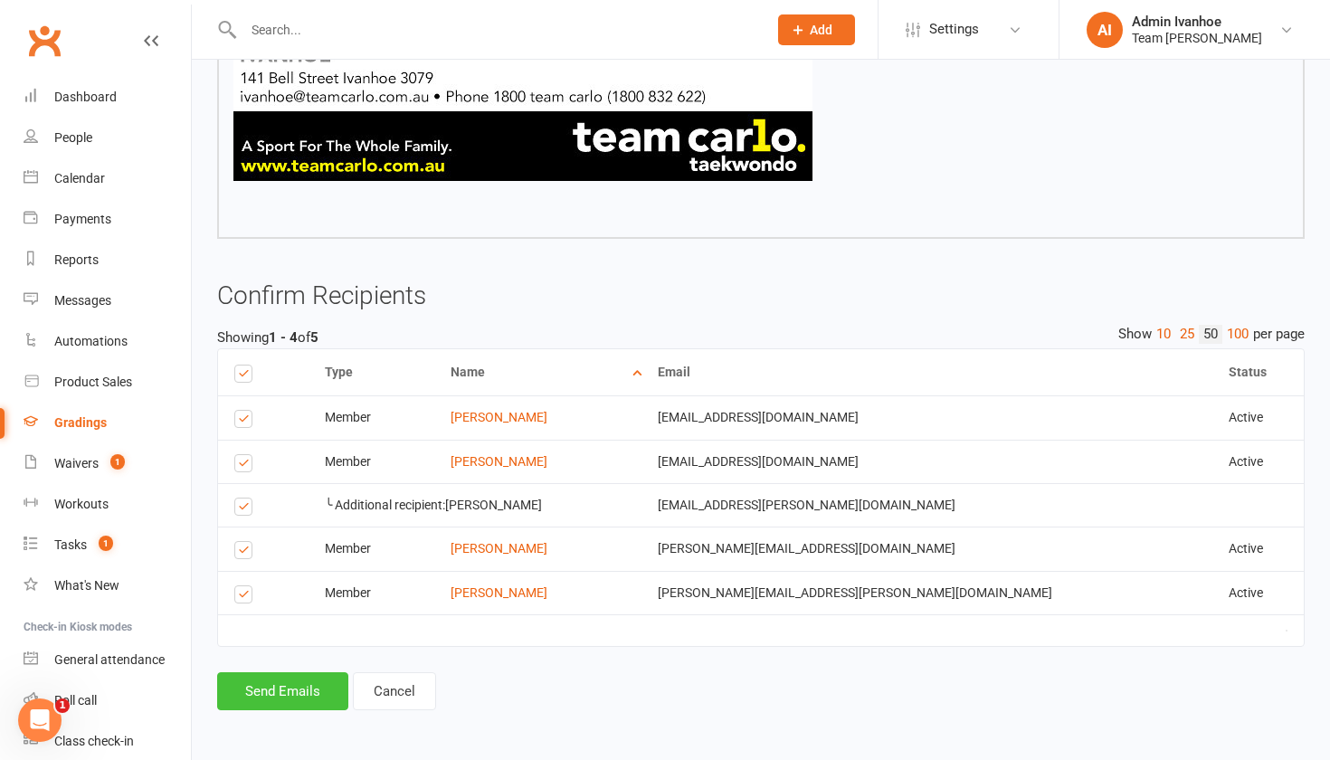
click at [316, 672] on button "Send Emails" at bounding box center [282, 691] width 131 height 38
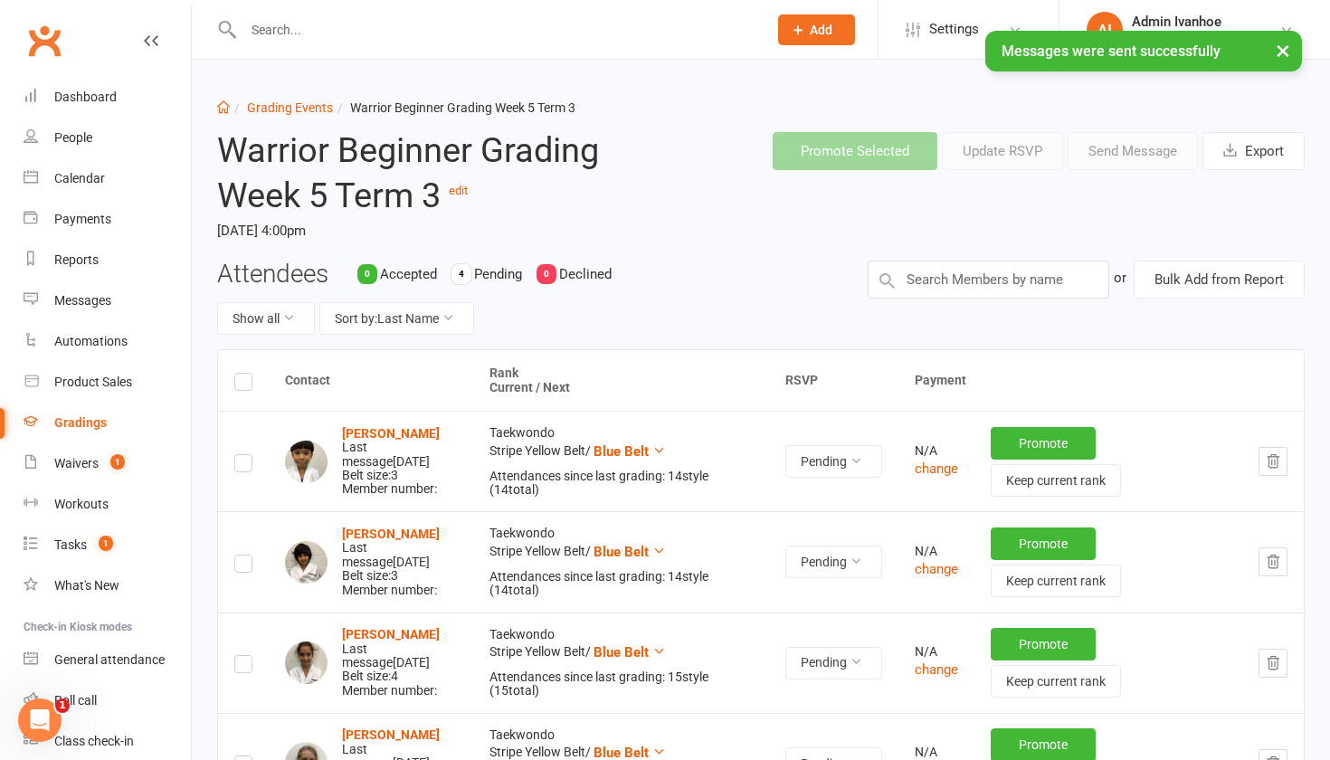
click at [242, 385] on label at bounding box center [243, 385] width 18 height 0
click at [242, 374] on input "checkbox" at bounding box center [243, 374] width 18 height 0
click at [243, 385] on label at bounding box center [243, 385] width 18 height 0
click at [243, 374] on input "checkbox" at bounding box center [243, 374] width 18 height 0
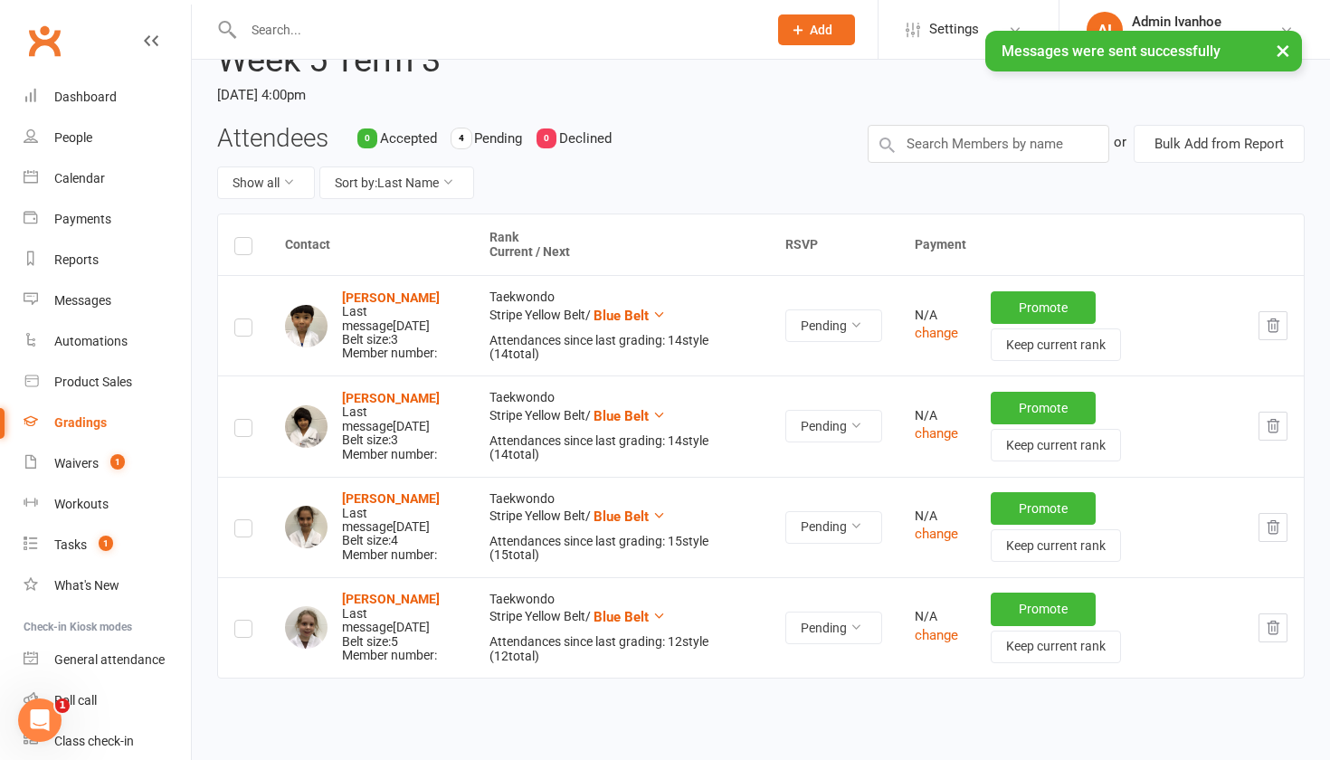
scroll to position [140, 0]
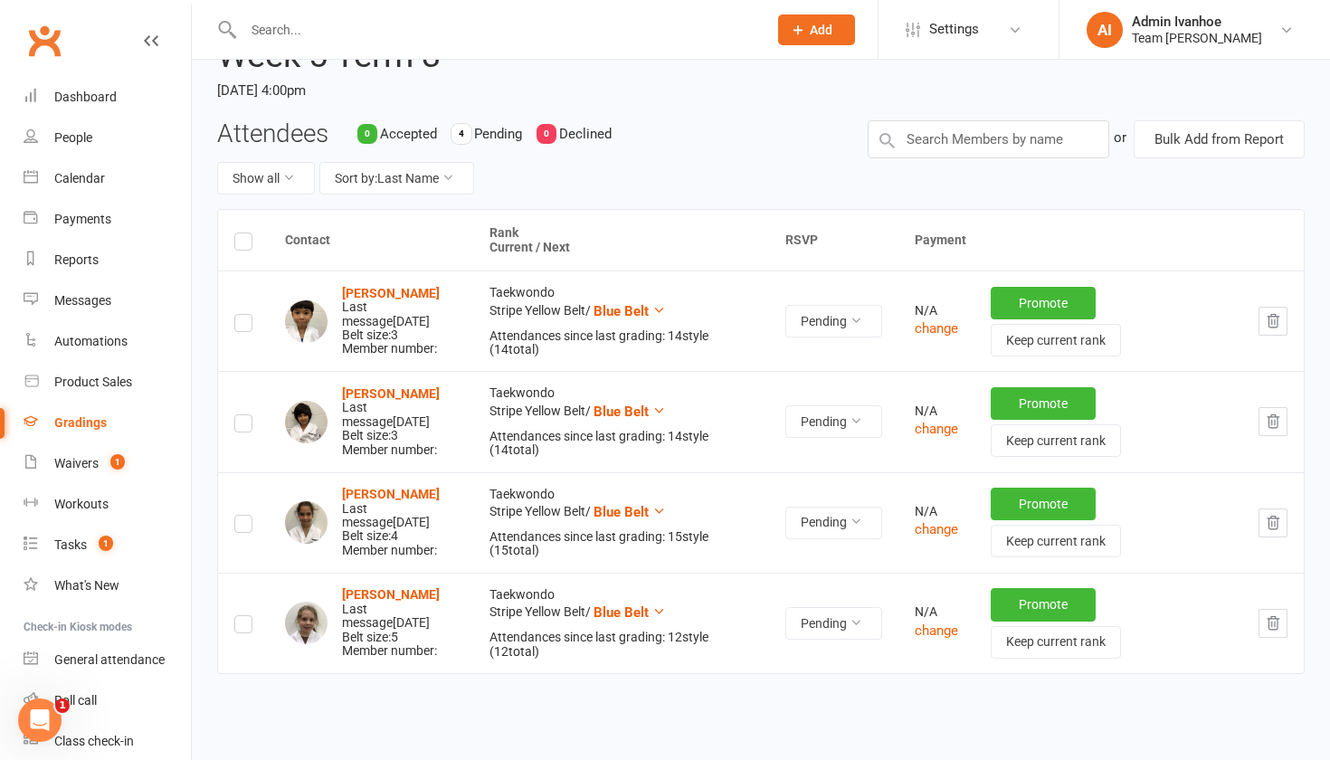
click at [247, 326] on label at bounding box center [243, 326] width 18 height 0
click at [247, 315] on input "checkbox" at bounding box center [243, 315] width 18 height 0
click at [254, 226] on th at bounding box center [243, 240] width 51 height 61
click at [246, 326] on label at bounding box center [243, 326] width 18 height 0
click at [246, 315] on input "checkbox" at bounding box center [243, 315] width 18 height 0
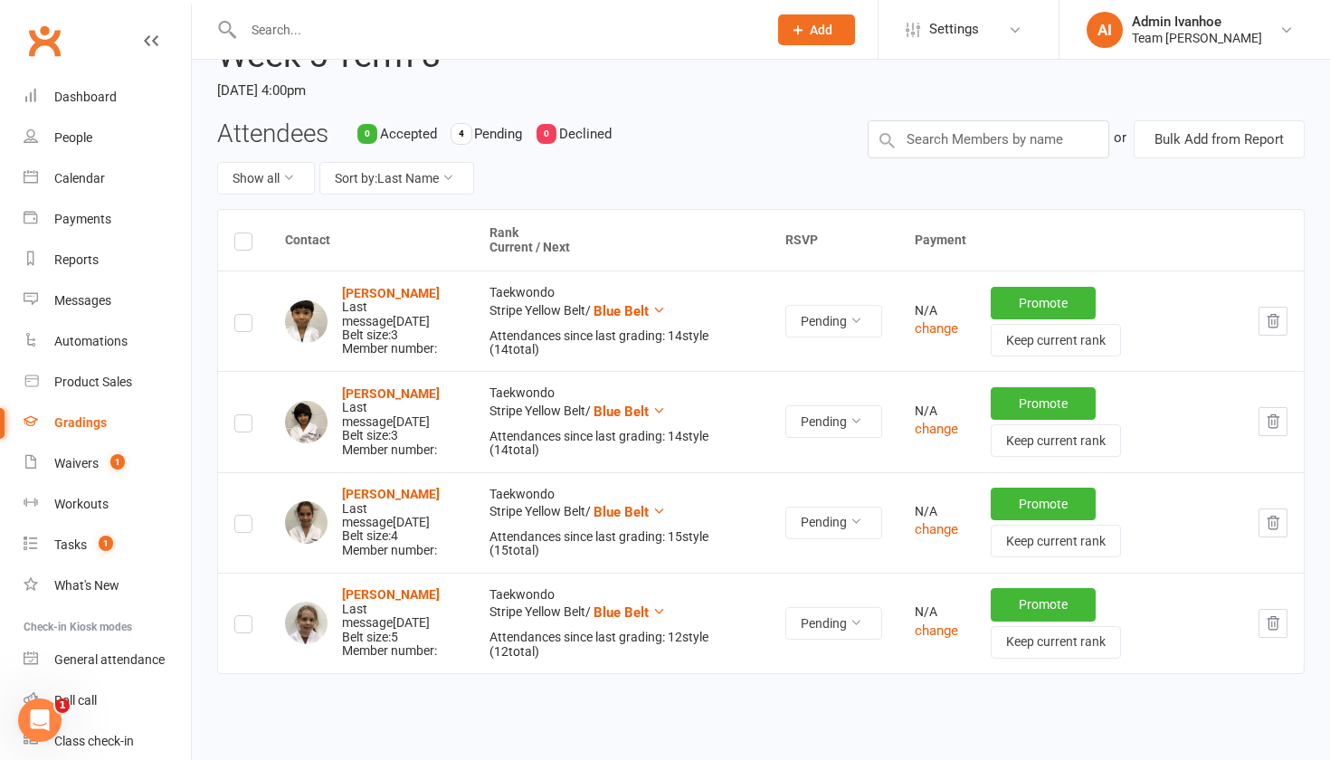
click at [248, 250] on th at bounding box center [243, 240] width 51 height 61
click at [246, 244] on label at bounding box center [243, 244] width 18 height 0
click at [246, 234] on input "checkbox" at bounding box center [243, 234] width 18 height 0
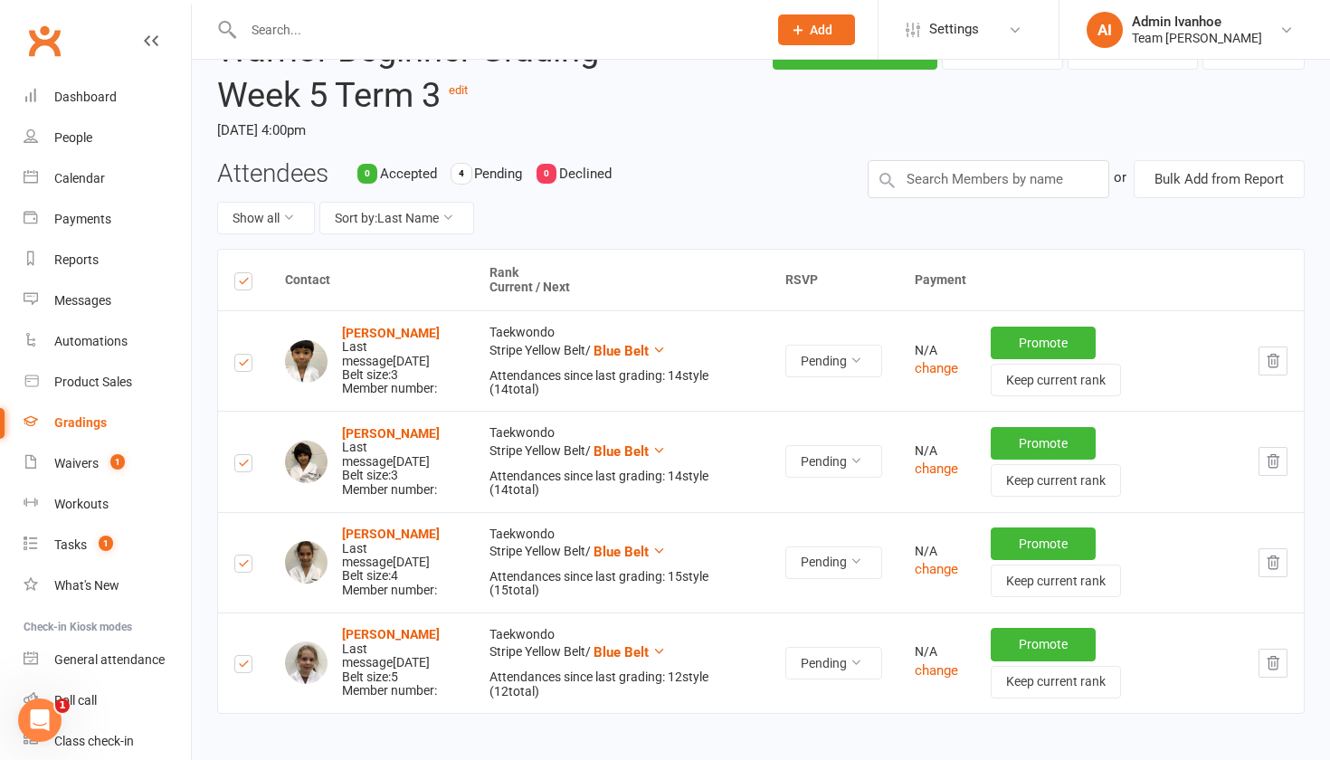
scroll to position [203, 0]
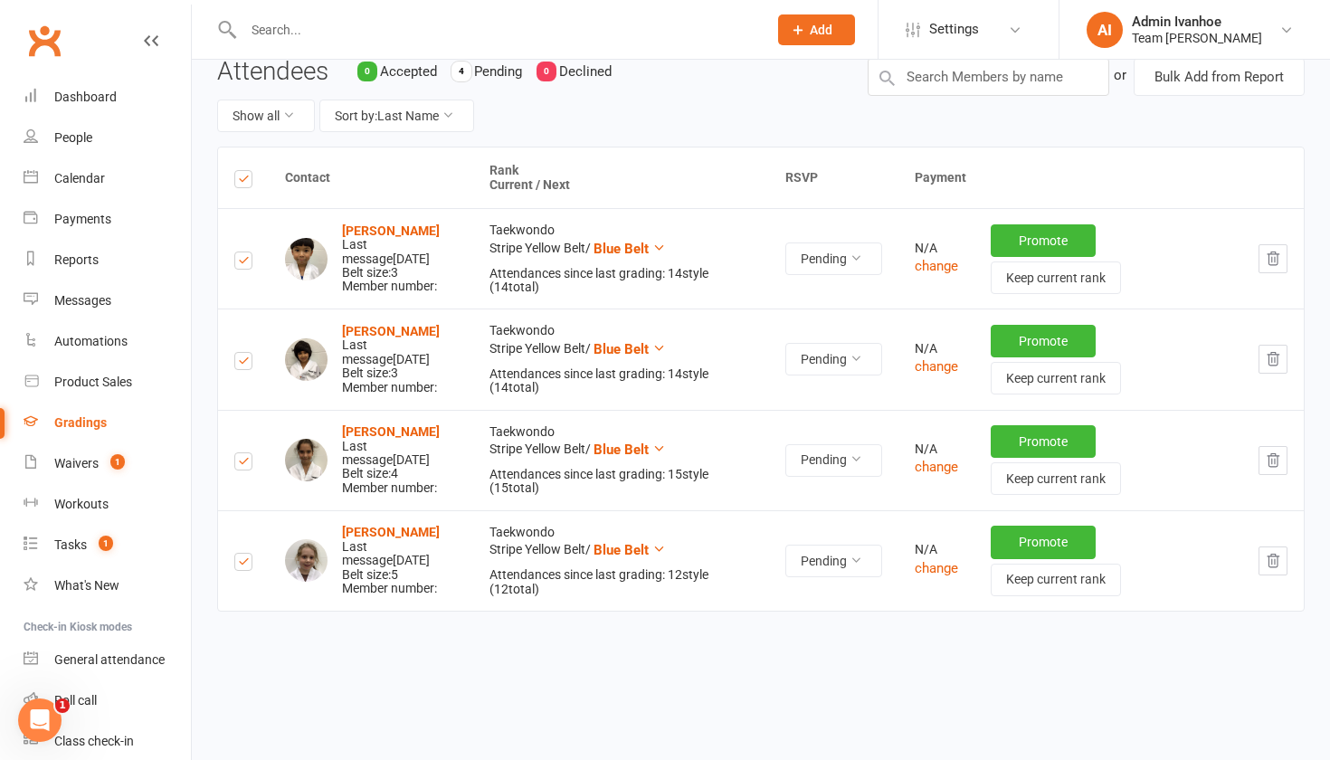
click at [248, 565] on label at bounding box center [243, 565] width 18 height 0
click at [248, 554] on input "checkbox" at bounding box center [243, 554] width 18 height 0
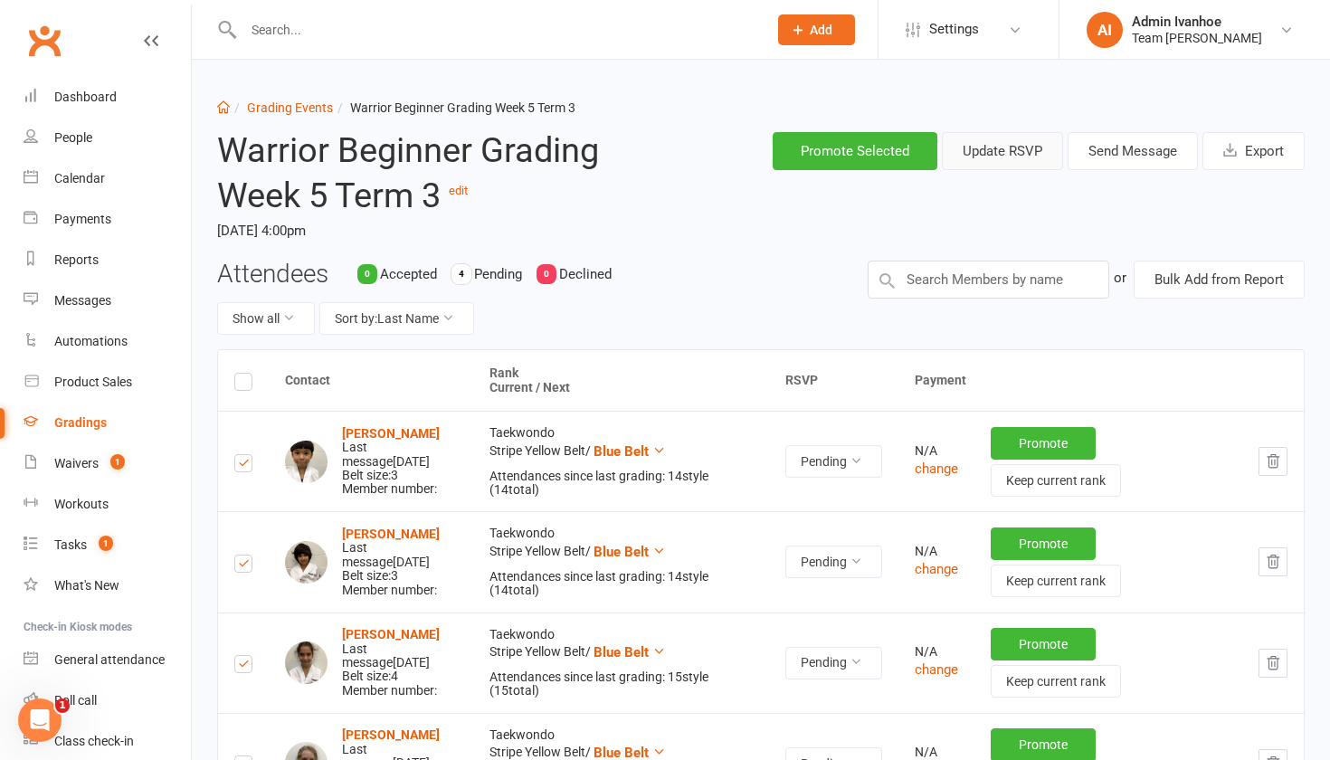
scroll to position [0, 0]
click at [1137, 139] on button "Send Message" at bounding box center [1133, 151] width 130 height 38
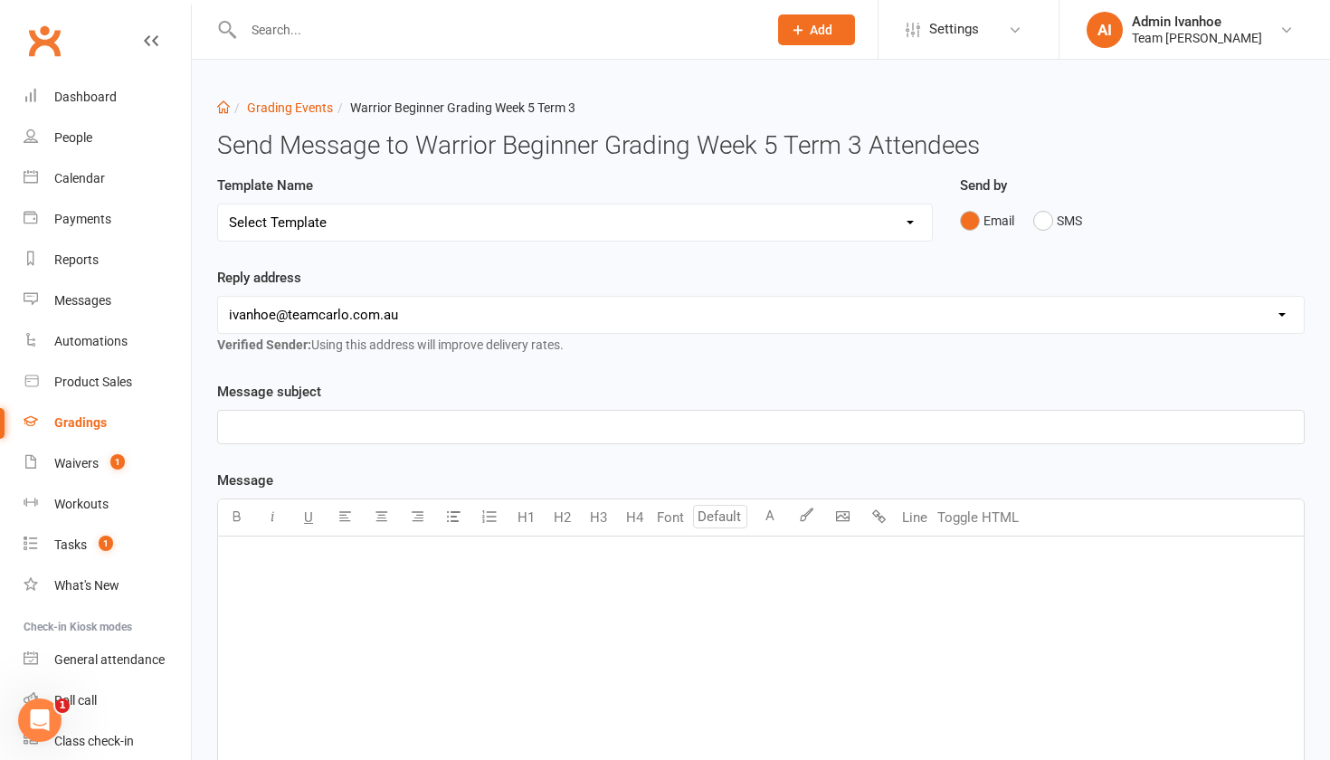
select select "0"
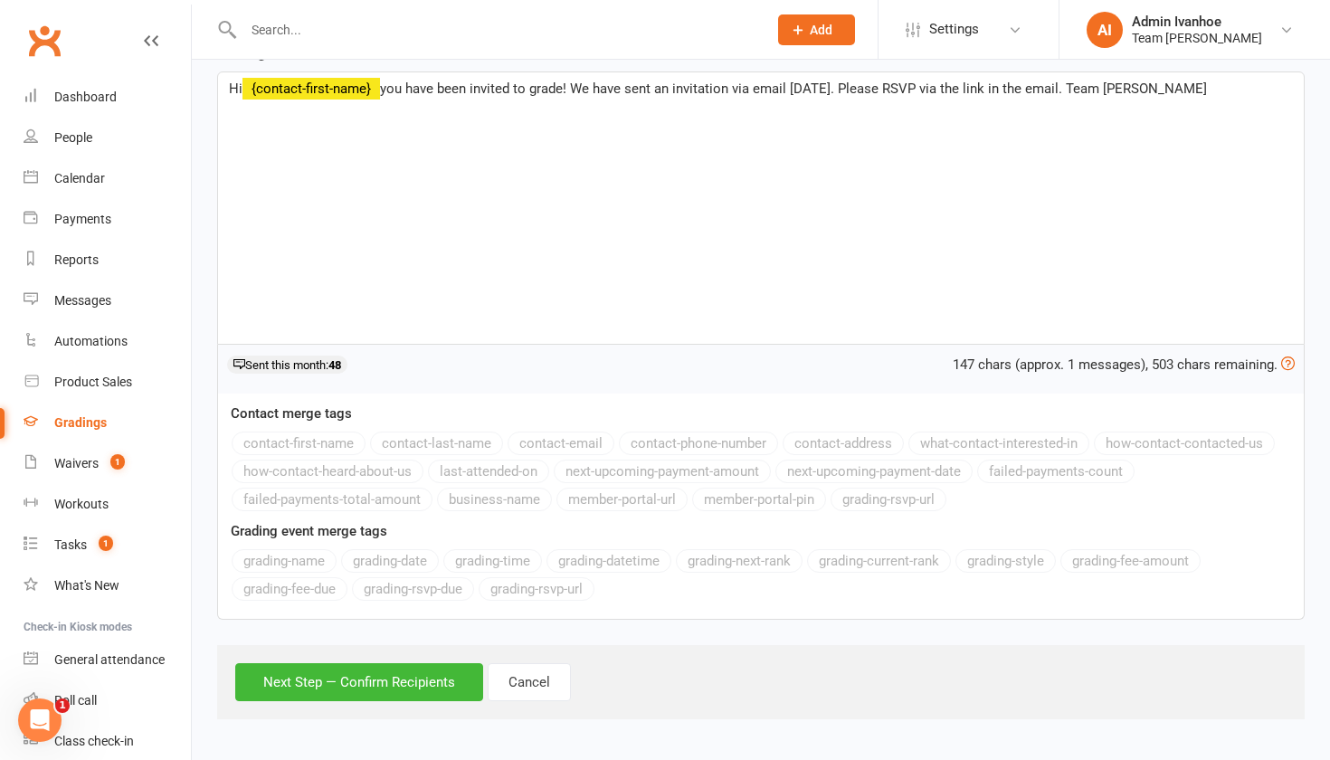
scroll to position [331, 0]
click at [386, 684] on button "Next Step — Confirm Recipients" at bounding box center [359, 682] width 248 height 38
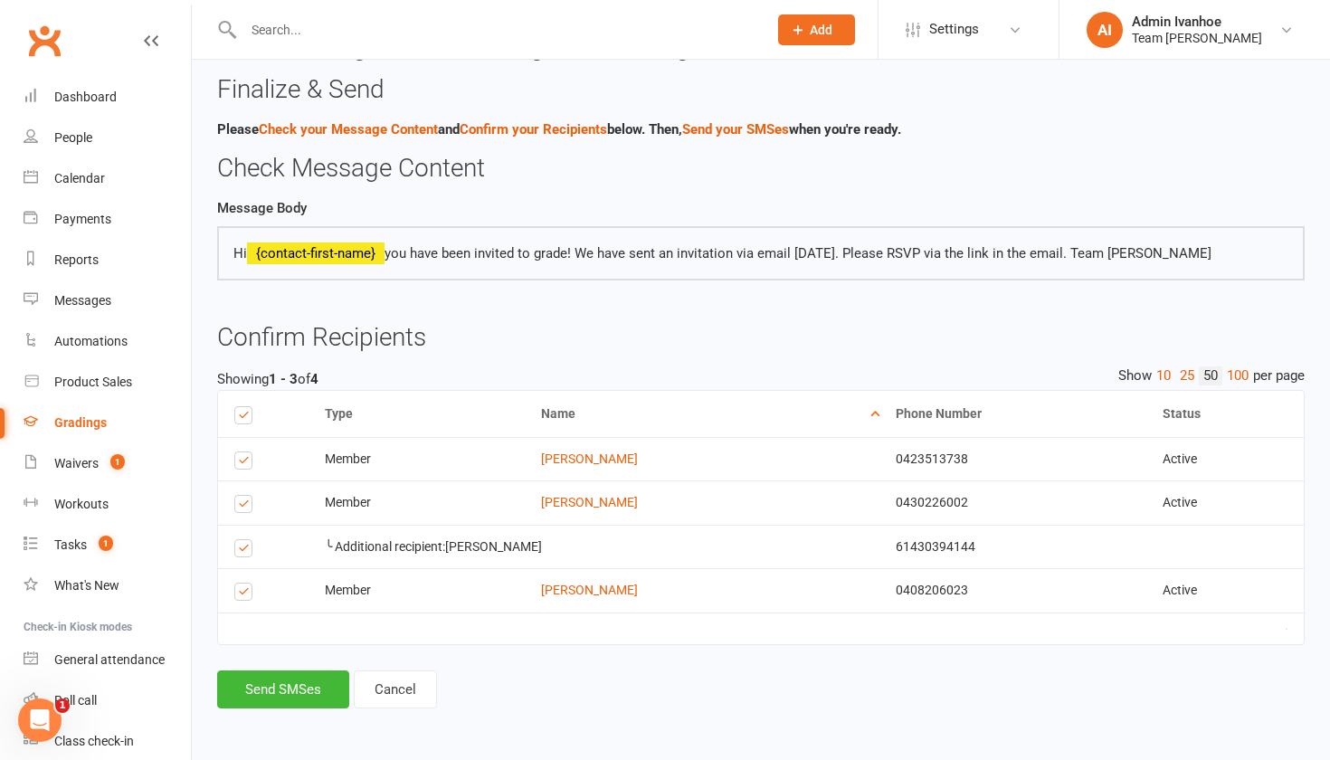
scroll to position [109, 0]
click at [308, 674] on button "Send SMSes" at bounding box center [283, 690] width 132 height 38
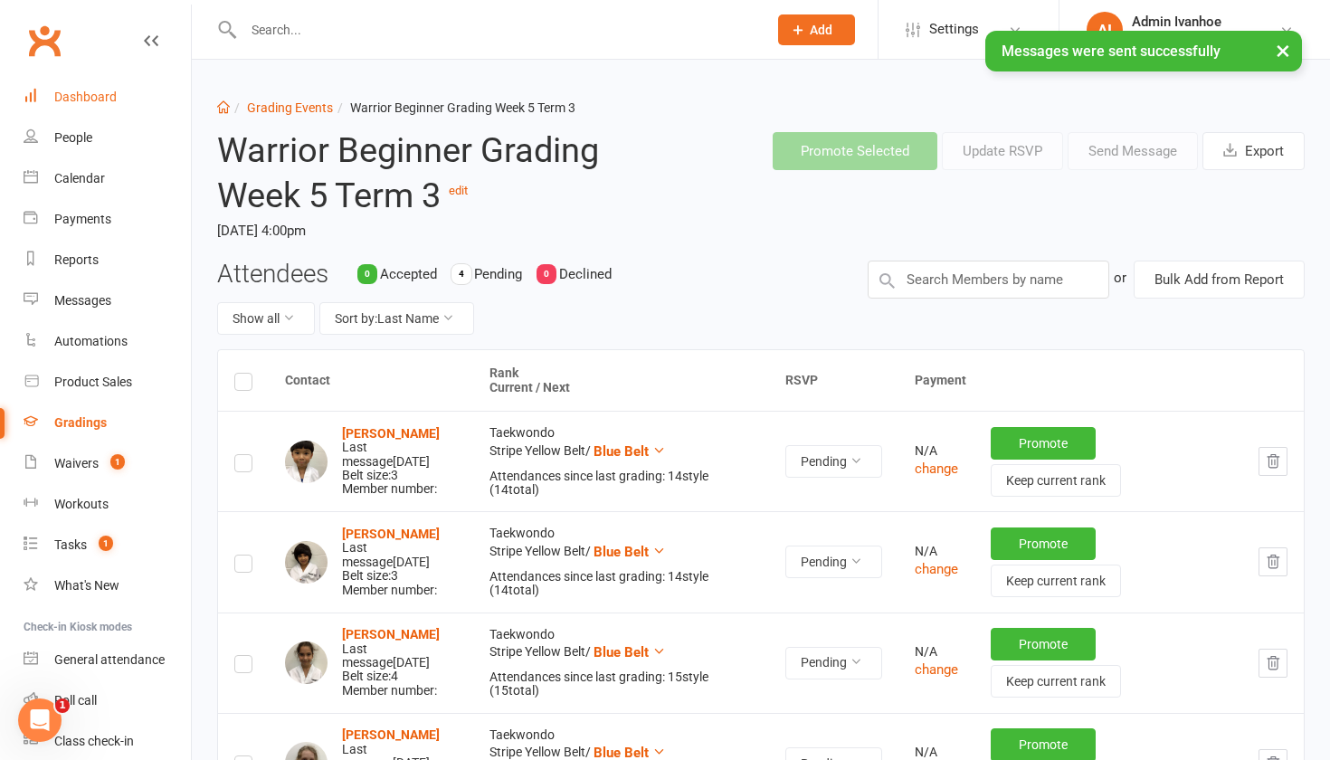
click at [66, 100] on div "Dashboard" at bounding box center [85, 97] width 62 height 14
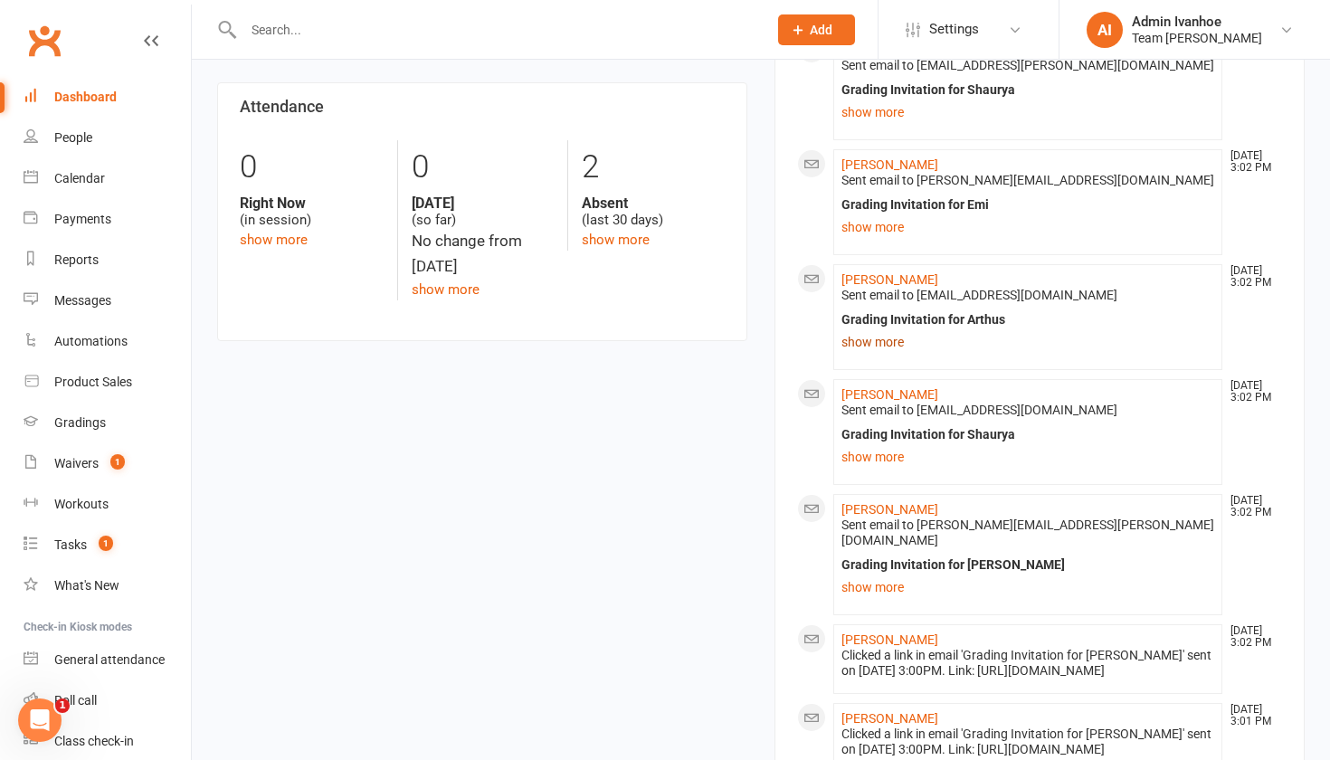
scroll to position [396, 0]
click at [83, 180] on div "Calendar" at bounding box center [79, 178] width 51 height 14
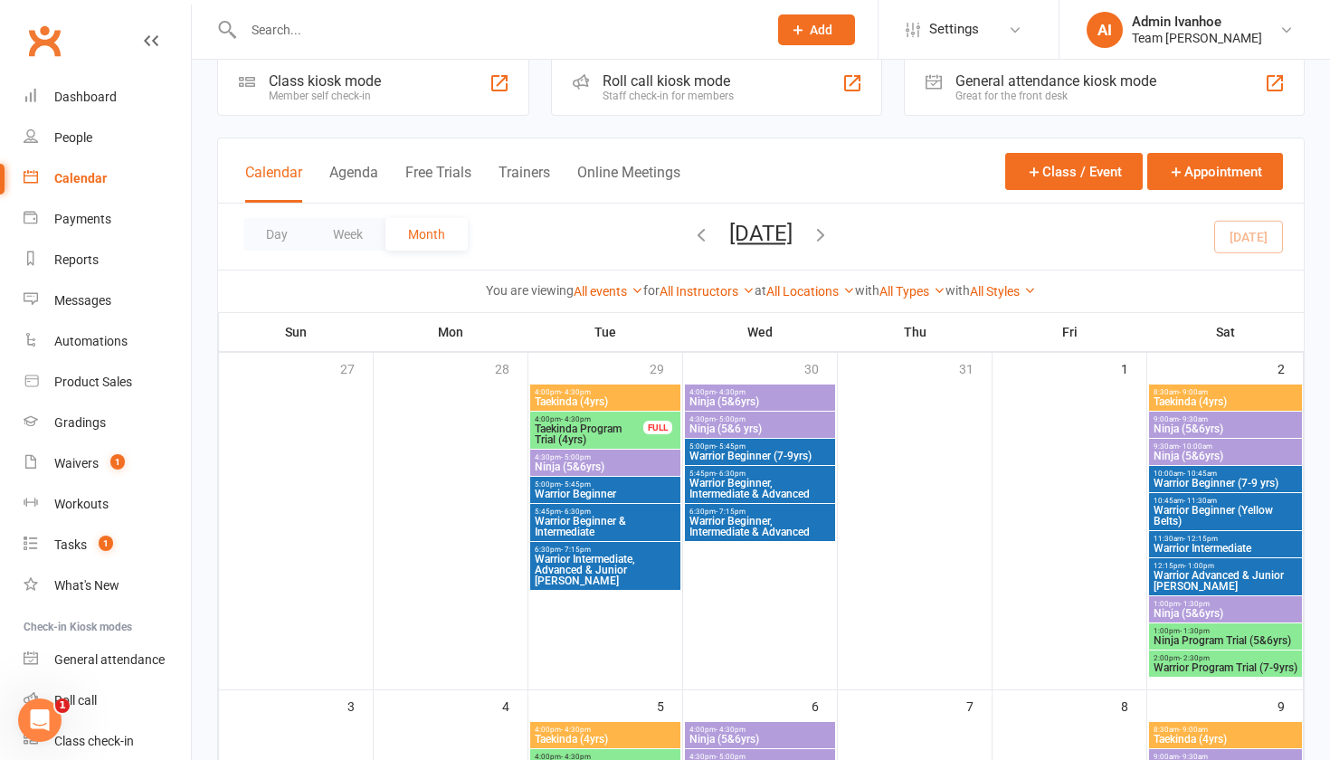
scroll to position [30, 0]
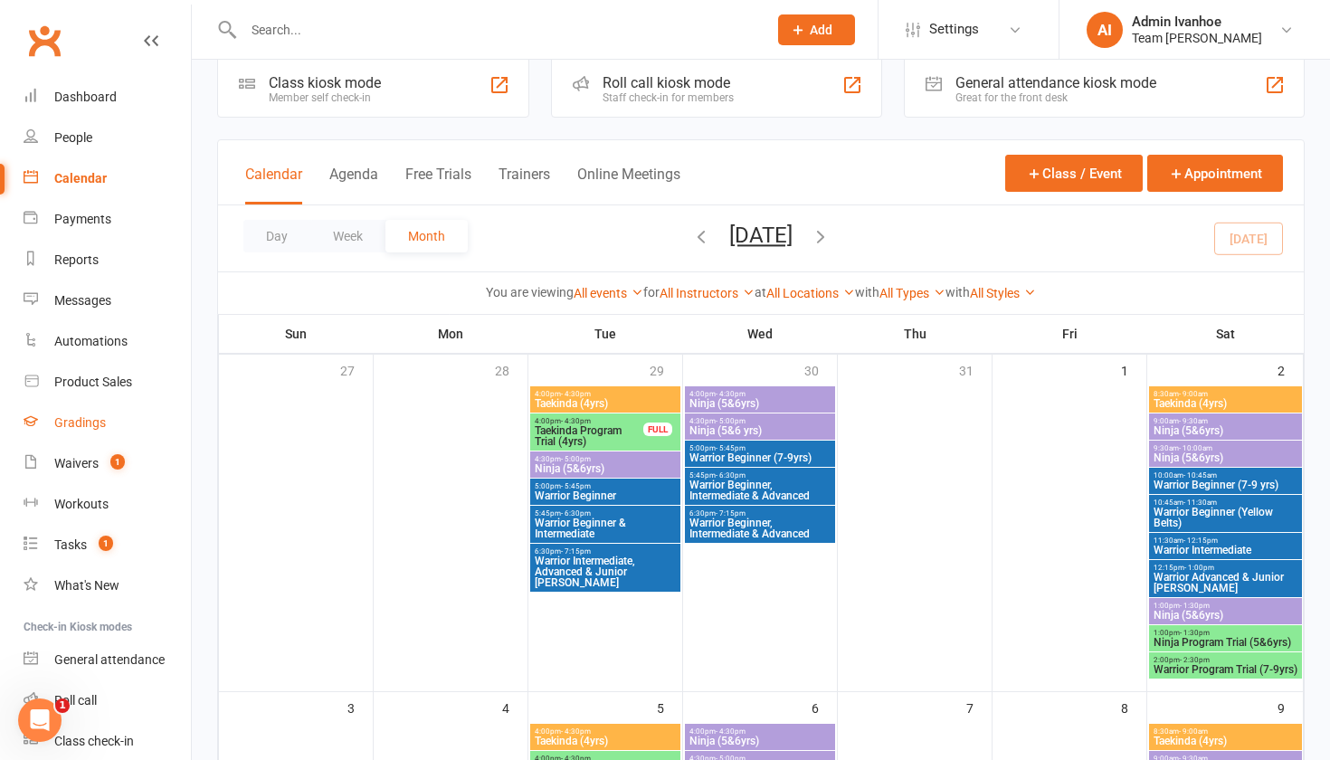
click at [78, 421] on div "Gradings" at bounding box center [80, 422] width 52 height 14
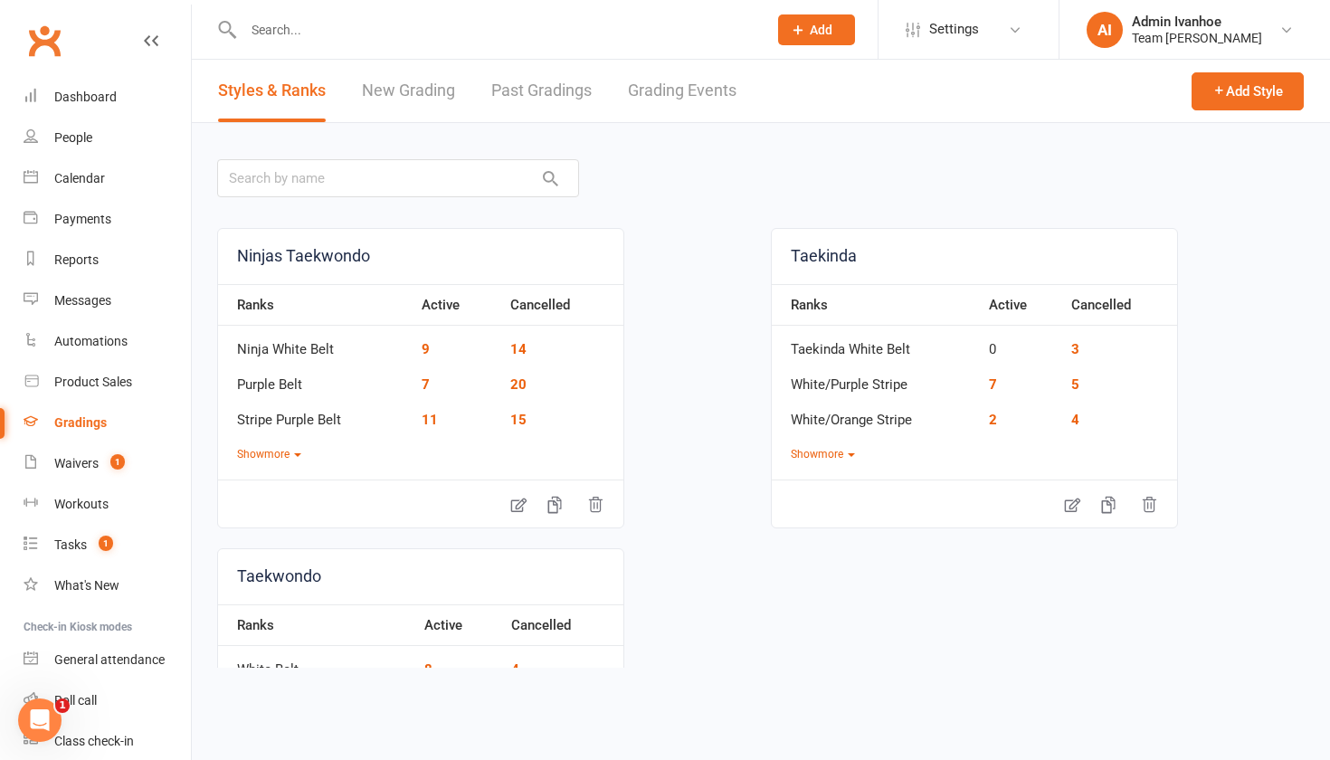
click at [712, 99] on link "Grading Events" at bounding box center [682, 91] width 109 height 62
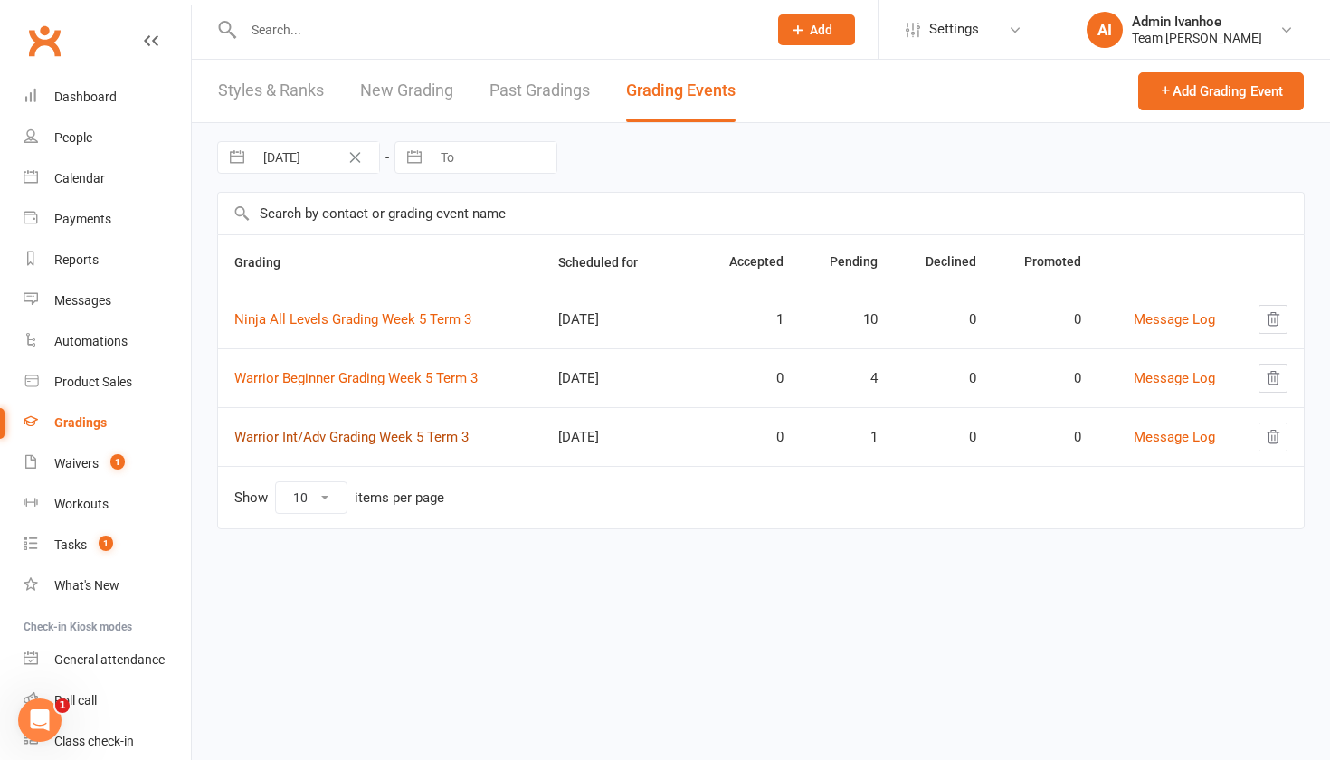
click at [309, 440] on link "Warrior Int/Adv Grading Week 5 Term 3" at bounding box center [351, 437] width 234 height 16
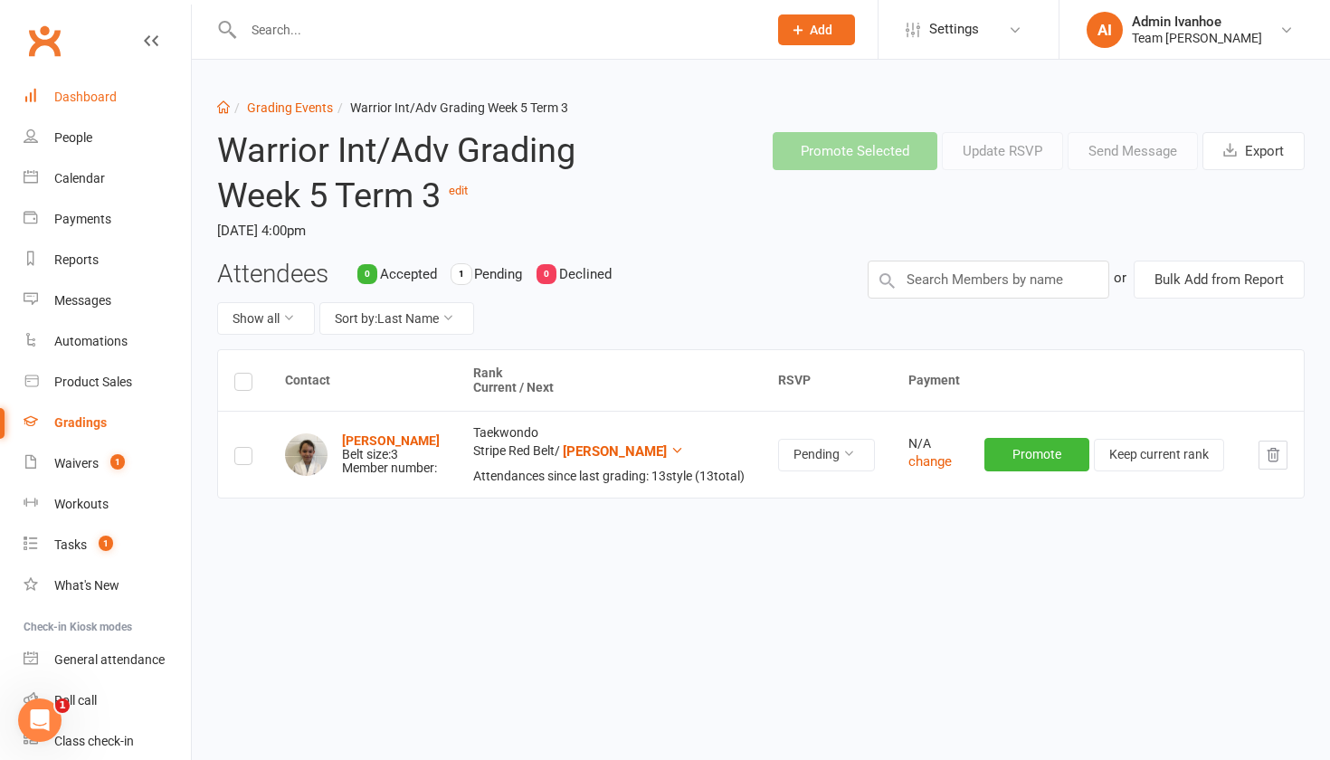
click at [79, 93] on div "Dashboard" at bounding box center [85, 97] width 62 height 14
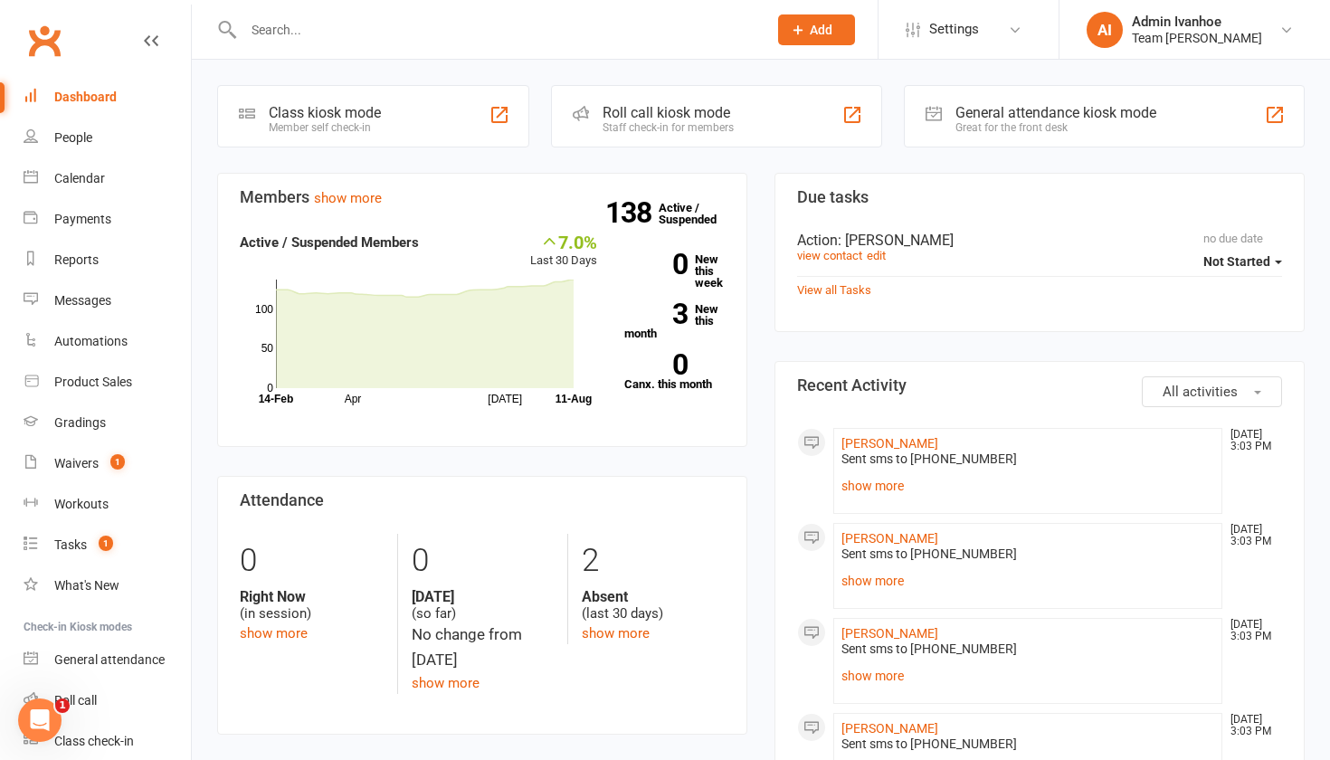
click at [112, 98] on div "Dashboard" at bounding box center [85, 97] width 62 height 14
click at [68, 428] on div "Gradings" at bounding box center [80, 422] width 52 height 14
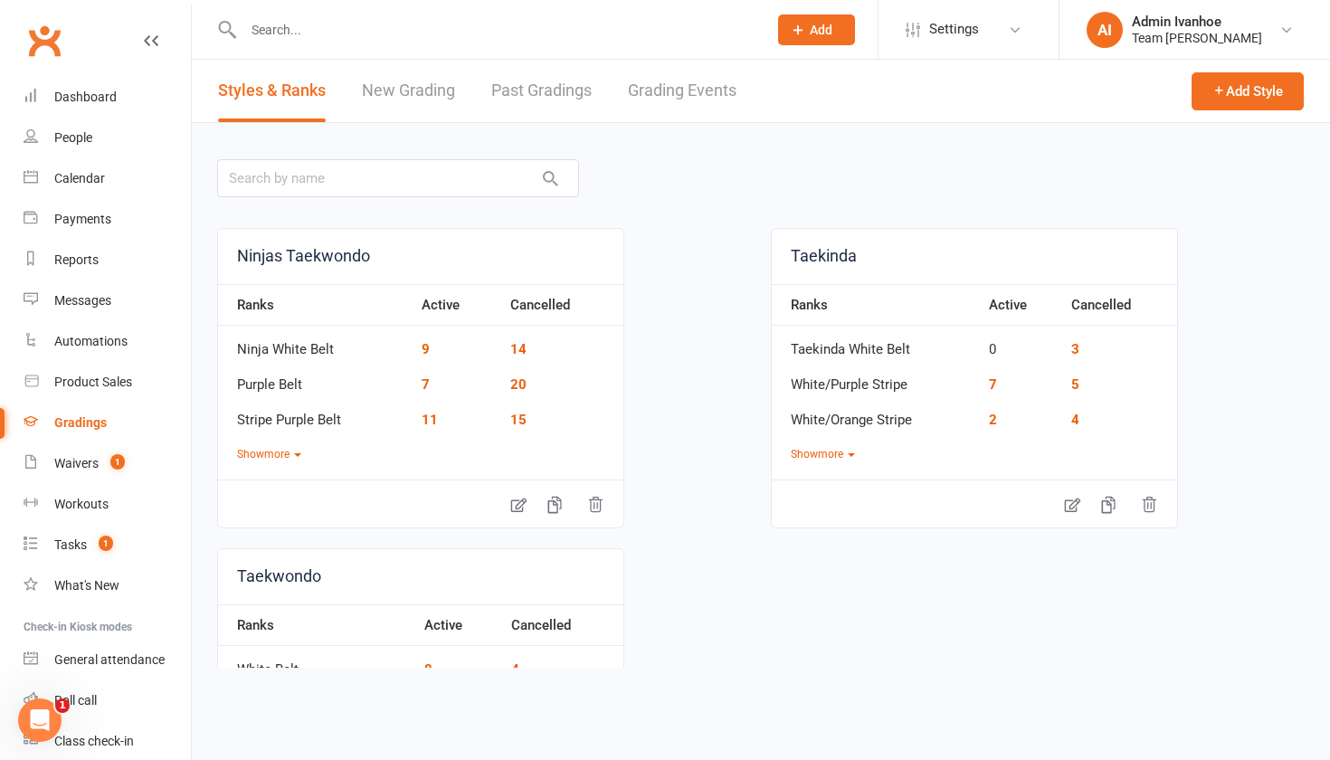
click at [659, 114] on link "Grading Events" at bounding box center [682, 91] width 109 height 62
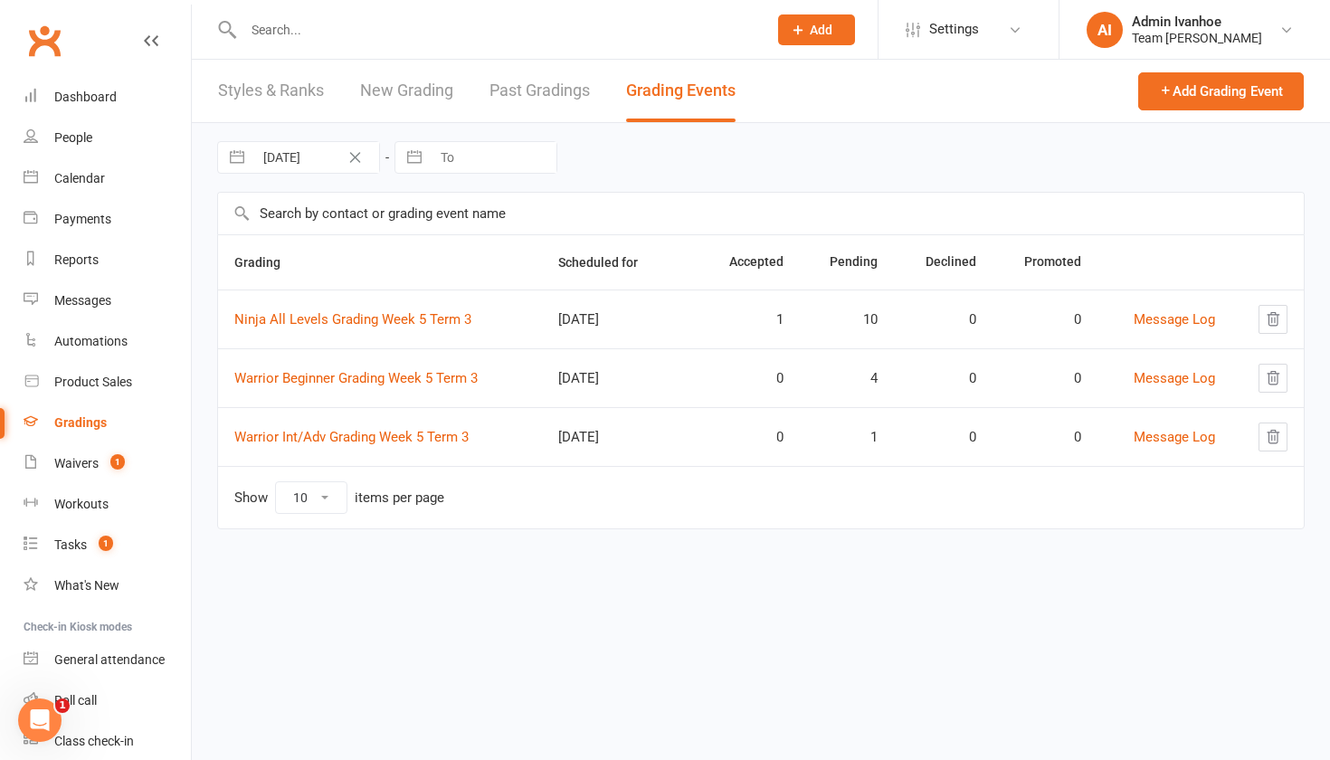
click at [282, 329] on td "Ninja All Levels Grading Week 5 Term 3" at bounding box center [380, 319] width 324 height 59
click at [279, 316] on link "Ninja All Levels Grading Week 5 Term 3" at bounding box center [352, 319] width 237 height 16
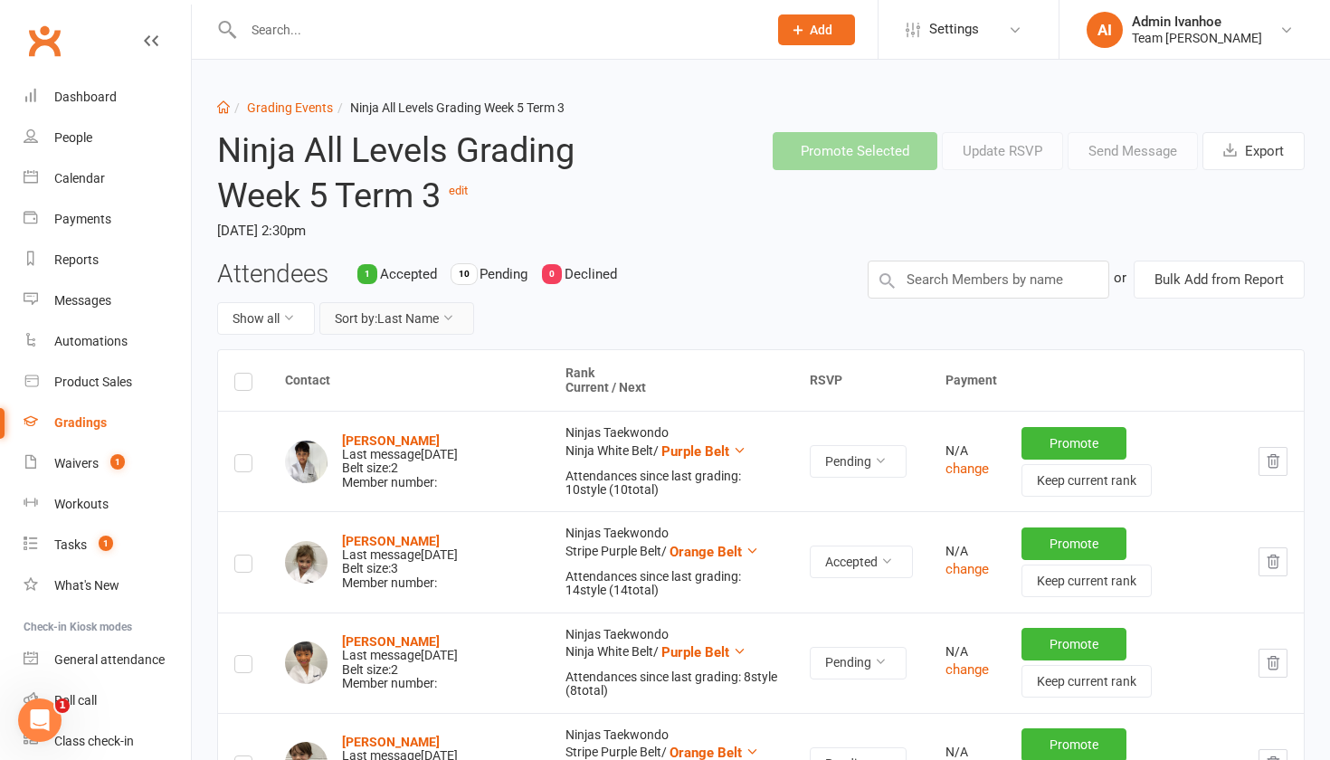
click at [427, 310] on button "Sort by: Last Name" at bounding box center [396, 318] width 155 height 33
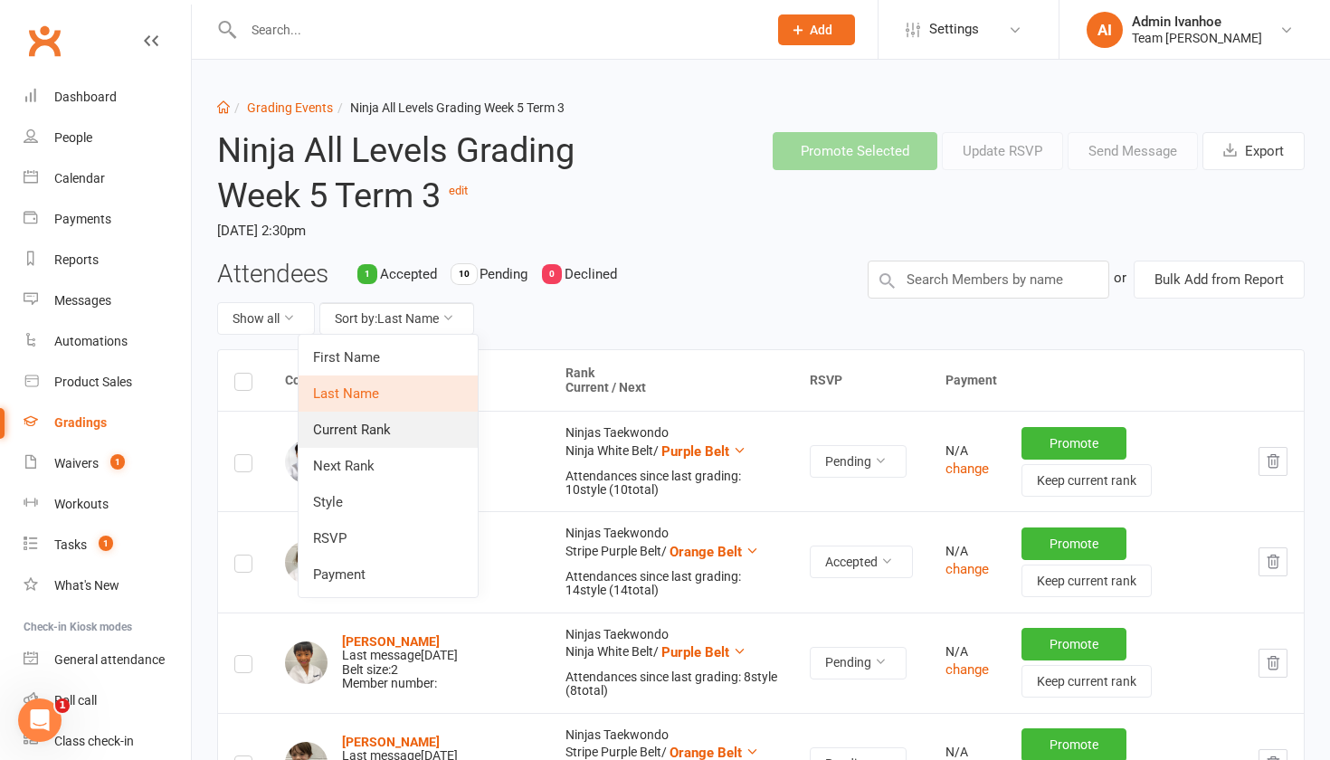
click at [385, 432] on link "Current Rank" at bounding box center [388, 430] width 179 height 36
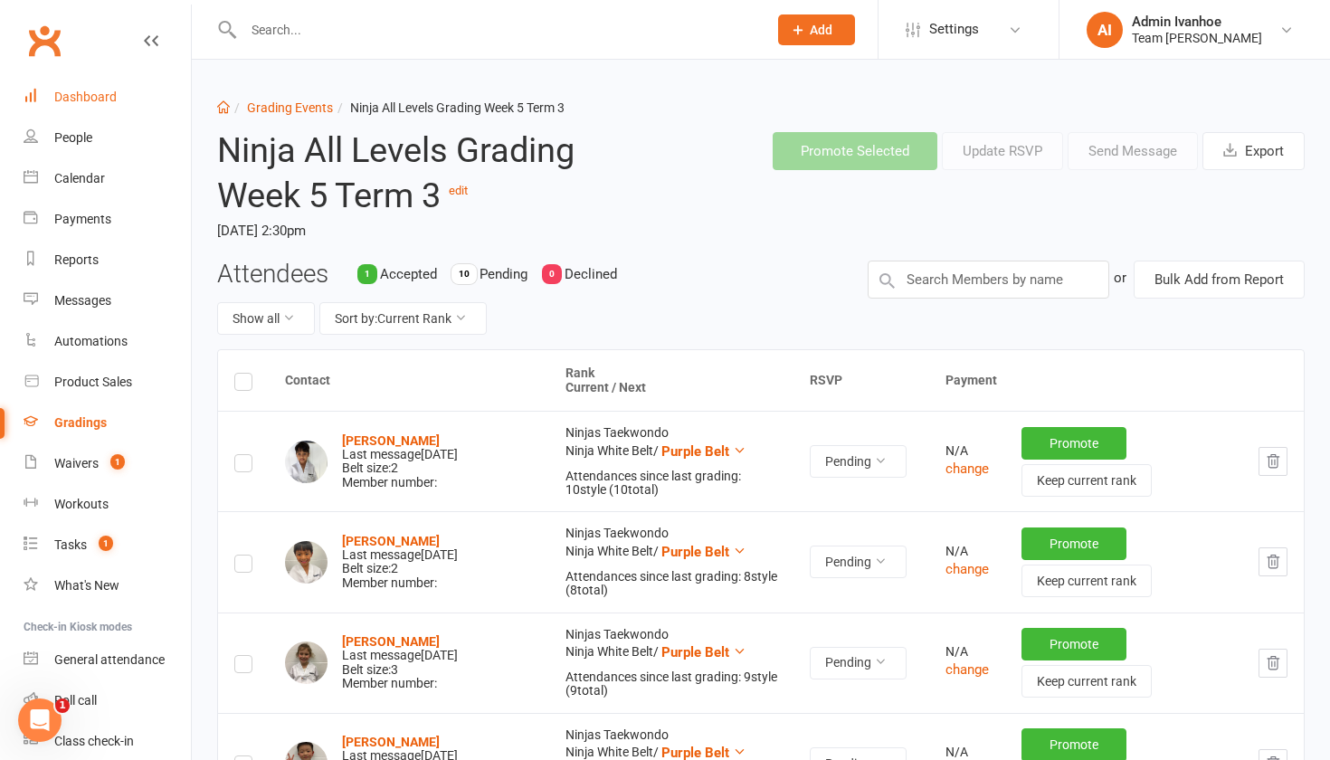
click at [93, 102] on div "Dashboard" at bounding box center [85, 97] width 62 height 14
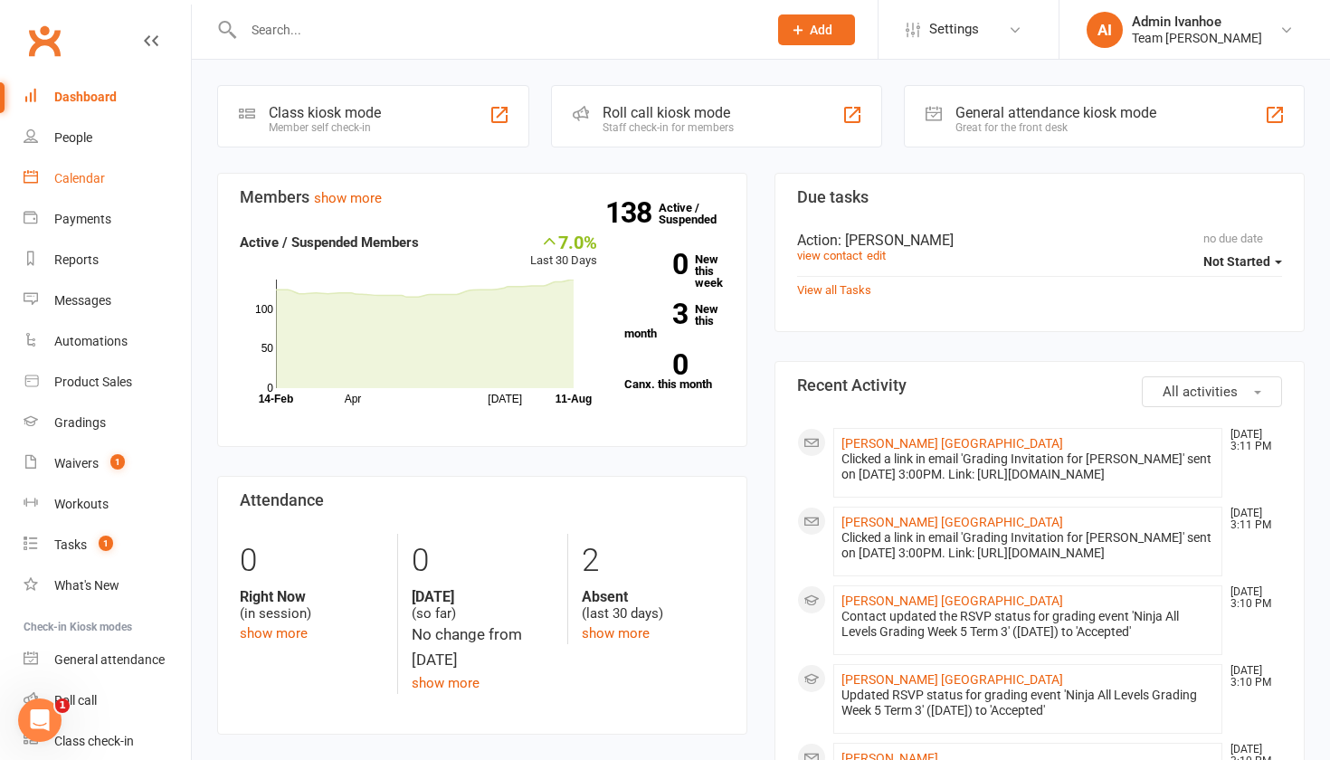
click at [62, 176] on div "Calendar" at bounding box center [79, 178] width 51 height 14
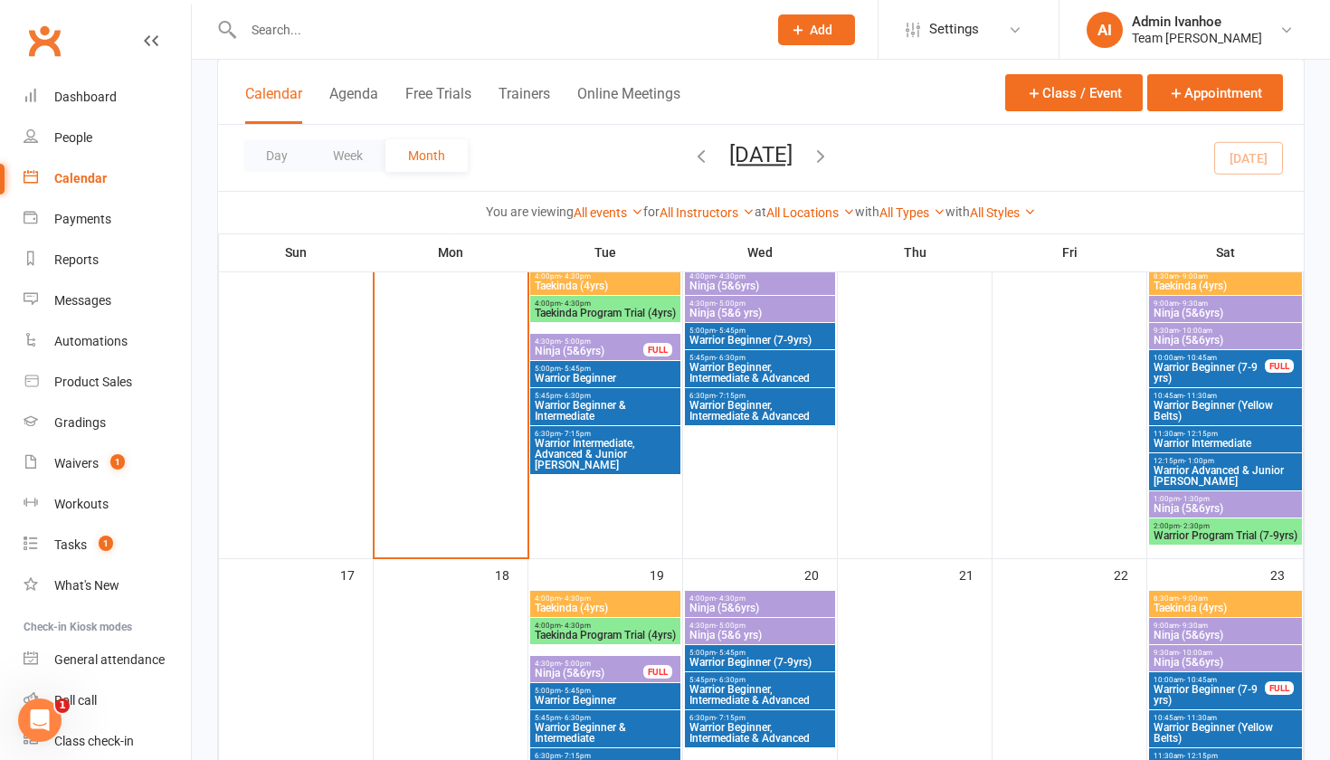
scroll to position [775, 0]
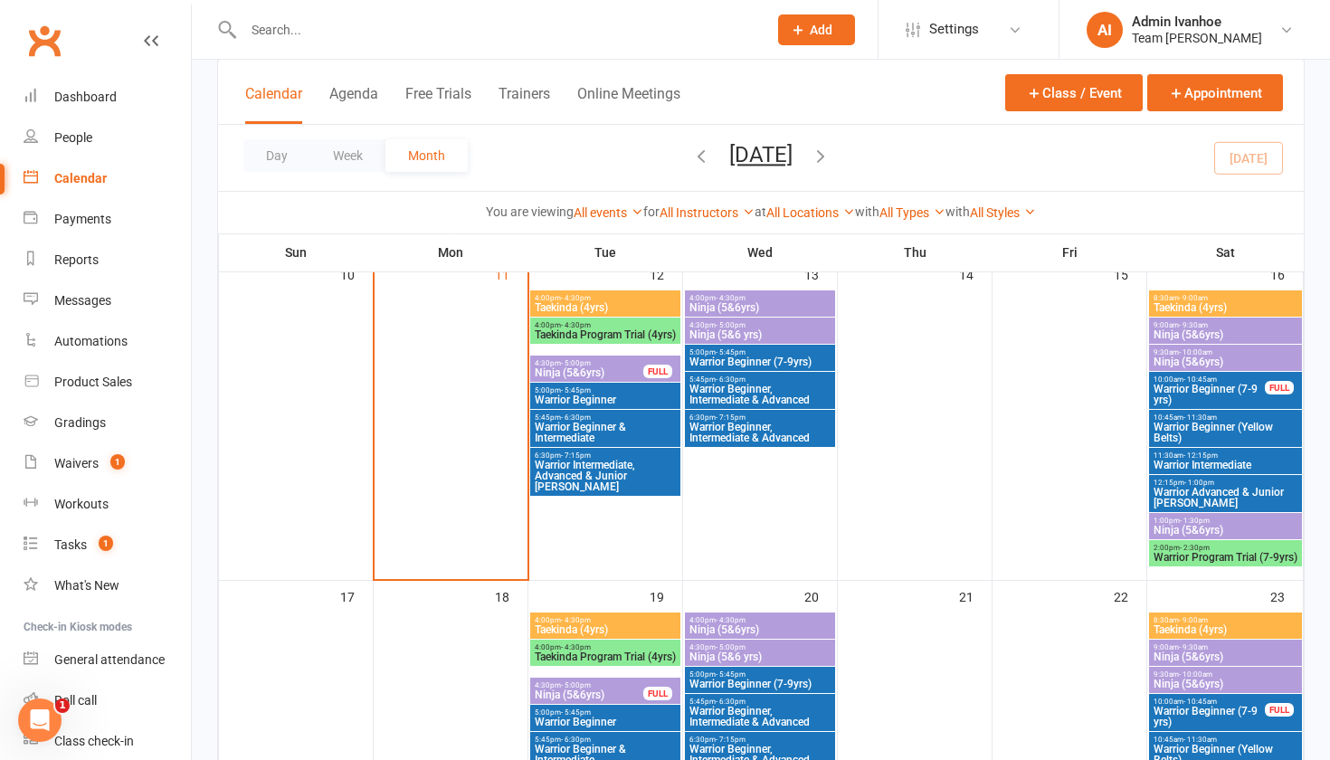
click at [638, 332] on span "Taekinda Program Trial (4yrs)" at bounding box center [605, 334] width 143 height 11
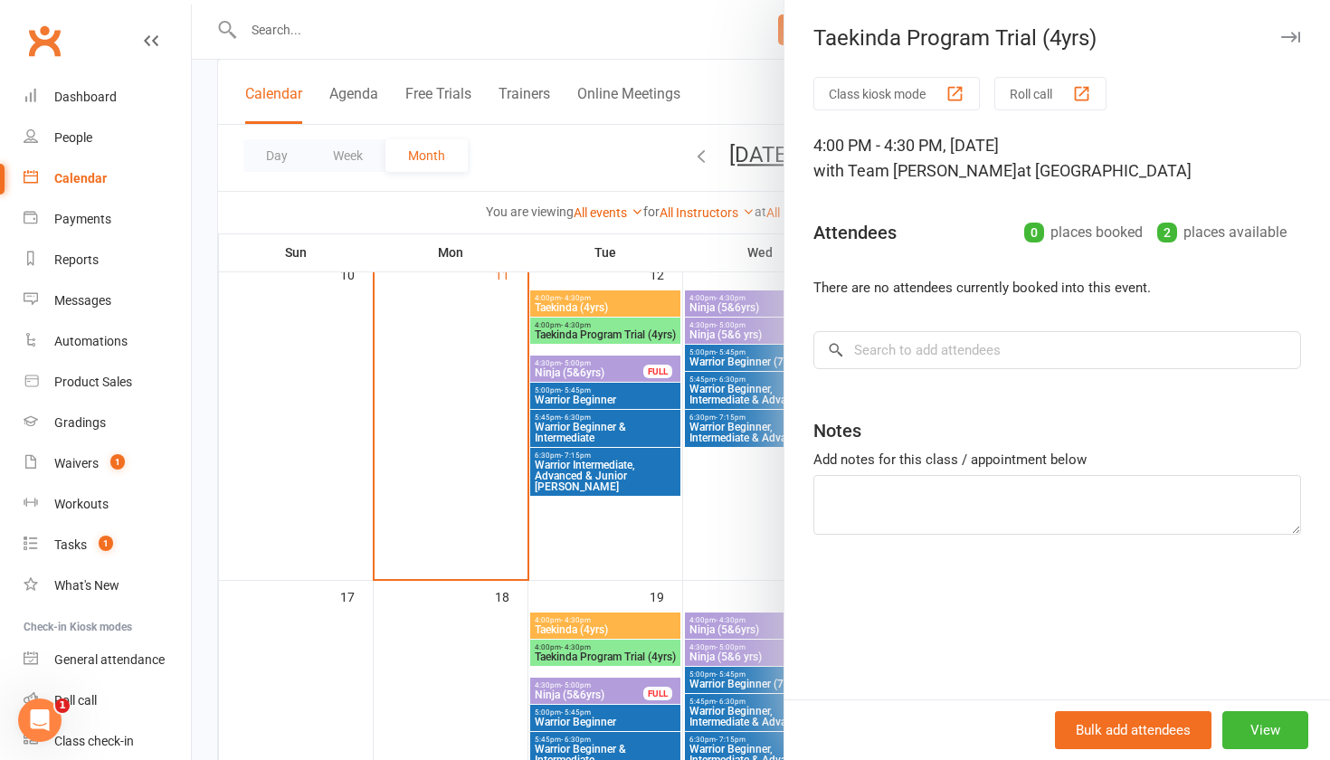
click at [1289, 34] on icon "button" at bounding box center [1291, 37] width 19 height 11
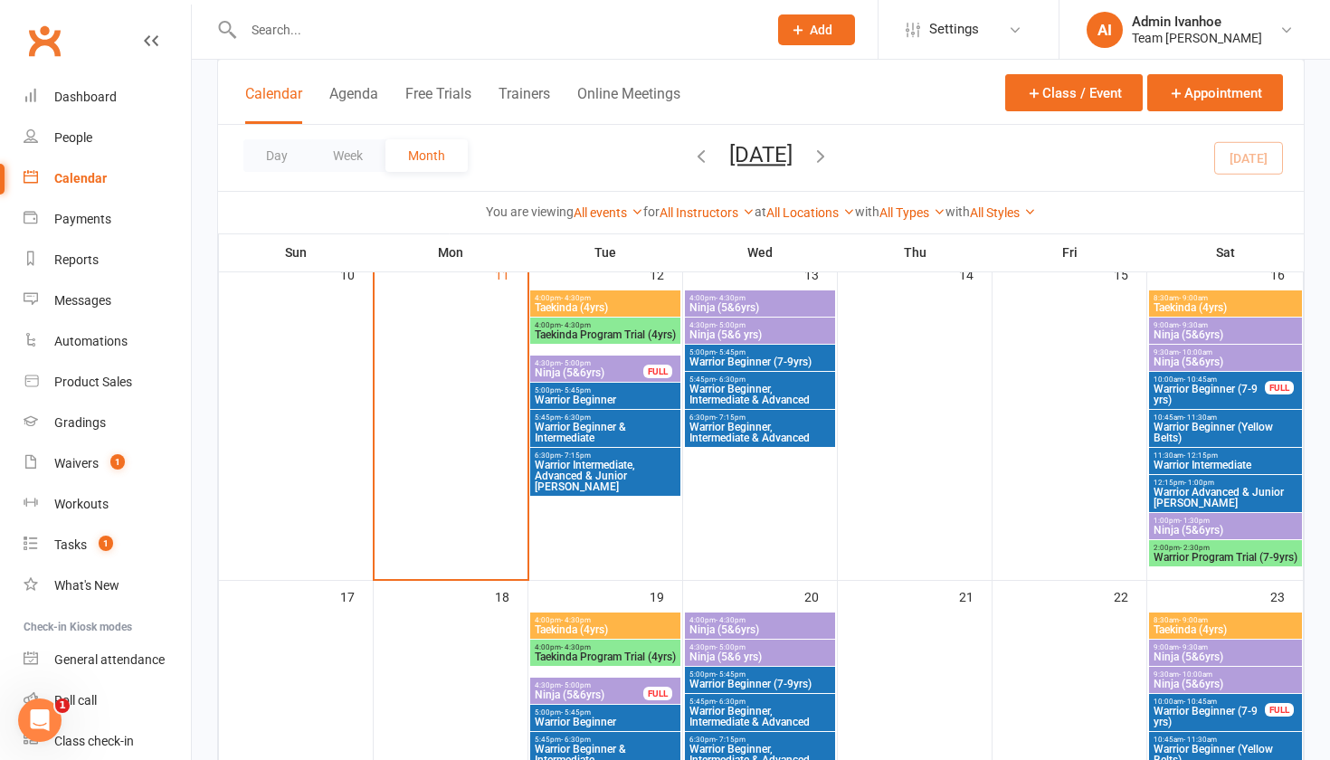
click at [611, 373] on span "Ninja (5&6yrs)" at bounding box center [589, 372] width 110 height 11
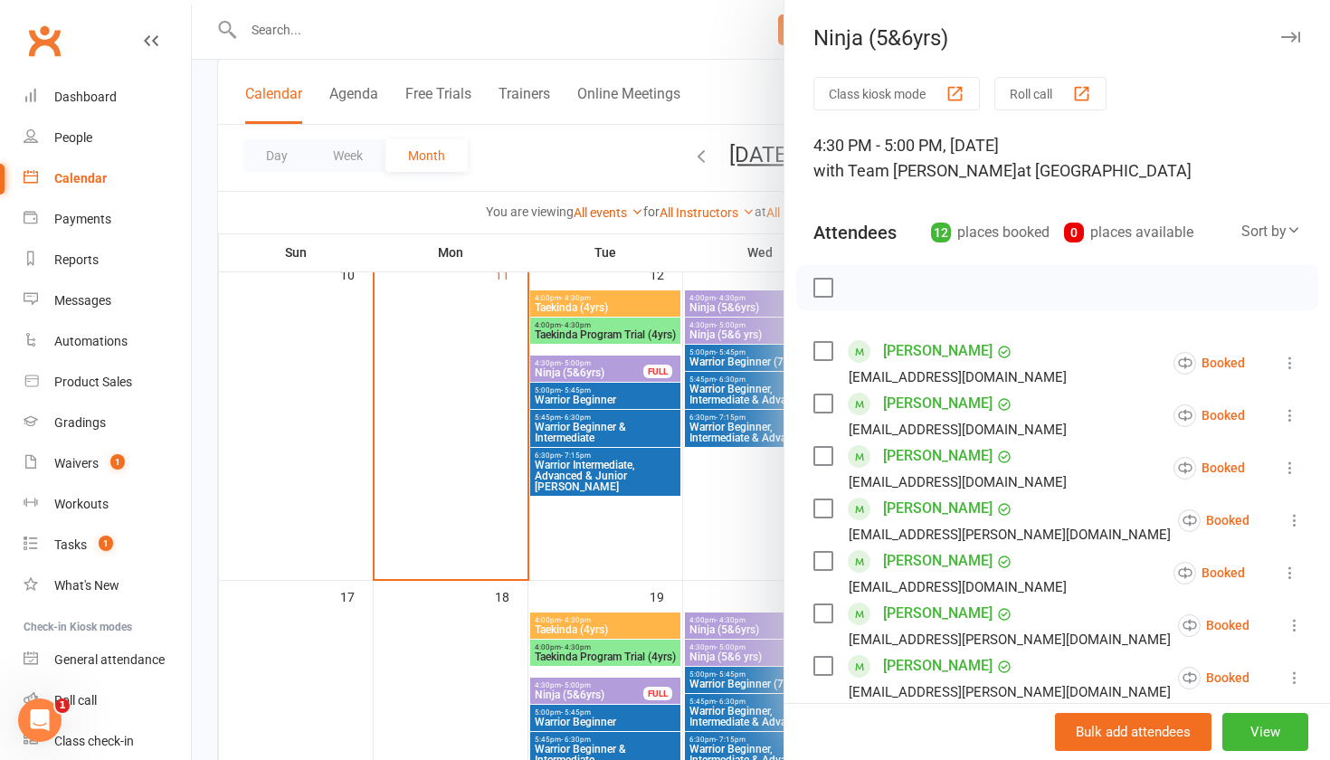
click at [1283, 33] on icon "button" at bounding box center [1291, 37] width 19 height 11
